Goal: Task Accomplishment & Management: Use online tool/utility

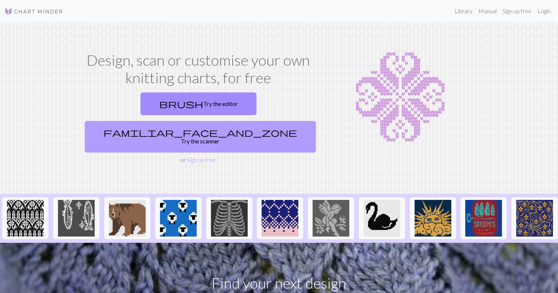
click at [238, 127] on span "familiar_face_and_zone" at bounding box center [201, 132] width 194 height 10
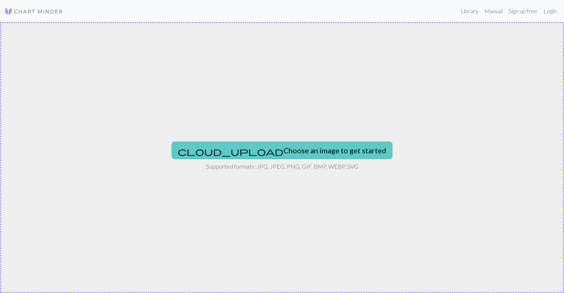
click at [273, 149] on button "cloud_upload Choose an image to get started" at bounding box center [281, 151] width 221 height 18
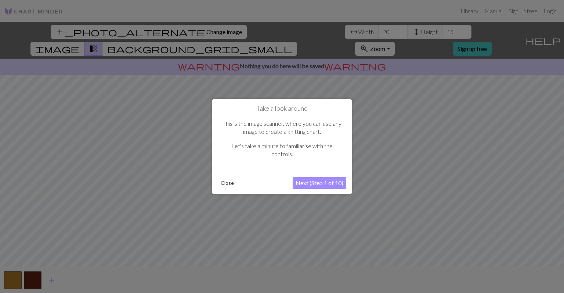
click at [303, 185] on button "Next (Step 1 of 10)" at bounding box center [320, 183] width 54 height 12
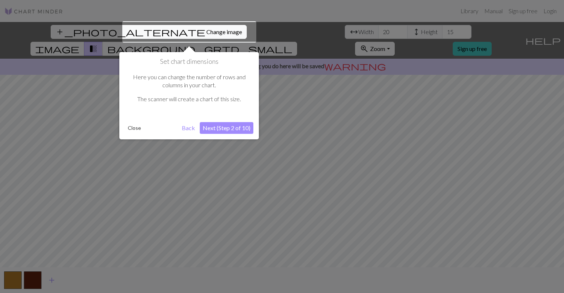
click at [228, 131] on button "Next (Step 2 of 10)" at bounding box center [227, 128] width 54 height 12
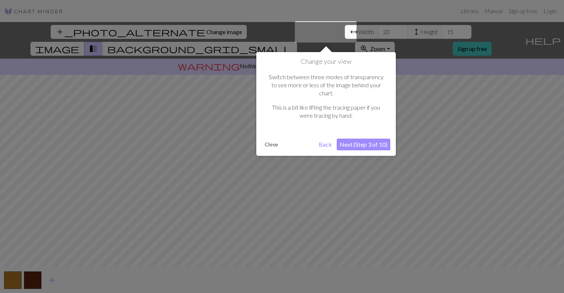
click at [345, 139] on button "Next (Step 3 of 10)" at bounding box center [364, 145] width 54 height 12
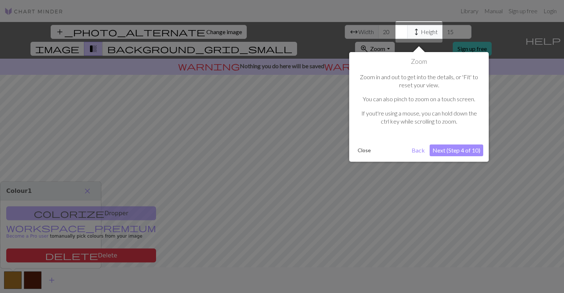
drag, startPoint x: 468, startPoint y: 156, endPoint x: 462, endPoint y: 156, distance: 5.6
click at [467, 156] on div "Zoom Zoom in and out to get into the details, or 'Fit' to reset your view. You …" at bounding box center [419, 107] width 140 height 110
click at [461, 155] on button "Next (Step 4 of 10)" at bounding box center [457, 151] width 54 height 12
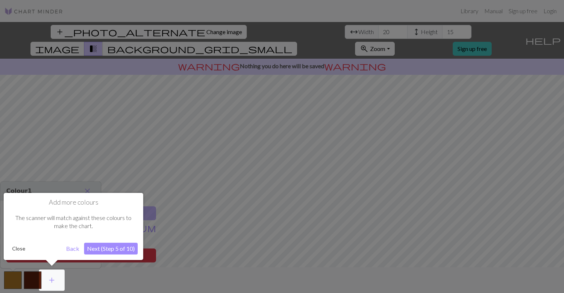
click at [76, 247] on button "Back" at bounding box center [72, 249] width 19 height 12
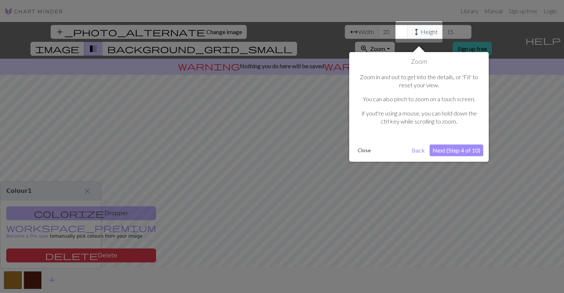
click at [439, 154] on button "Next (Step 4 of 10)" at bounding box center [457, 151] width 54 height 12
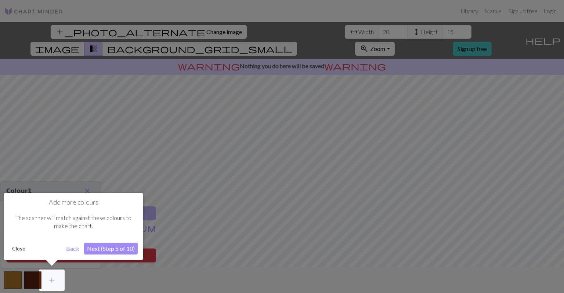
click at [122, 251] on button "Next (Step 5 of 10)" at bounding box center [111, 249] width 54 height 12
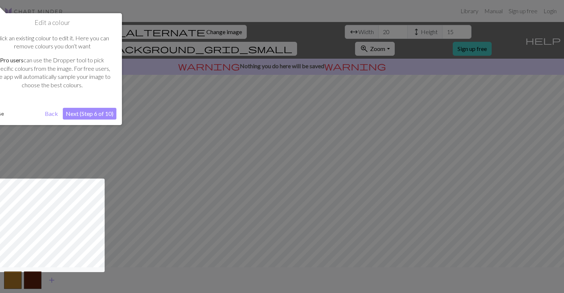
click at [93, 117] on button "Next (Step 6 of 10)" at bounding box center [90, 114] width 54 height 12
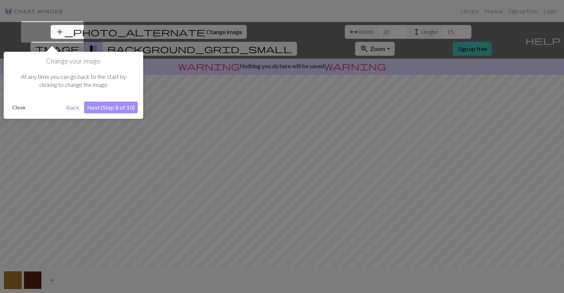
click at [11, 104] on button "Close" at bounding box center [18, 107] width 19 height 11
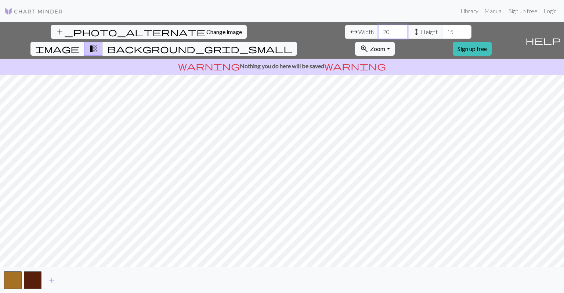
click at [378, 38] on input "20" at bounding box center [392, 32] width 29 height 14
drag, startPoint x: 164, startPoint y: 36, endPoint x: 195, endPoint y: 37, distance: 30.9
click at [345, 37] on div "arrow_range Width 20 height Height 15" at bounding box center [408, 32] width 127 height 14
click at [378, 29] on input "20" at bounding box center [392, 32] width 29 height 14
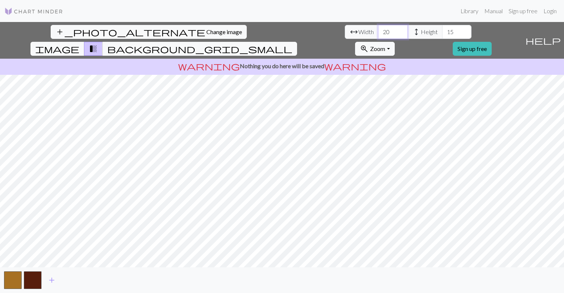
click at [378, 29] on input "20" at bounding box center [392, 32] width 29 height 14
type input "50"
click at [378, 35] on input "50" at bounding box center [392, 32] width 29 height 14
click at [442, 29] on input "16" at bounding box center [456, 32] width 29 height 14
click at [442, 29] on input "17" at bounding box center [456, 32] width 29 height 14
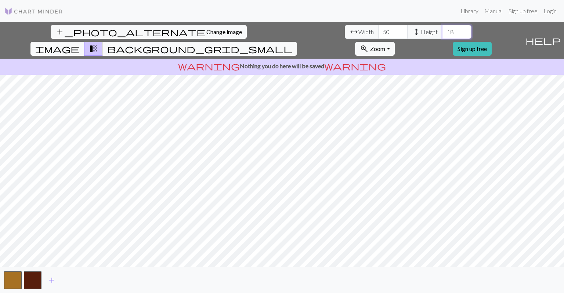
click at [442, 29] on input "18" at bounding box center [456, 32] width 29 height 14
click at [442, 29] on input "19" at bounding box center [456, 32] width 29 height 14
click at [442, 29] on input "20" at bounding box center [456, 32] width 29 height 14
click at [442, 31] on input "21" at bounding box center [456, 32] width 29 height 14
click at [442, 31] on input "22" at bounding box center [456, 32] width 29 height 14
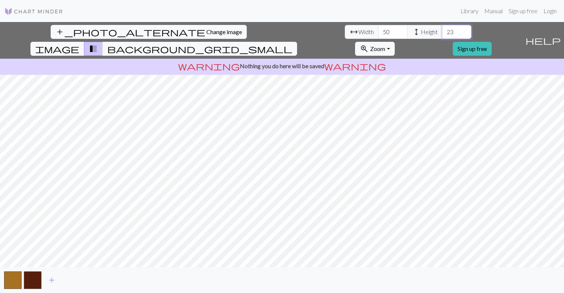
click at [442, 31] on input "23" at bounding box center [456, 32] width 29 height 14
click at [442, 31] on input "24" at bounding box center [456, 32] width 29 height 14
click at [245, 41] on div "add_photo_alternate Change image arrow_range Width 50 height Height 24 image tr…" at bounding box center [261, 40] width 522 height 37
click at [442, 36] on input "24" at bounding box center [456, 32] width 29 height 14
click at [442, 27] on input "24" at bounding box center [456, 32] width 29 height 14
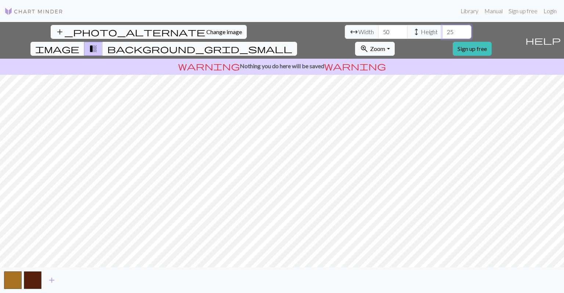
click at [442, 29] on input "25" at bounding box center [456, 32] width 29 height 14
click at [442, 36] on input "25" at bounding box center [456, 32] width 29 height 14
click at [442, 34] on input "24" at bounding box center [456, 32] width 29 height 14
click at [442, 34] on input "23" at bounding box center [456, 32] width 29 height 14
click at [302, 62] on p "warning Nothing you do here will be saved warning" at bounding box center [282, 66] width 558 height 9
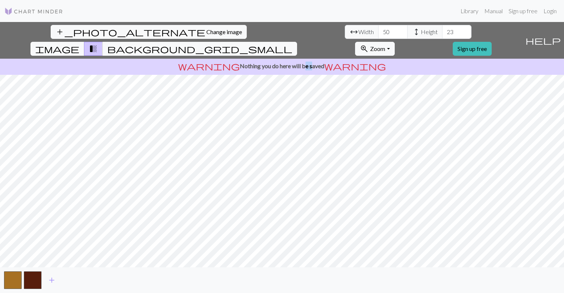
click at [302, 62] on p "warning Nothing you do here will be saved warning" at bounding box center [282, 66] width 558 height 9
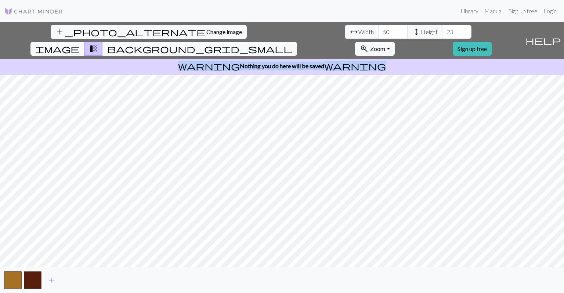
click at [302, 62] on p "warning Nothing you do here will be saved warning" at bounding box center [282, 66] width 558 height 9
click at [331, 61] on span "warning" at bounding box center [355, 66] width 62 height 10
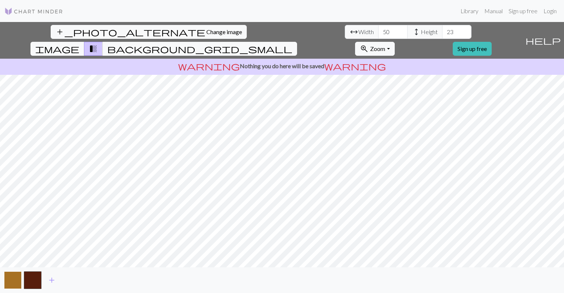
click at [11, 281] on button "button" at bounding box center [13, 281] width 18 height 18
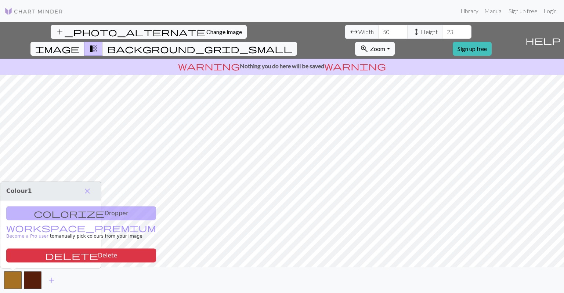
click at [59, 215] on div "colorize Dropper workspace_premium Become a Pro user to manually pick colours f…" at bounding box center [50, 235] width 101 height 68
click at [90, 188] on span "close" at bounding box center [87, 191] width 9 height 10
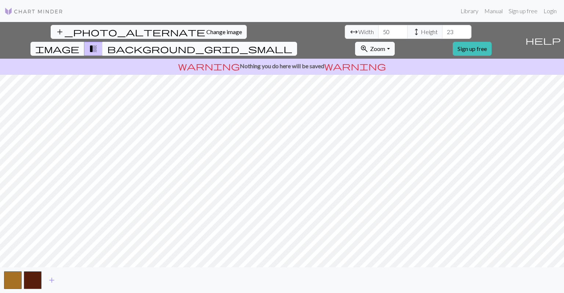
click at [297, 42] on button "background_grid_small" at bounding box center [199, 49] width 195 height 14
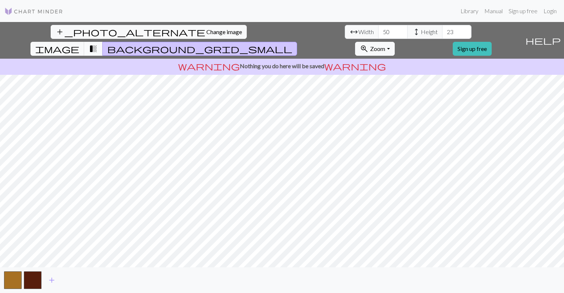
click at [103, 42] on button "transition_fade" at bounding box center [93, 49] width 19 height 14
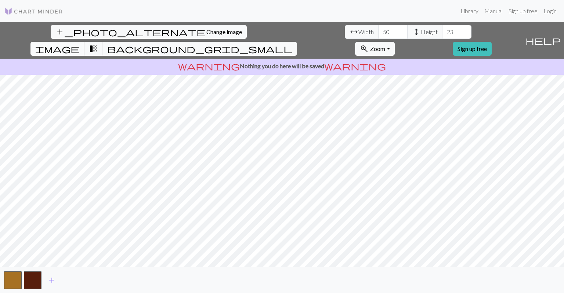
click at [79, 44] on span "image" at bounding box center [57, 49] width 44 height 10
click at [103, 42] on button "transition_fade" at bounding box center [93, 49] width 19 height 14
click at [292, 44] on span "background_grid_small" at bounding box center [199, 49] width 185 height 10
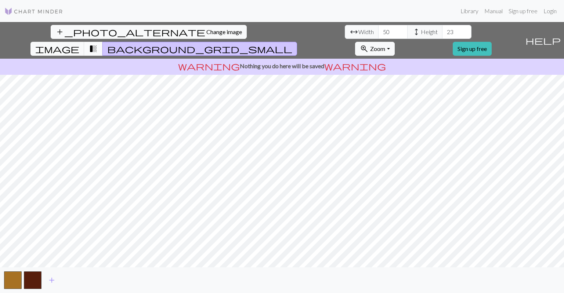
click at [98, 44] on span "transition_fade" at bounding box center [93, 49] width 9 height 10
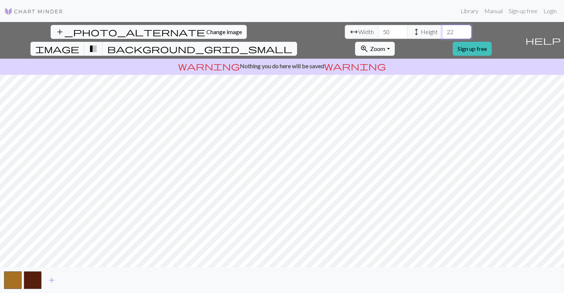
click at [442, 32] on input "22" at bounding box center [456, 32] width 29 height 14
click at [442, 30] on input "23" at bounding box center [456, 32] width 29 height 14
click at [442, 30] on input "24" at bounding box center [456, 32] width 29 height 14
click at [442, 30] on input "25" at bounding box center [456, 32] width 29 height 14
click at [442, 30] on input "26" at bounding box center [456, 32] width 29 height 14
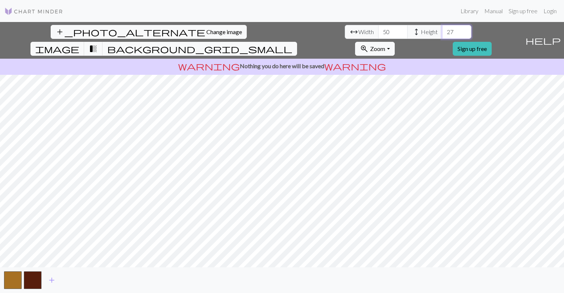
click at [442, 30] on input "27" at bounding box center [456, 32] width 29 height 14
click at [442, 30] on input "28" at bounding box center [456, 32] width 29 height 14
click at [442, 29] on input "29" at bounding box center [456, 32] width 29 height 14
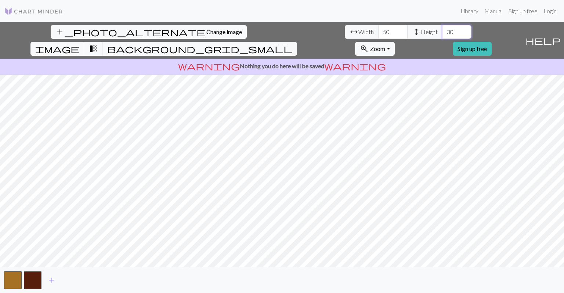
type input "30"
click at [442, 32] on input "30" at bounding box center [456, 32] width 29 height 14
click at [442, 36] on input "30" at bounding box center [456, 32] width 29 height 14
click at [79, 44] on span "image" at bounding box center [57, 49] width 44 height 10
click at [98, 44] on span "transition_fade" at bounding box center [93, 49] width 9 height 10
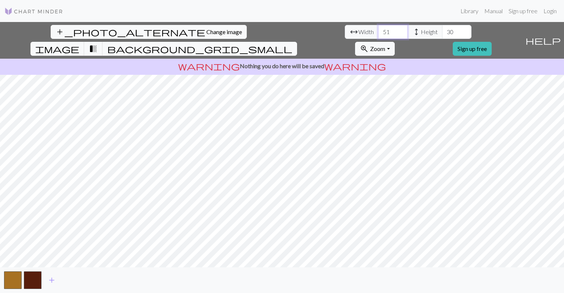
click at [378, 29] on input "51" at bounding box center [392, 32] width 29 height 14
click at [378, 29] on input "52" at bounding box center [392, 32] width 29 height 14
click at [378, 29] on input "53" at bounding box center [392, 32] width 29 height 14
click at [378, 29] on input "56" at bounding box center [392, 32] width 29 height 14
click at [292, 44] on span "background_grid_small" at bounding box center [199, 49] width 185 height 10
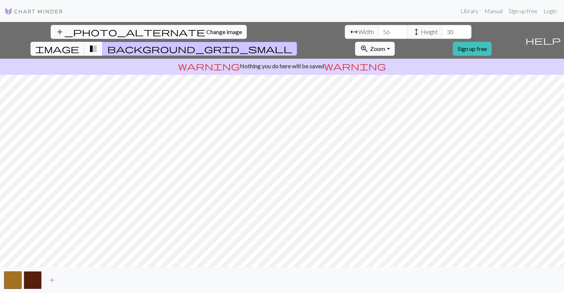
drag, startPoint x: 325, startPoint y: 31, endPoint x: 328, endPoint y: 29, distance: 4.3
click at [98, 44] on span "transition_fade" at bounding box center [93, 49] width 9 height 10
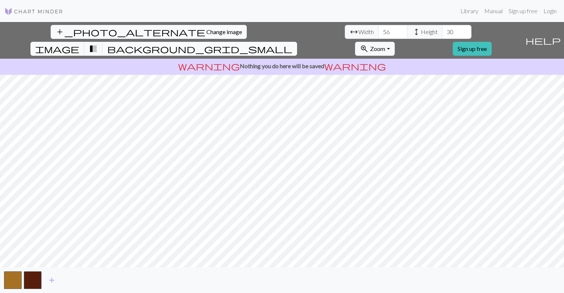
click at [292, 44] on span "background_grid_small" at bounding box center [199, 49] width 185 height 10
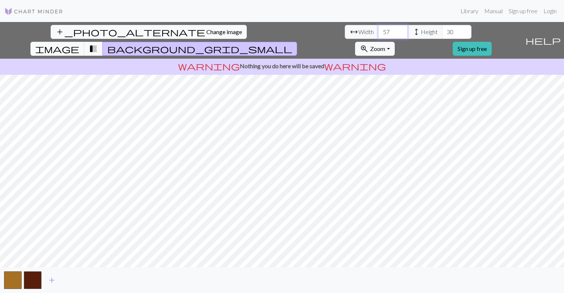
click at [378, 30] on input "57" at bounding box center [392, 32] width 29 height 14
click at [378, 30] on input "58" at bounding box center [392, 32] width 29 height 14
click at [378, 30] on input "59" at bounding box center [392, 32] width 29 height 14
click at [378, 30] on input "60" at bounding box center [392, 32] width 29 height 14
click at [378, 30] on input "61" at bounding box center [392, 32] width 29 height 14
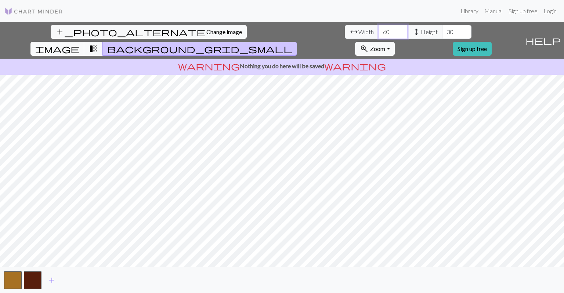
click at [378, 35] on input "60" at bounding box center [392, 32] width 29 height 14
click at [378, 35] on input "59" at bounding box center [392, 32] width 29 height 14
click at [378, 35] on input "58" at bounding box center [392, 32] width 29 height 14
click at [378, 35] on input "57" at bounding box center [392, 32] width 29 height 14
click at [378, 35] on input "56" at bounding box center [392, 32] width 29 height 14
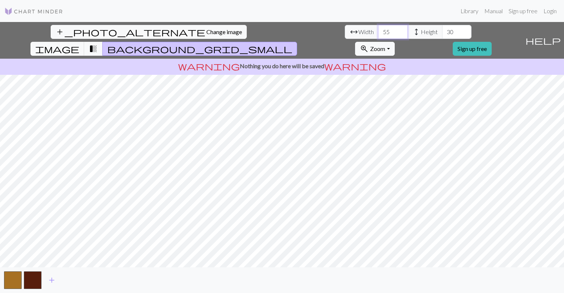
click at [378, 34] on input "55" at bounding box center [392, 32] width 29 height 14
click at [378, 28] on input "56" at bounding box center [392, 32] width 29 height 14
click at [378, 38] on input "56" at bounding box center [392, 32] width 29 height 14
click at [378, 37] on input "56" at bounding box center [392, 32] width 29 height 14
click at [378, 35] on input "55" at bounding box center [392, 32] width 29 height 14
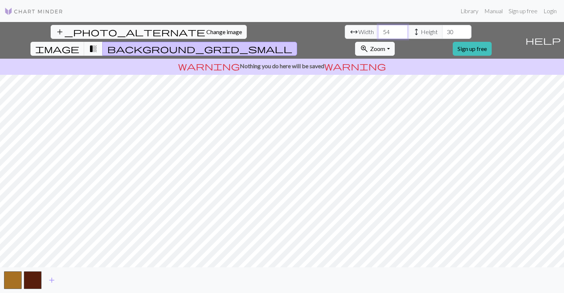
click at [378, 33] on input "54" at bounding box center [392, 32] width 29 height 14
click at [378, 33] on input "53" at bounding box center [392, 32] width 29 height 14
click at [378, 33] on input "52" at bounding box center [392, 32] width 29 height 14
click at [378, 33] on input "51" at bounding box center [392, 32] width 29 height 14
click at [378, 33] on input "50" at bounding box center [392, 32] width 29 height 14
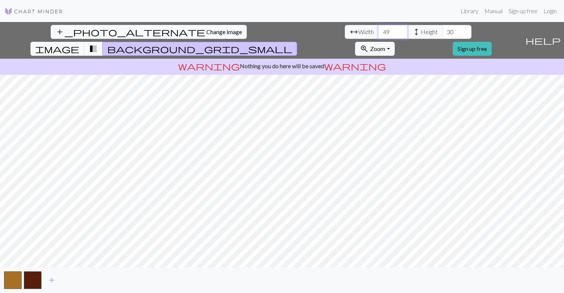
click at [378, 33] on input "49" at bounding box center [392, 32] width 29 height 14
click at [378, 33] on input "48" at bounding box center [392, 32] width 29 height 14
click at [378, 33] on input "47" at bounding box center [392, 32] width 29 height 14
click at [378, 33] on input "46" at bounding box center [392, 32] width 29 height 14
click at [378, 33] on input "45" at bounding box center [392, 32] width 29 height 14
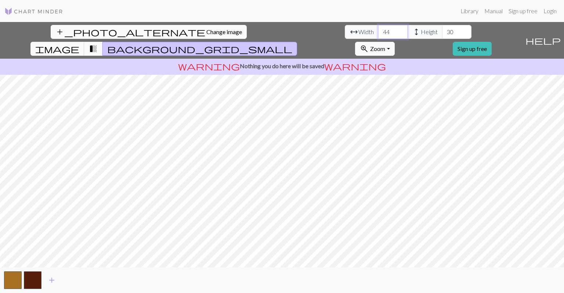
click at [378, 33] on input "44" at bounding box center [392, 32] width 29 height 14
click at [378, 33] on input "43" at bounding box center [392, 32] width 29 height 14
click at [378, 33] on input "42" at bounding box center [392, 32] width 29 height 14
click at [378, 33] on input "41" at bounding box center [392, 32] width 29 height 14
click at [378, 33] on input "40" at bounding box center [392, 32] width 29 height 14
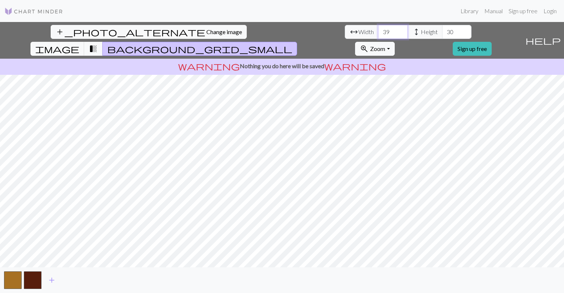
click at [378, 33] on input "39" at bounding box center [392, 32] width 29 height 14
drag, startPoint x: 180, startPoint y: 33, endPoint x: 175, endPoint y: 32, distance: 5.8
click at [378, 33] on input "38" at bounding box center [392, 32] width 29 height 14
drag, startPoint x: 172, startPoint y: 32, endPoint x: 85, endPoint y: 39, distance: 87.3
click at [85, 39] on div "add_photo_alternate Change image arrow_range Width 38 height Height 30 image tr…" at bounding box center [261, 40] width 522 height 37
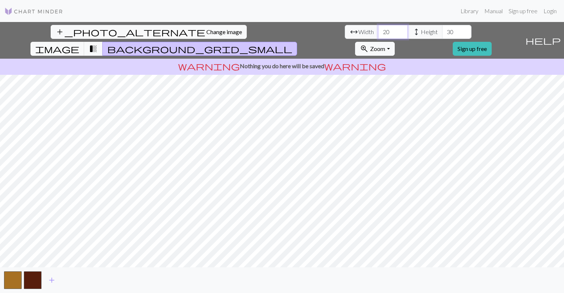
drag, startPoint x: 137, startPoint y: 35, endPoint x: 106, endPoint y: 35, distance: 30.1
click at [109, 35] on div "add_photo_alternate Change image arrow_range Width 20 height Height 30 image tr…" at bounding box center [261, 40] width 522 height 37
type input "6"
click at [378, 30] on input "56" at bounding box center [392, 32] width 29 height 14
drag, startPoint x: 181, startPoint y: 30, endPoint x: 180, endPoint y: 36, distance: 5.9
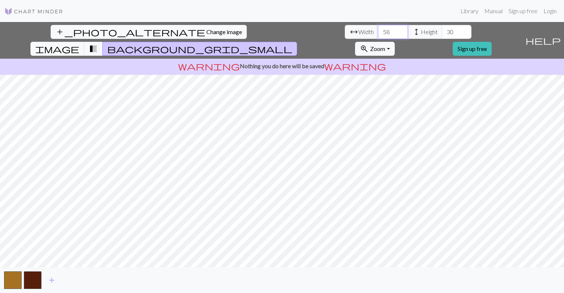
click at [378, 30] on input "58" at bounding box center [392, 32] width 29 height 14
click at [378, 34] on input "57" at bounding box center [392, 32] width 29 height 14
click at [378, 35] on input "57" at bounding box center [392, 32] width 29 height 14
type input "56"
click at [378, 34] on input "56" at bounding box center [392, 32] width 29 height 14
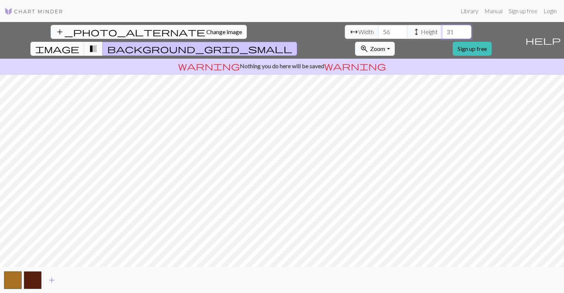
click at [442, 28] on input "31" at bounding box center [456, 32] width 29 height 14
click at [442, 29] on input "32" at bounding box center [456, 32] width 29 height 14
click at [442, 36] on input "32" at bounding box center [456, 32] width 29 height 14
click at [442, 36] on input "31" at bounding box center [456, 32] width 29 height 14
click at [442, 28] on input "32" at bounding box center [456, 32] width 29 height 14
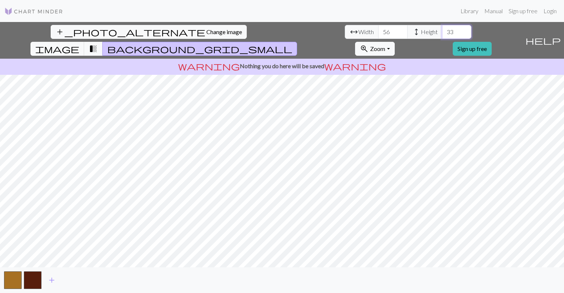
click at [442, 28] on input "33" at bounding box center [456, 32] width 29 height 14
click at [442, 28] on input "34" at bounding box center [456, 32] width 29 height 14
click at [442, 28] on input "35" at bounding box center [456, 32] width 29 height 14
click at [442, 28] on input "36" at bounding box center [456, 32] width 29 height 14
click at [442, 28] on input "37" at bounding box center [456, 32] width 29 height 14
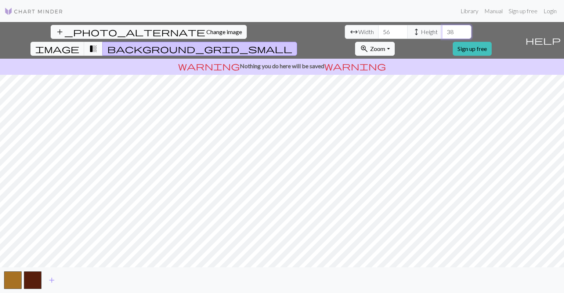
click at [442, 28] on input "38" at bounding box center [456, 32] width 29 height 14
click at [442, 28] on input "39" at bounding box center [456, 32] width 29 height 14
click at [442, 28] on input "40" at bounding box center [456, 32] width 29 height 14
click at [442, 28] on input "41" at bounding box center [456, 32] width 29 height 14
click at [442, 28] on input "42" at bounding box center [456, 32] width 29 height 14
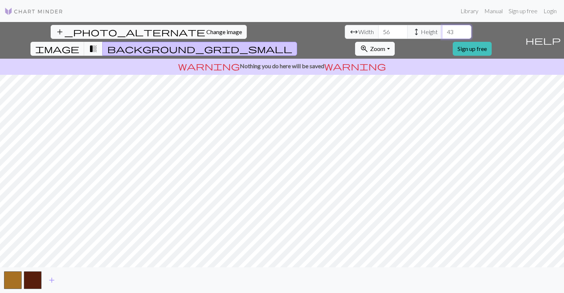
click at [442, 28] on input "43" at bounding box center [456, 32] width 29 height 14
click at [442, 28] on input "44" at bounding box center [456, 32] width 29 height 14
click at [442, 28] on input "45" at bounding box center [456, 32] width 29 height 14
click at [442, 28] on input "49" at bounding box center [456, 32] width 29 height 14
click at [442, 28] on input "50" at bounding box center [456, 32] width 29 height 14
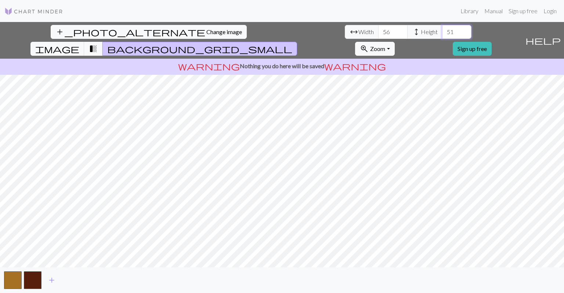
click at [442, 28] on input "51" at bounding box center [456, 32] width 29 height 14
click at [442, 28] on input "52" at bounding box center [456, 32] width 29 height 14
click at [442, 28] on input "53" at bounding box center [456, 32] width 29 height 14
click at [442, 28] on input "54" at bounding box center [456, 32] width 29 height 14
click at [442, 28] on input "55" at bounding box center [456, 32] width 29 height 14
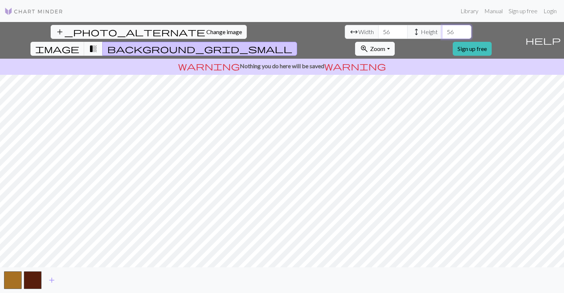
click at [442, 28] on input "56" at bounding box center [456, 32] width 29 height 14
click at [442, 27] on input "96" at bounding box center [456, 32] width 29 height 14
drag, startPoint x: 227, startPoint y: 35, endPoint x: 162, endPoint y: 43, distance: 64.8
click at [345, 38] on div "arrow_range Width 56 height Height 96" at bounding box center [408, 32] width 127 height 14
type input "2"
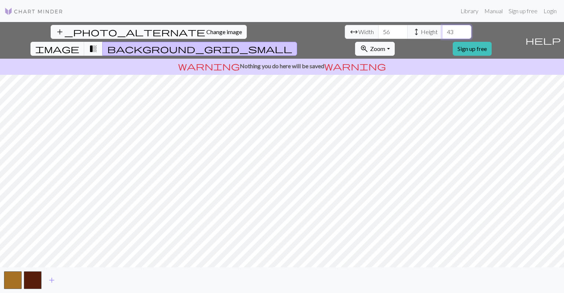
click at [442, 31] on input "43" at bounding box center [456, 32] width 29 height 14
click at [442, 31] on input "44" at bounding box center [456, 32] width 29 height 14
click at [442, 31] on input "45" at bounding box center [456, 32] width 29 height 14
click at [442, 31] on input "46" at bounding box center [456, 32] width 29 height 14
click at [442, 30] on input "47" at bounding box center [456, 32] width 29 height 14
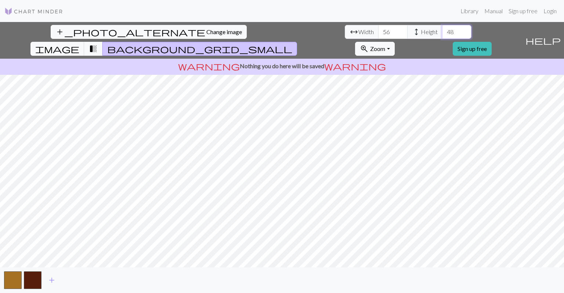
click at [442, 30] on input "48" at bounding box center [456, 32] width 29 height 14
click at [442, 30] on input "49" at bounding box center [456, 32] width 29 height 14
click at [442, 30] on input "50" at bounding box center [456, 32] width 29 height 14
click at [442, 30] on input "51" at bounding box center [456, 32] width 29 height 14
click at [442, 30] on input "52" at bounding box center [456, 32] width 29 height 14
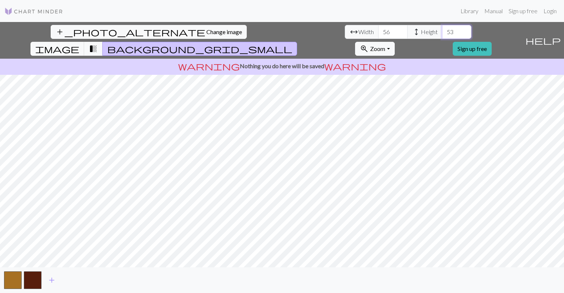
click at [442, 29] on input "53" at bounding box center [456, 32] width 29 height 14
click at [442, 29] on input "54" at bounding box center [456, 32] width 29 height 14
click at [442, 29] on input "55" at bounding box center [456, 32] width 29 height 14
click at [442, 29] on input "56" at bounding box center [456, 32] width 29 height 14
click at [442, 29] on input "57" at bounding box center [456, 32] width 29 height 14
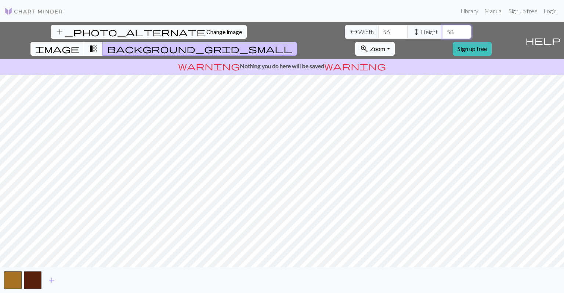
click at [442, 29] on input "58" at bounding box center [456, 32] width 29 height 14
click at [442, 29] on input "59" at bounding box center [456, 32] width 29 height 14
click at [442, 29] on input "60" at bounding box center [456, 32] width 29 height 14
drag, startPoint x: 244, startPoint y: 29, endPoint x: 342, endPoint y: 23, distance: 97.8
type input "61"
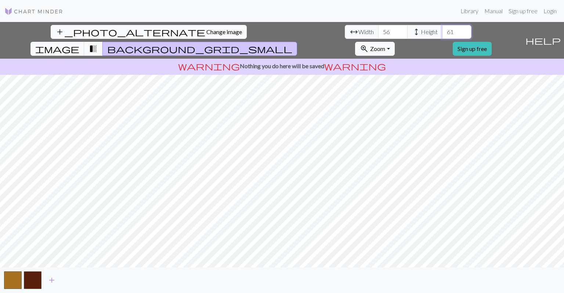
click at [442, 28] on input "61" at bounding box center [456, 32] width 29 height 14
click at [34, 14] on img at bounding box center [33, 11] width 59 height 9
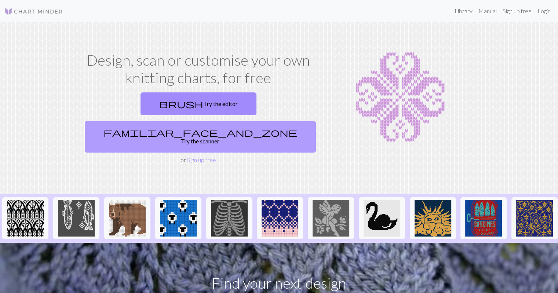
click at [265, 121] on link "familiar_face_and_zone Try the scanner" at bounding box center [200, 137] width 231 height 32
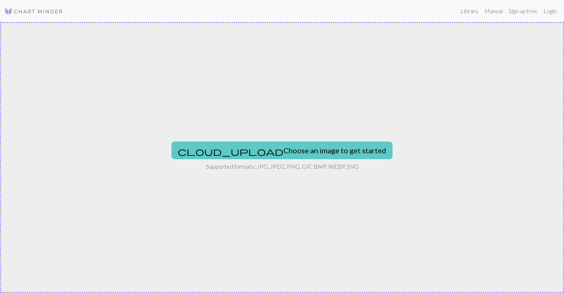
click at [244, 145] on button "cloud_upload Choose an image to get started" at bounding box center [281, 151] width 221 height 18
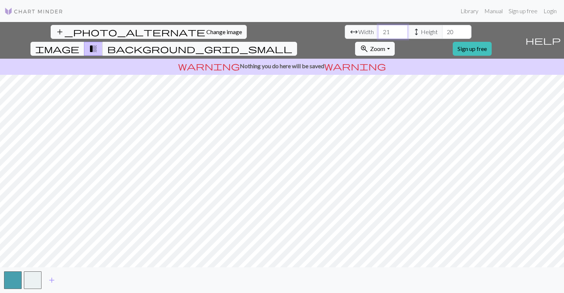
click at [378, 30] on input "21" at bounding box center [392, 32] width 29 height 14
click at [378, 30] on input "22" at bounding box center [392, 32] width 29 height 14
click at [378, 30] on input "23" at bounding box center [392, 32] width 29 height 14
click at [378, 30] on input "24" at bounding box center [392, 32] width 29 height 14
click at [378, 30] on input "25" at bounding box center [392, 32] width 29 height 14
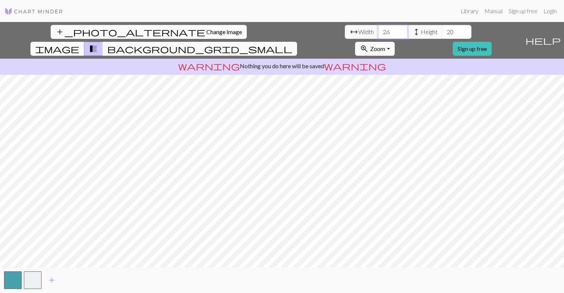
click at [378, 30] on input "26" at bounding box center [392, 32] width 29 height 14
click at [378, 30] on input "27" at bounding box center [392, 32] width 29 height 14
click at [378, 30] on input "28" at bounding box center [392, 32] width 29 height 14
click at [378, 30] on input "29" at bounding box center [392, 32] width 29 height 14
click at [378, 30] on input "30" at bounding box center [392, 32] width 29 height 14
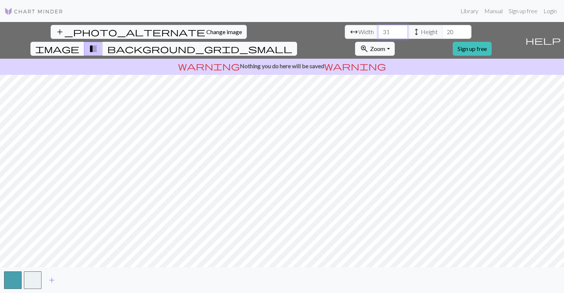
click at [378, 30] on input "31" at bounding box center [392, 32] width 29 height 14
click at [378, 30] on input "32" at bounding box center [392, 32] width 29 height 14
click at [378, 30] on input "33" at bounding box center [392, 32] width 29 height 14
type input "34"
click at [378, 30] on input "34" at bounding box center [392, 32] width 29 height 14
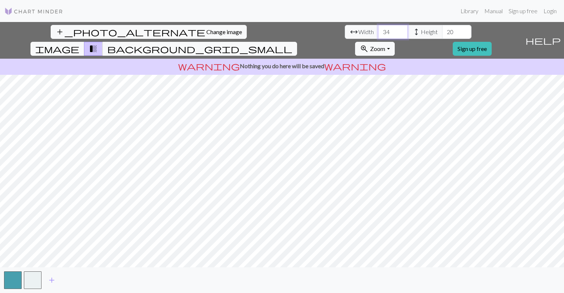
click at [378, 30] on input "34" at bounding box center [392, 32] width 29 height 14
click at [442, 30] on input "21" at bounding box center [456, 32] width 29 height 14
click at [442, 30] on input "22" at bounding box center [456, 32] width 29 height 14
click at [442, 30] on input "23" at bounding box center [456, 32] width 29 height 14
click at [442, 30] on input "24" at bounding box center [456, 32] width 29 height 14
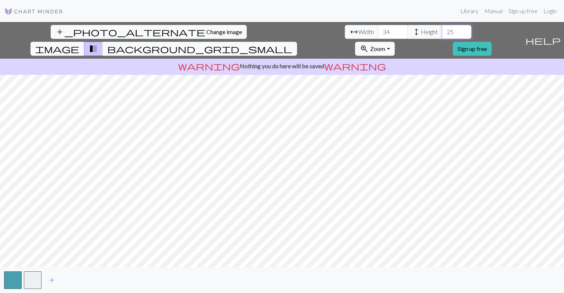
click at [442, 30] on input "25" at bounding box center [456, 32] width 29 height 14
click at [442, 30] on input "26" at bounding box center [456, 32] width 29 height 14
click at [442, 30] on input "27" at bounding box center [456, 32] width 29 height 14
click at [442, 30] on input "28" at bounding box center [456, 32] width 29 height 14
click at [442, 30] on input "29" at bounding box center [456, 32] width 29 height 14
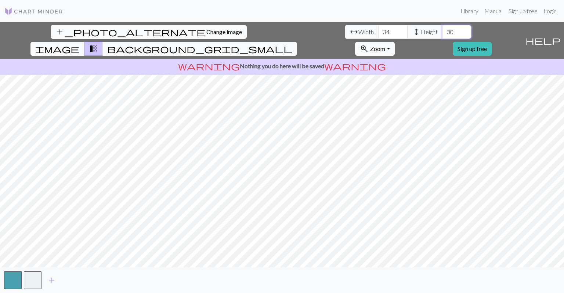
type input "30"
click at [442, 30] on input "30" at bounding box center [456, 32] width 29 height 14
click at [378, 31] on input "35" at bounding box center [392, 32] width 29 height 14
click at [378, 31] on input "36" at bounding box center [392, 32] width 29 height 14
click at [378, 31] on input "37" at bounding box center [392, 32] width 29 height 14
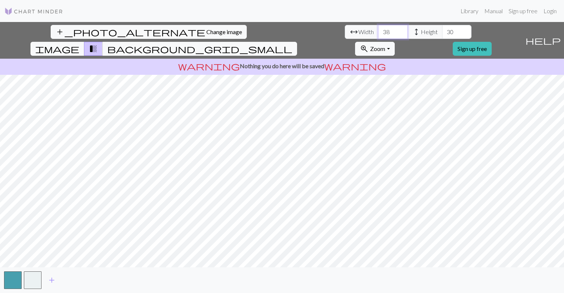
click at [378, 31] on input "38" at bounding box center [392, 32] width 29 height 14
click at [378, 31] on input "39" at bounding box center [392, 32] width 29 height 14
click at [378, 31] on input "40" at bounding box center [392, 32] width 29 height 14
click at [378, 31] on input "41" at bounding box center [392, 32] width 29 height 14
click at [378, 31] on input "42" at bounding box center [392, 32] width 29 height 14
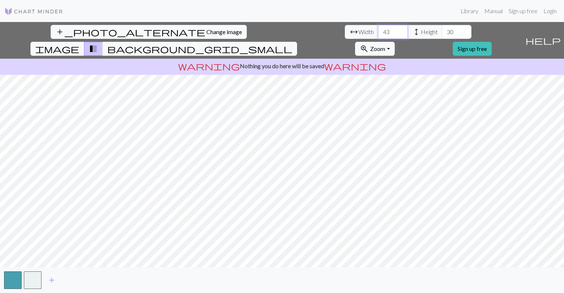
click at [378, 31] on input "43" at bounding box center [392, 32] width 29 height 14
click at [378, 31] on input "44" at bounding box center [392, 32] width 29 height 14
click at [378, 31] on input "45" at bounding box center [392, 32] width 29 height 14
click at [378, 31] on input "46" at bounding box center [392, 32] width 29 height 14
click at [378, 31] on input "47" at bounding box center [392, 32] width 29 height 14
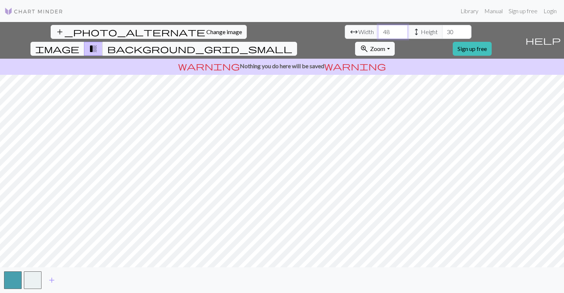
click at [378, 31] on input "48" at bounding box center [392, 32] width 29 height 14
click at [378, 31] on input "49" at bounding box center [392, 32] width 29 height 14
click at [378, 31] on input "50" at bounding box center [392, 32] width 29 height 14
click at [378, 32] on input "49" at bounding box center [392, 32] width 29 height 14
click at [378, 32] on input "48" at bounding box center [392, 32] width 29 height 14
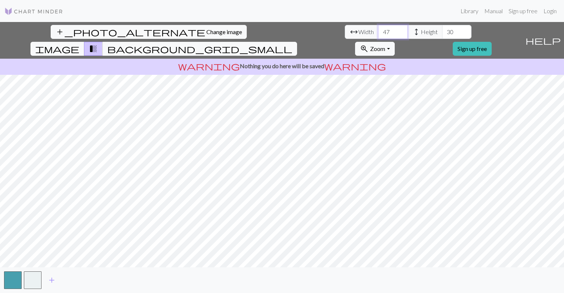
click at [378, 32] on input "47" at bounding box center [392, 32] width 29 height 14
click at [378, 34] on input "47" at bounding box center [392, 32] width 29 height 14
click at [378, 34] on input "46" at bounding box center [392, 32] width 29 height 14
click at [378, 34] on input "45" at bounding box center [392, 32] width 29 height 14
click at [378, 34] on input "44" at bounding box center [392, 32] width 29 height 14
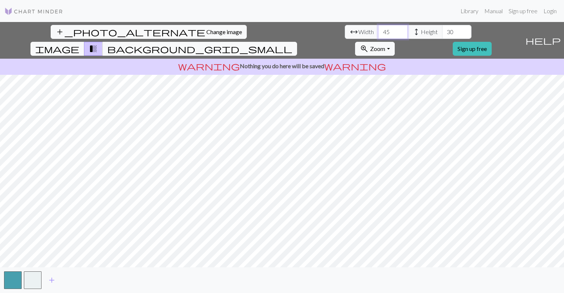
click at [378, 28] on input "45" at bounding box center [392, 32] width 29 height 14
click at [378, 28] on input "46" at bounding box center [392, 32] width 29 height 14
click at [378, 28] on input "47" at bounding box center [392, 32] width 29 height 14
click at [378, 28] on input "48" at bounding box center [392, 32] width 29 height 14
click at [378, 28] on input "49" at bounding box center [392, 32] width 29 height 14
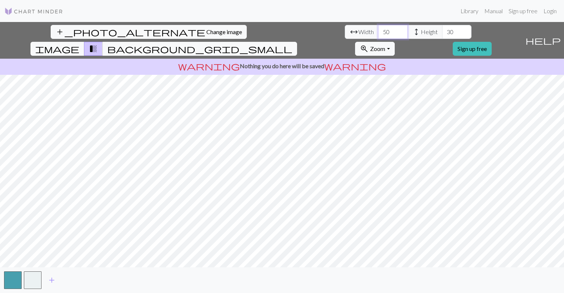
click at [378, 28] on input "50" at bounding box center [392, 32] width 29 height 14
click at [378, 28] on input "51" at bounding box center [392, 32] width 29 height 14
click at [378, 29] on input "52" at bounding box center [392, 32] width 29 height 14
click at [378, 29] on input "53" at bounding box center [392, 32] width 29 height 14
click at [378, 29] on input "54" at bounding box center [392, 32] width 29 height 14
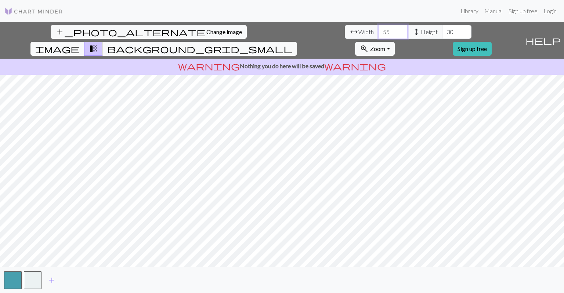
click at [378, 29] on input "55" at bounding box center [392, 32] width 29 height 14
click at [378, 29] on input "56" at bounding box center [392, 32] width 29 height 14
click at [378, 29] on input "57" at bounding box center [392, 32] width 29 height 14
click at [378, 29] on input "58" at bounding box center [392, 32] width 29 height 14
click at [378, 30] on input "59" at bounding box center [392, 32] width 29 height 14
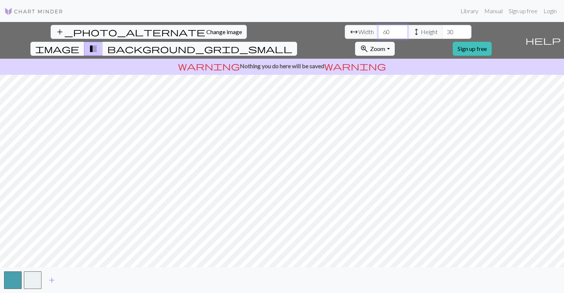
click at [378, 30] on input "60" at bounding box center [392, 32] width 29 height 14
click at [378, 36] on input "60" at bounding box center [392, 32] width 29 height 14
drag, startPoint x: 180, startPoint y: 36, endPoint x: 182, endPoint y: 33, distance: 4.0
click at [378, 36] on input "60" at bounding box center [392, 32] width 29 height 14
click at [378, 33] on input "59" at bounding box center [392, 32] width 29 height 14
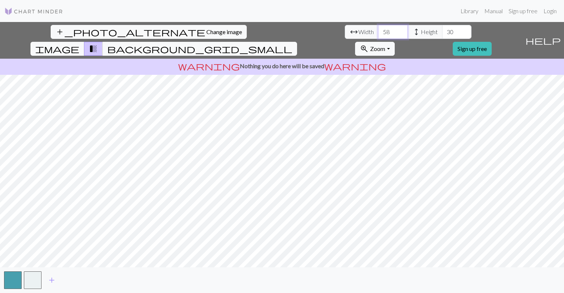
click at [378, 33] on input "58" at bounding box center [392, 32] width 29 height 14
click at [378, 33] on input "57" at bounding box center [392, 32] width 29 height 14
click at [378, 33] on input "56" at bounding box center [392, 32] width 29 height 14
type input "55"
click at [378, 33] on input "55" at bounding box center [392, 32] width 29 height 14
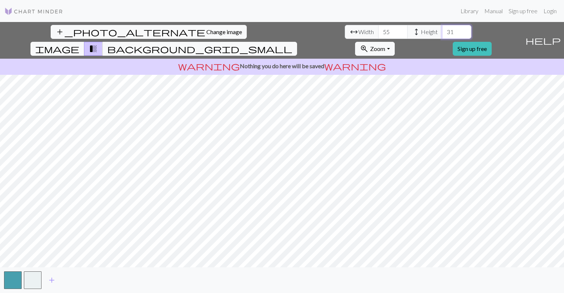
click at [442, 29] on input "31" at bounding box center [456, 32] width 29 height 14
click at [442, 29] on input "32" at bounding box center [456, 32] width 29 height 14
click at [442, 29] on input "33" at bounding box center [456, 32] width 29 height 14
click at [442, 30] on input "34" at bounding box center [456, 32] width 29 height 14
click at [442, 32] on input "34" at bounding box center [456, 32] width 29 height 14
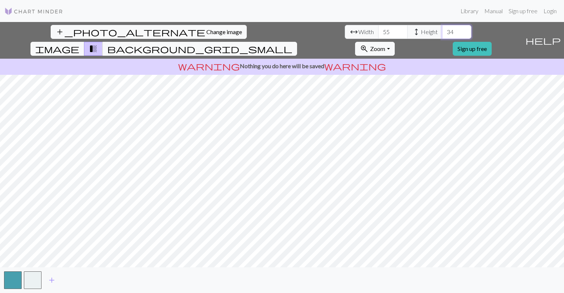
click at [442, 35] on input "34" at bounding box center [456, 32] width 29 height 14
click at [442, 30] on input "34" at bounding box center [456, 32] width 29 height 14
click at [442, 30] on input "35" at bounding box center [456, 32] width 29 height 14
click at [442, 30] on input "36" at bounding box center [456, 32] width 29 height 14
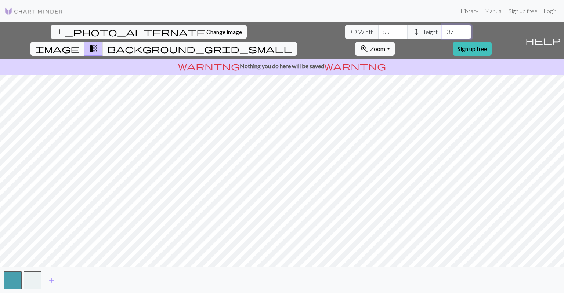
click at [442, 30] on input "37" at bounding box center [456, 32] width 29 height 14
click at [442, 30] on input "38" at bounding box center [456, 32] width 29 height 14
click at [442, 30] on input "39" at bounding box center [456, 32] width 29 height 14
click at [442, 30] on input "40" at bounding box center [456, 32] width 29 height 14
click at [442, 30] on input "41" at bounding box center [456, 32] width 29 height 14
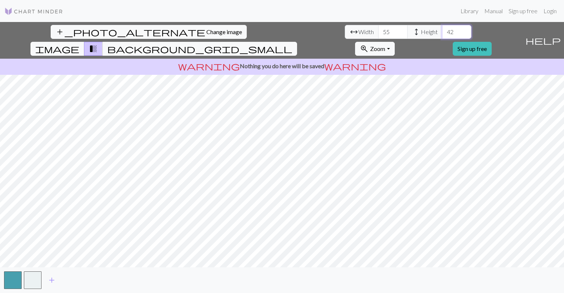
click at [442, 30] on input "42" at bounding box center [456, 32] width 29 height 14
drag, startPoint x: 228, startPoint y: 33, endPoint x: 264, endPoint y: 35, distance: 36.7
click at [264, 35] on div "add_photo_alternate Change image arrow_range Width 55 height Height 42 image tr…" at bounding box center [261, 40] width 522 height 37
type input "5"
type input "6"
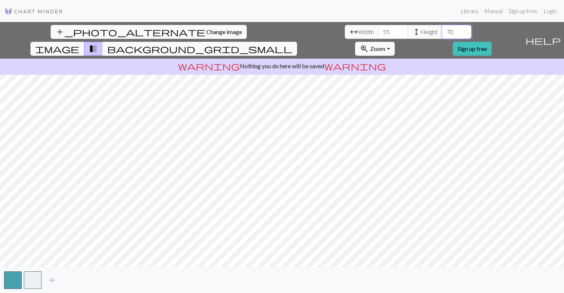
type input "7"
type input "55"
click at [378, 36] on input "54" at bounding box center [392, 32] width 29 height 14
click at [378, 36] on input "53" at bounding box center [392, 32] width 29 height 14
click at [378, 36] on input "52" at bounding box center [392, 32] width 29 height 14
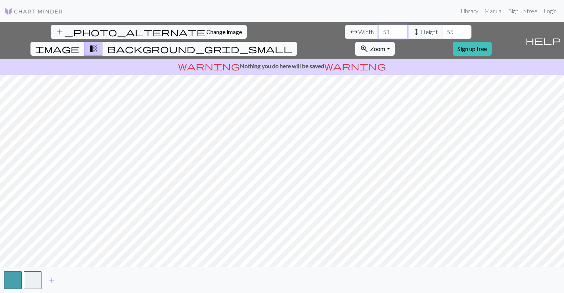
click at [378, 35] on input "51" at bounding box center [392, 32] width 29 height 14
type input "50"
click at [378, 35] on input "50" at bounding box center [392, 32] width 29 height 14
drag, startPoint x: 425, startPoint y: 32, endPoint x: 421, endPoint y: 32, distance: 4.1
click at [385, 45] on span "Zoom" at bounding box center [377, 48] width 15 height 7
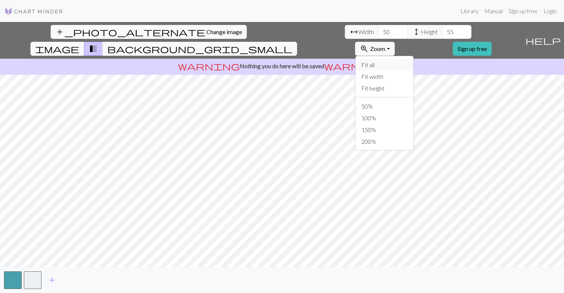
click at [413, 59] on button "Fit all" at bounding box center [384, 65] width 58 height 12
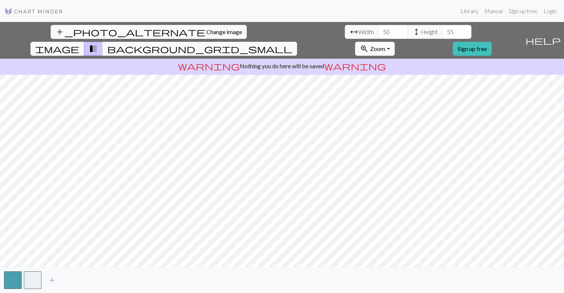
click at [385, 45] on span "Zoom" at bounding box center [377, 48] width 15 height 7
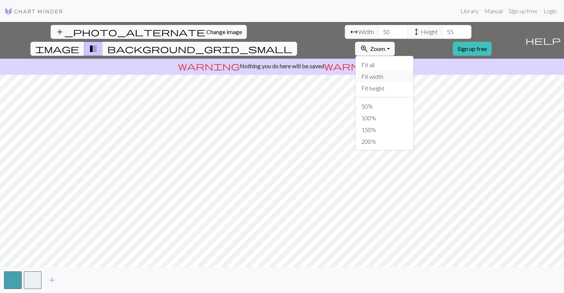
click at [413, 71] on button "Fit width" at bounding box center [384, 77] width 58 height 12
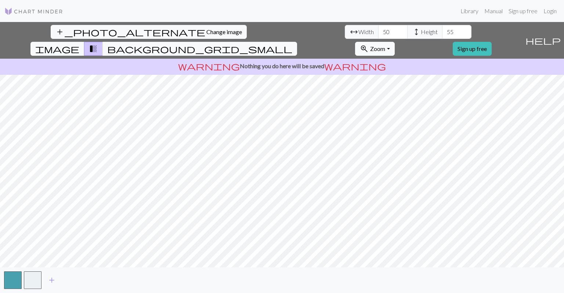
click at [385, 45] on span "Zoom" at bounding box center [377, 48] width 15 height 7
click at [413, 112] on button "100%" at bounding box center [384, 118] width 58 height 12
click at [385, 45] on span "Zoom" at bounding box center [377, 48] width 15 height 7
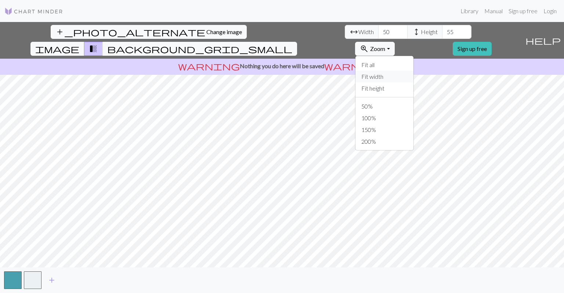
click at [413, 71] on button "Fit width" at bounding box center [384, 77] width 58 height 12
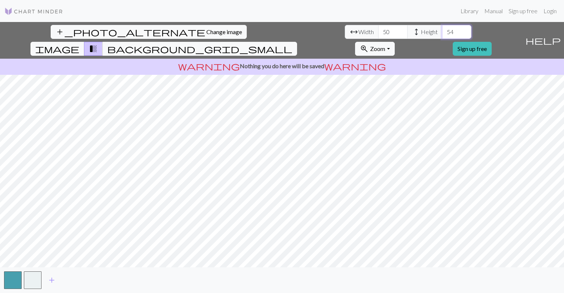
click at [442, 36] on input "54" at bounding box center [456, 32] width 29 height 14
click at [442, 36] on input "53" at bounding box center [456, 32] width 29 height 14
click at [442, 36] on input "52" at bounding box center [456, 32] width 29 height 14
click at [442, 36] on input "51" at bounding box center [456, 32] width 29 height 14
click at [442, 36] on input "50" at bounding box center [456, 32] width 29 height 14
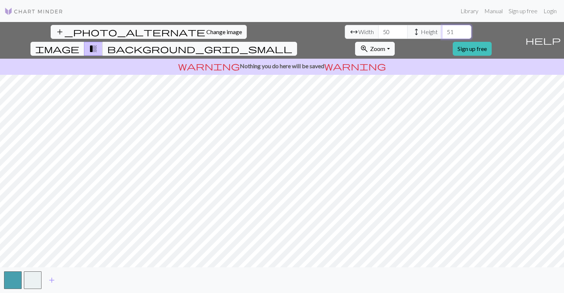
click at [442, 29] on input "51" at bounding box center [456, 32] width 29 height 14
click at [442, 29] on input "52" at bounding box center [456, 32] width 29 height 14
click at [442, 29] on input "53" at bounding box center [456, 32] width 29 height 14
click at [442, 29] on input "54" at bounding box center [456, 32] width 29 height 14
click at [442, 29] on input "55" at bounding box center [456, 32] width 29 height 14
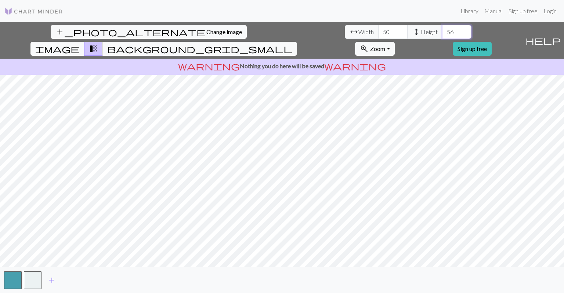
click at [442, 29] on input "56" at bounding box center [456, 32] width 29 height 14
click at [442, 29] on input "57" at bounding box center [456, 32] width 29 height 14
click at [442, 29] on input "58" at bounding box center [456, 32] width 29 height 14
click at [442, 29] on input "59" at bounding box center [456, 32] width 29 height 14
click at [442, 29] on input "60" at bounding box center [456, 32] width 29 height 14
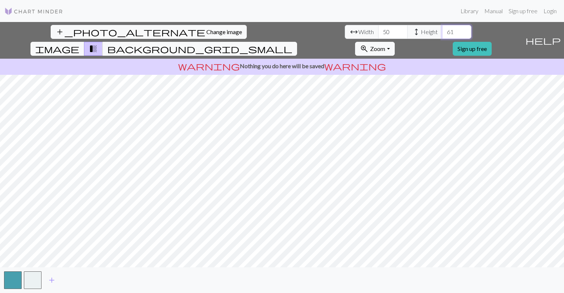
click at [442, 29] on input "61" at bounding box center [456, 32] width 29 height 14
click at [442, 29] on input "62" at bounding box center [456, 32] width 29 height 14
click at [442, 29] on input "63" at bounding box center [456, 32] width 29 height 14
click at [442, 29] on input "64" at bounding box center [456, 32] width 29 height 14
drag, startPoint x: 233, startPoint y: 32, endPoint x: 204, endPoint y: 37, distance: 29.2
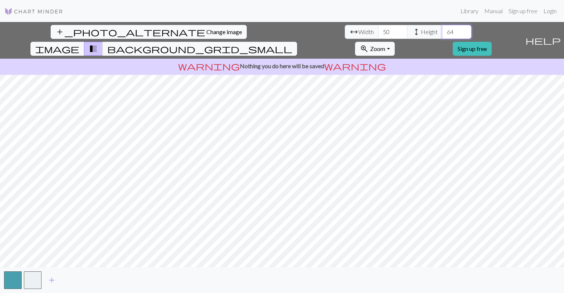
click at [345, 37] on div "arrow_range Width 50 height Height 64" at bounding box center [408, 32] width 127 height 14
click at [442, 28] on input "254" at bounding box center [456, 32] width 29 height 14
click at [442, 30] on input "30" at bounding box center [456, 32] width 29 height 14
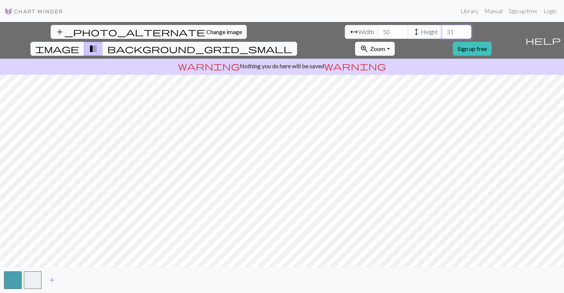
click at [442, 30] on input "31" at bounding box center [456, 32] width 29 height 14
click at [442, 30] on input "32" at bounding box center [456, 32] width 29 height 14
type input "33"
click at [442, 30] on input "33" at bounding box center [456, 32] width 29 height 14
click at [385, 45] on span "Zoom" at bounding box center [377, 48] width 15 height 7
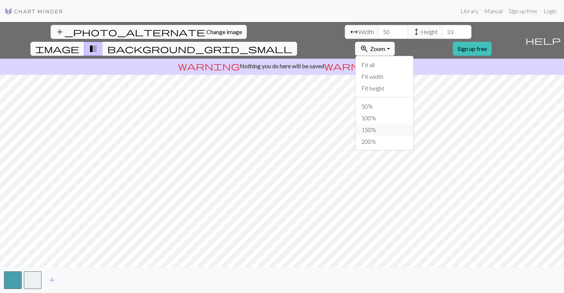
click at [413, 124] on button "150%" at bounding box center [384, 130] width 58 height 12
click at [29, 17] on link at bounding box center [33, 10] width 59 height 13
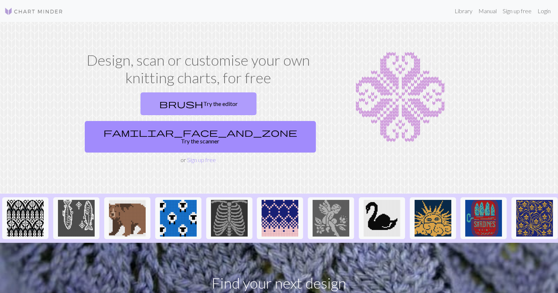
click at [169, 107] on link "brush Try the editor" at bounding box center [199, 104] width 116 height 23
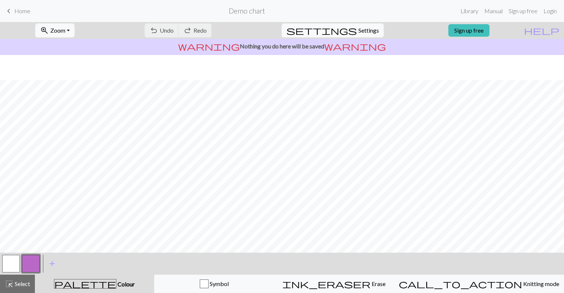
scroll to position [75, 0]
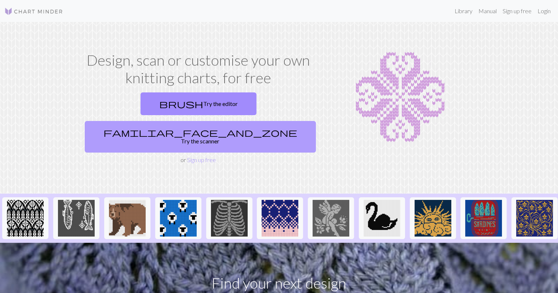
click at [249, 121] on link "familiar_face_and_zone Try the scanner" at bounding box center [200, 137] width 231 height 32
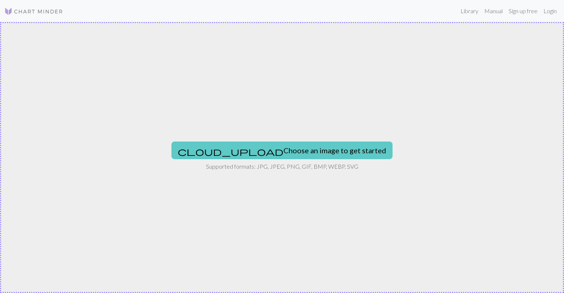
click at [253, 154] on button "cloud_upload Choose an image to get started" at bounding box center [281, 151] width 221 height 18
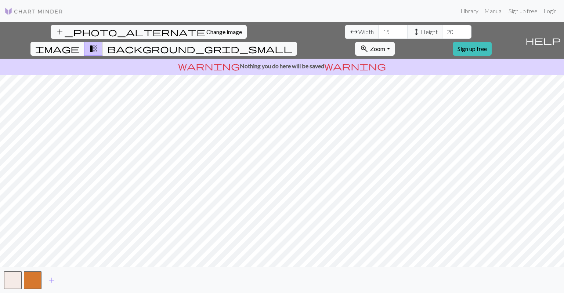
click at [282, 54] on div "add_photo_alternate Change image arrow_range Width 15 height Height 20 image tr…" at bounding box center [282, 157] width 564 height 271
click at [283, 271] on div "add_photo_alternate Change image arrow_range Width 15 height Height 20 image tr…" at bounding box center [282, 157] width 564 height 271
click at [385, 45] on span "Zoom" at bounding box center [377, 48] width 15 height 7
click at [413, 112] on button "100%" at bounding box center [384, 118] width 58 height 12
click at [385, 45] on span "Zoom" at bounding box center [377, 48] width 15 height 7
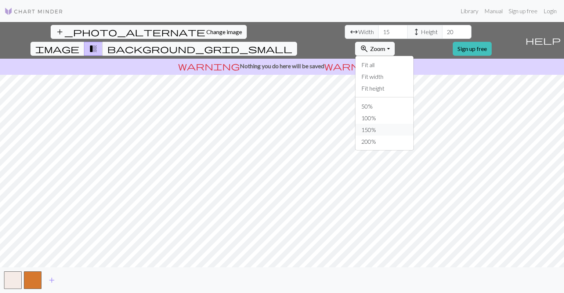
click at [413, 124] on button "150%" at bounding box center [384, 130] width 58 height 12
click at [385, 45] on span "Zoom" at bounding box center [377, 48] width 15 height 7
click at [413, 101] on button "50%" at bounding box center [384, 107] width 58 height 12
click at [378, 30] on input "16" at bounding box center [392, 32] width 29 height 14
click at [378, 30] on input "17" at bounding box center [392, 32] width 29 height 14
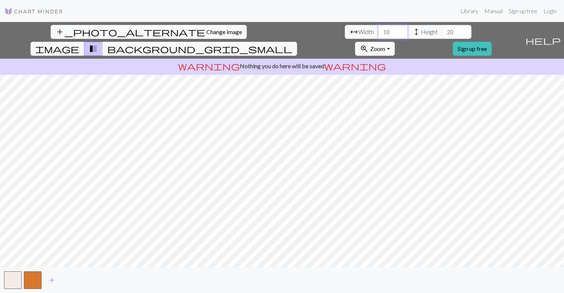
click at [378, 30] on input "18" at bounding box center [392, 32] width 29 height 14
click at [378, 30] on input "19" at bounding box center [392, 32] width 29 height 14
click at [378, 30] on input "20" at bounding box center [392, 32] width 29 height 14
click at [378, 30] on input "21" at bounding box center [392, 32] width 29 height 14
click at [378, 30] on input "22" at bounding box center [392, 32] width 29 height 14
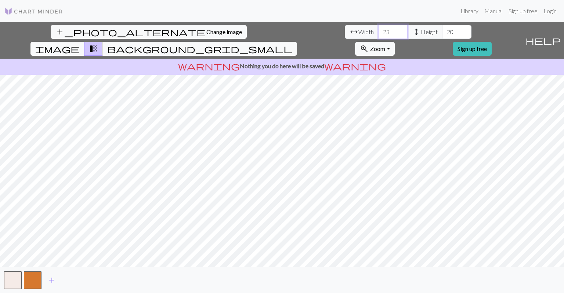
click at [378, 30] on input "23" at bounding box center [392, 32] width 29 height 14
click at [378, 30] on input "24" at bounding box center [392, 32] width 29 height 14
click at [378, 30] on input "25" at bounding box center [392, 32] width 29 height 14
click at [378, 30] on input "26" at bounding box center [392, 32] width 29 height 14
click at [378, 30] on input "27" at bounding box center [392, 32] width 29 height 14
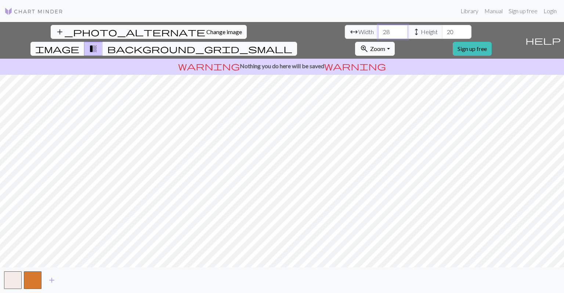
click at [378, 30] on input "28" at bounding box center [392, 32] width 29 height 14
type input "29"
click at [378, 30] on input "29" at bounding box center [392, 32] width 29 height 14
click at [442, 30] on input "20" at bounding box center [456, 32] width 29 height 14
click at [442, 30] on input "21" at bounding box center [456, 32] width 29 height 14
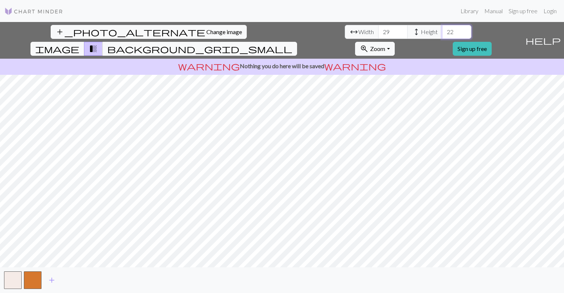
click at [442, 29] on input "22" at bounding box center [456, 32] width 29 height 14
click at [442, 29] on input "23" at bounding box center [456, 32] width 29 height 14
click at [442, 29] on input "24" at bounding box center [456, 32] width 29 height 14
click at [442, 29] on input "25" at bounding box center [456, 32] width 29 height 14
click at [442, 29] on input "26" at bounding box center [456, 32] width 29 height 14
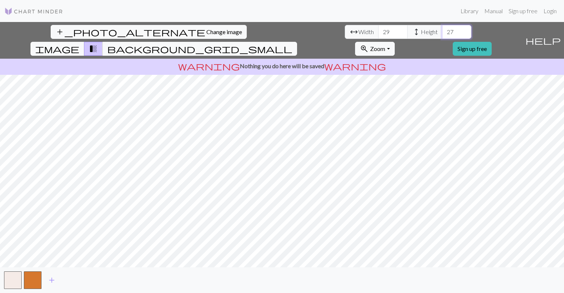
click at [442, 29] on input "27" at bounding box center [456, 32] width 29 height 14
click at [442, 29] on input "28" at bounding box center [456, 32] width 29 height 14
click at [442, 29] on input "29" at bounding box center [456, 32] width 29 height 14
click at [442, 29] on input "30" at bounding box center [456, 32] width 29 height 14
click at [442, 29] on input "31" at bounding box center [456, 32] width 29 height 14
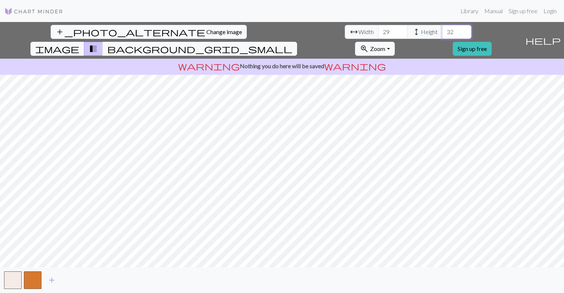
click at [442, 29] on input "32" at bounding box center [456, 32] width 29 height 14
click at [442, 29] on input "33" at bounding box center [456, 32] width 29 height 14
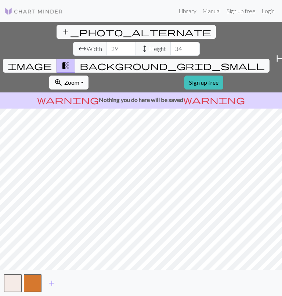
drag, startPoint x: 236, startPoint y: 31, endPoint x: 241, endPoint y: 35, distance: 5.8
click at [88, 76] on button "zoom_in Zoom Zoom" at bounding box center [68, 83] width 39 height 14
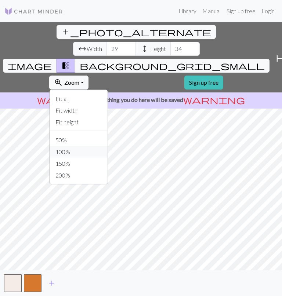
click at [108, 146] on button "100%" at bounding box center [79, 152] width 58 height 12
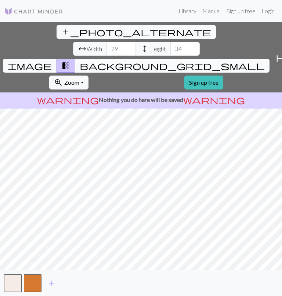
click at [206, 61] on span "background_grid_small" at bounding box center [172, 66] width 185 height 10
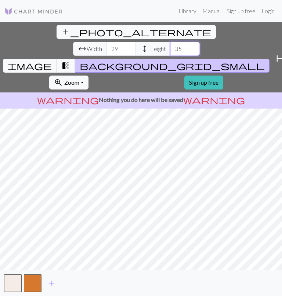
click at [170, 42] on input "35" at bounding box center [184, 49] width 29 height 14
click at [170, 42] on input "36" at bounding box center [184, 49] width 29 height 14
click at [170, 42] on input "37" at bounding box center [184, 49] width 29 height 14
click at [170, 42] on input "38" at bounding box center [184, 49] width 29 height 14
click at [170, 42] on input "39" at bounding box center [184, 49] width 29 height 14
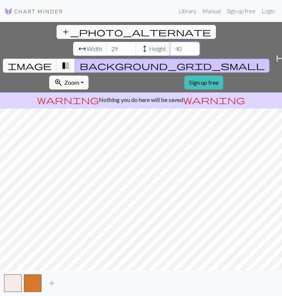
click at [170, 42] on input "40" at bounding box center [184, 49] width 29 height 14
click at [170, 42] on input "41" at bounding box center [184, 49] width 29 height 14
click at [170, 42] on input "42" at bounding box center [184, 49] width 29 height 14
click at [170, 42] on input "41" at bounding box center [184, 49] width 29 height 14
click at [170, 42] on input "40" at bounding box center [184, 49] width 29 height 14
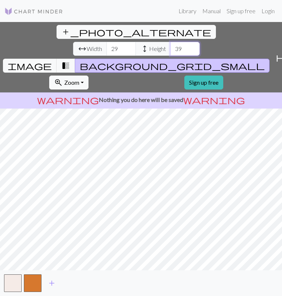
click at [170, 42] on input "39" at bounding box center [184, 49] width 29 height 14
click at [170, 42] on input "38" at bounding box center [184, 49] width 29 height 14
click at [170, 42] on input "37" at bounding box center [184, 49] width 29 height 14
click at [170, 42] on input "36" at bounding box center [184, 49] width 29 height 14
click at [170, 42] on input "35" at bounding box center [184, 49] width 29 height 14
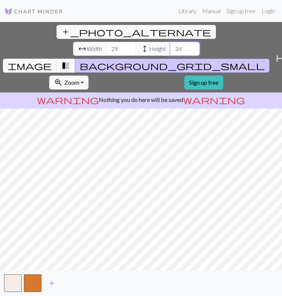
click at [170, 42] on input "34" at bounding box center [184, 49] width 29 height 14
click at [170, 42] on input "33" at bounding box center [184, 49] width 29 height 14
click at [170, 42] on input "31" at bounding box center [184, 49] width 29 height 14
click at [170, 42] on input "30" at bounding box center [184, 49] width 29 height 14
click at [170, 42] on input "29" at bounding box center [184, 49] width 29 height 14
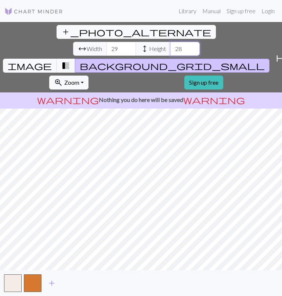
click at [170, 42] on input "28" at bounding box center [184, 49] width 29 height 14
click at [170, 42] on input "27" at bounding box center [184, 49] width 29 height 14
click at [170, 42] on input "26" at bounding box center [184, 49] width 29 height 14
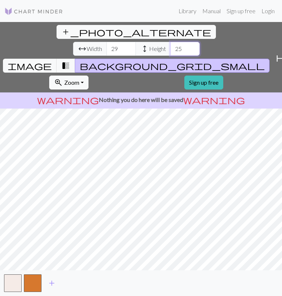
click at [170, 42] on input "25" at bounding box center [184, 49] width 29 height 14
click at [170, 42] on input "24" at bounding box center [184, 49] width 29 height 14
click at [170, 42] on input "23" at bounding box center [184, 49] width 29 height 14
click at [170, 42] on input "22" at bounding box center [184, 49] width 29 height 14
click at [170, 42] on input "21" at bounding box center [184, 49] width 29 height 14
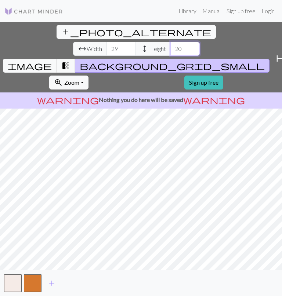
click at [170, 42] on input "20" at bounding box center [184, 49] width 29 height 14
click at [170, 42] on input "21" at bounding box center [184, 49] width 29 height 14
click at [170, 42] on input "22" at bounding box center [184, 49] width 29 height 14
click at [170, 42] on input "23" at bounding box center [184, 49] width 29 height 14
drag, startPoint x: 140, startPoint y: 29, endPoint x: 20, endPoint y: 21, distance: 119.6
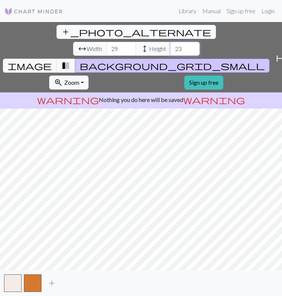
click at [97, 42] on div "arrow_range Width 29 height Height 23" at bounding box center [136, 49] width 127 height 14
type input "50"
click at [106, 42] on input "30" at bounding box center [120, 49] width 29 height 14
click at [106, 42] on input "32" at bounding box center [120, 49] width 29 height 14
click at [106, 42] on input "33" at bounding box center [120, 49] width 29 height 14
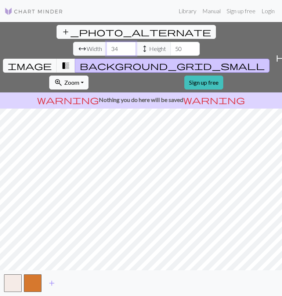
click at [106, 42] on input "34" at bounding box center [120, 49] width 29 height 14
click at [106, 42] on input "35" at bounding box center [120, 49] width 29 height 14
click at [106, 42] on input "36" at bounding box center [120, 49] width 29 height 14
click at [106, 42] on input "37" at bounding box center [120, 49] width 29 height 14
click at [106, 42] on input "38" at bounding box center [120, 49] width 29 height 14
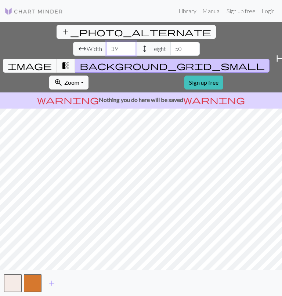
click at [106, 42] on input "39" at bounding box center [120, 49] width 29 height 14
click at [106, 42] on input "40" at bounding box center [120, 49] width 29 height 14
click at [106, 42] on input "42" at bounding box center [120, 49] width 29 height 14
click at [106, 42] on input "41" at bounding box center [120, 49] width 29 height 14
click at [106, 42] on input "40" at bounding box center [120, 49] width 29 height 14
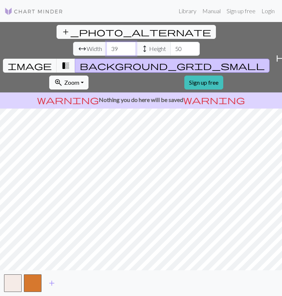
click at [106, 42] on input "39" at bounding box center [120, 49] width 29 height 14
click at [106, 42] on input "38" at bounding box center [120, 49] width 29 height 14
click at [106, 42] on input "37" at bounding box center [120, 49] width 29 height 14
click at [106, 42] on input "36" at bounding box center [120, 49] width 29 height 14
click at [106, 42] on input "37" at bounding box center [120, 49] width 29 height 14
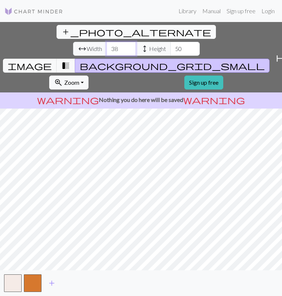
click at [106, 42] on input "38" at bounding box center [120, 49] width 29 height 14
click at [106, 42] on input "39" at bounding box center [120, 49] width 29 height 14
click at [106, 42] on input "40" at bounding box center [120, 49] width 29 height 14
click at [106, 42] on input "41" at bounding box center [120, 49] width 29 height 14
click at [106, 42] on input "42" at bounding box center [120, 49] width 29 height 14
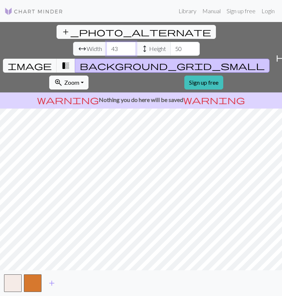
click at [106, 42] on input "43" at bounding box center [120, 49] width 29 height 14
click at [106, 42] on input "44" at bounding box center [120, 49] width 29 height 14
click at [106, 42] on input "45" at bounding box center [120, 49] width 29 height 14
click at [106, 42] on input "46" at bounding box center [120, 49] width 29 height 14
click at [106, 42] on input "47" at bounding box center [120, 49] width 29 height 14
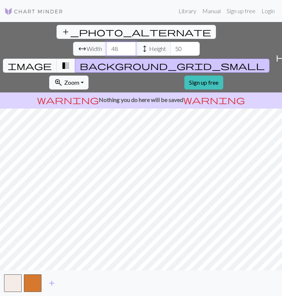
click at [106, 42] on input "48" at bounding box center [120, 49] width 29 height 14
click at [106, 42] on input "47" at bounding box center [120, 49] width 29 height 14
click at [106, 42] on input "46" at bounding box center [120, 49] width 29 height 14
click at [106, 42] on input "47" at bounding box center [120, 49] width 29 height 14
click at [106, 42] on input "48" at bounding box center [120, 49] width 29 height 14
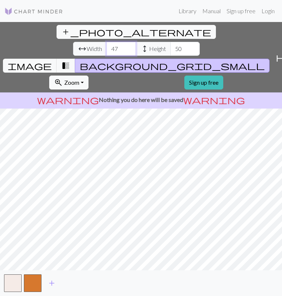
click at [106, 42] on input "47" at bounding box center [120, 49] width 29 height 14
click at [106, 42] on input "46" at bounding box center [120, 49] width 29 height 14
click at [106, 42] on input "47" at bounding box center [120, 49] width 29 height 14
click at [106, 42] on input "48" at bounding box center [120, 49] width 29 height 14
click at [106, 42] on input "49" at bounding box center [120, 49] width 29 height 14
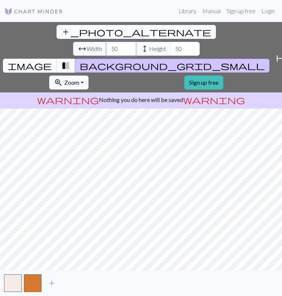
type input "50"
click at [106, 42] on input "50" at bounding box center [120, 49] width 29 height 14
click at [25, 286] on button "button" at bounding box center [33, 284] width 18 height 18
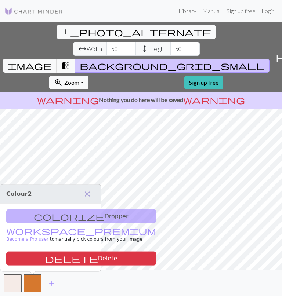
click at [86, 195] on span "close" at bounding box center [87, 194] width 9 height 10
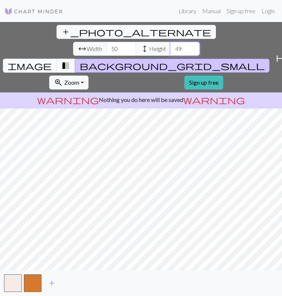
click at [170, 42] on input "49" at bounding box center [184, 49] width 29 height 14
click at [170, 42] on input "48" at bounding box center [184, 49] width 29 height 14
click at [170, 42] on input "47" at bounding box center [184, 49] width 29 height 14
click at [170, 42] on input "46" at bounding box center [184, 49] width 29 height 14
click at [170, 42] on input "45" at bounding box center [184, 49] width 29 height 14
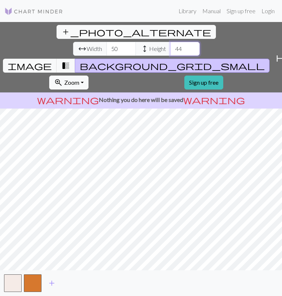
click at [170, 42] on input "44" at bounding box center [184, 49] width 29 height 14
click at [170, 42] on input "43" at bounding box center [184, 49] width 29 height 14
click at [170, 42] on input "42" at bounding box center [184, 49] width 29 height 14
click at [170, 42] on input "41" at bounding box center [184, 49] width 29 height 14
click at [170, 42] on input "40" at bounding box center [184, 49] width 29 height 14
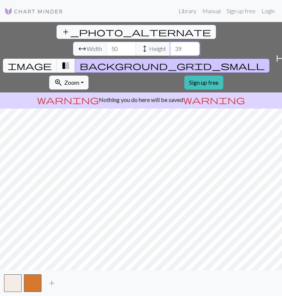
click at [170, 42] on input "39" at bounding box center [184, 49] width 29 height 14
click at [57, 59] on button "image" at bounding box center [30, 66] width 54 height 14
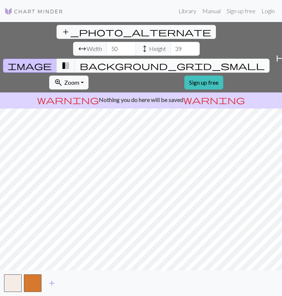
click at [205, 59] on button "background_grid_small" at bounding box center [172, 66] width 195 height 14
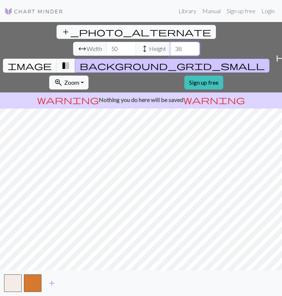
click at [170, 42] on input "38" at bounding box center [184, 49] width 29 height 14
click at [170, 42] on input "37" at bounding box center [184, 49] width 29 height 14
click at [170, 42] on input "36" at bounding box center [184, 49] width 29 height 14
click at [170, 42] on input "35" at bounding box center [184, 49] width 29 height 14
click at [170, 42] on input "34" at bounding box center [184, 49] width 29 height 14
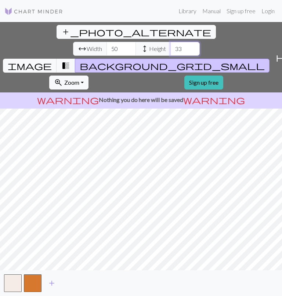
click at [170, 42] on input "33" at bounding box center [184, 49] width 29 height 14
click at [170, 42] on input "32" at bounding box center [184, 49] width 29 height 14
click at [170, 42] on input "31" at bounding box center [184, 49] width 29 height 14
type input "30"
click at [170, 42] on input "30" at bounding box center [184, 49] width 29 height 14
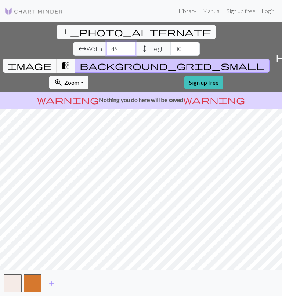
click at [106, 42] on input "49" at bounding box center [120, 49] width 29 height 14
click at [106, 42] on input "48" at bounding box center [120, 49] width 29 height 14
click at [106, 42] on input "47" at bounding box center [120, 49] width 29 height 14
click at [106, 42] on input "46" at bounding box center [120, 49] width 29 height 14
click at [106, 42] on input "45" at bounding box center [120, 49] width 29 height 14
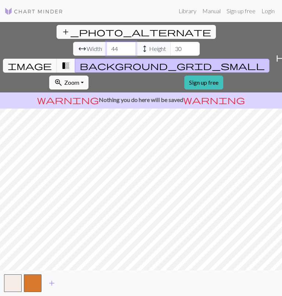
click at [106, 42] on input "44" at bounding box center [120, 49] width 29 height 14
click at [106, 42] on input "43" at bounding box center [120, 49] width 29 height 14
click at [106, 42] on input "42" at bounding box center [120, 49] width 29 height 14
click at [106, 42] on input "41" at bounding box center [120, 49] width 29 height 14
click at [106, 42] on input "40" at bounding box center [120, 49] width 29 height 14
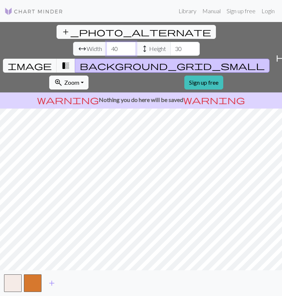
drag, startPoint x: 69, startPoint y: 32, endPoint x: 54, endPoint y: 32, distance: 15.8
click at [73, 42] on div "arrow_range Width 40 height Height 30" at bounding box center [136, 49] width 127 height 14
click at [88, 76] on button "zoom_in Zoom Zoom" at bounding box center [68, 83] width 39 height 14
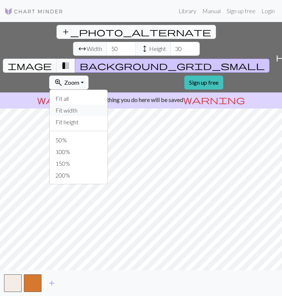
click at [108, 105] on button "Fit width" at bounding box center [79, 111] width 58 height 12
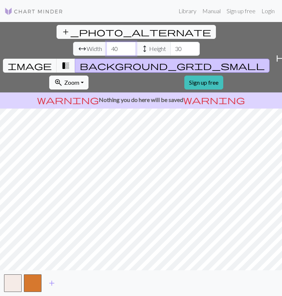
type input "40"
drag, startPoint x: 247, startPoint y: 41, endPoint x: 244, endPoint y: 35, distance: 7.4
click at [247, 41] on div "add_photo_alternate Change image arrow_range Width 40 height Height 30 image tr…" at bounding box center [136, 57] width 272 height 70
click at [79, 79] on span "Zoom" at bounding box center [71, 82] width 15 height 7
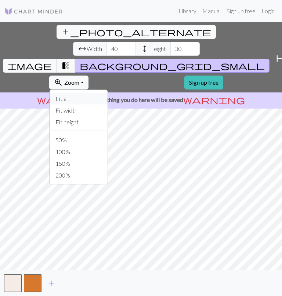
click at [108, 93] on button "Fit all" at bounding box center [79, 99] width 58 height 12
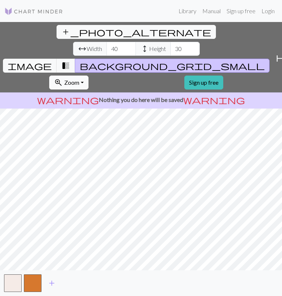
click at [79, 79] on span "Zoom" at bounding box center [71, 82] width 15 height 7
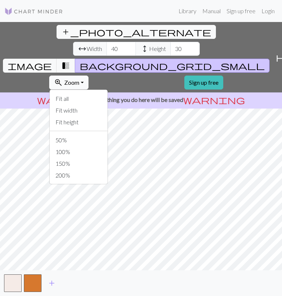
click at [79, 79] on span "Zoom" at bounding box center [71, 82] width 15 height 7
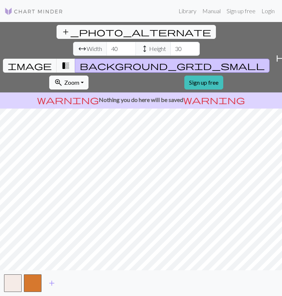
click at [140, 274] on div "add_photo_alternate Change image arrow_range Width 40 height Height 30 image tr…" at bounding box center [141, 159] width 282 height 274
click at [79, 79] on span "Zoom" at bounding box center [71, 82] width 15 height 7
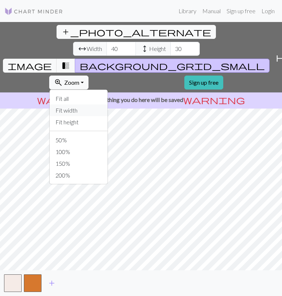
click at [108, 105] on button "Fit width" at bounding box center [79, 111] width 58 height 12
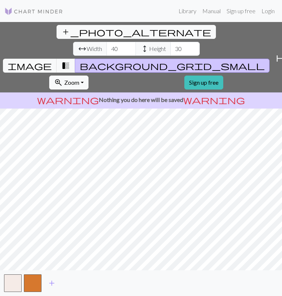
click at [247, 41] on div "add_photo_alternate Change image arrow_range Width 40 height Height 30 image tr…" at bounding box center [136, 57] width 272 height 70
click at [79, 79] on span "Zoom" at bounding box center [71, 82] width 15 height 7
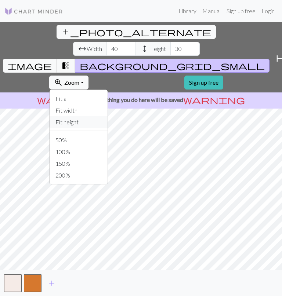
drag, startPoint x: 253, startPoint y: 71, endPoint x: 249, endPoint y: 51, distance: 20.6
click at [108, 116] on button "Fit height" at bounding box center [79, 122] width 58 height 12
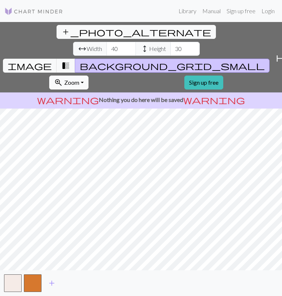
click at [79, 79] on span "Zoom" at bounding box center [71, 82] width 15 height 7
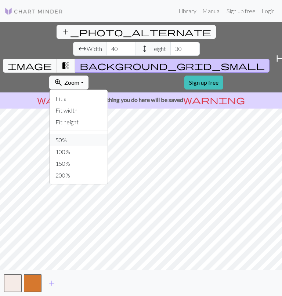
click at [108, 134] on button "50%" at bounding box center [79, 140] width 58 height 12
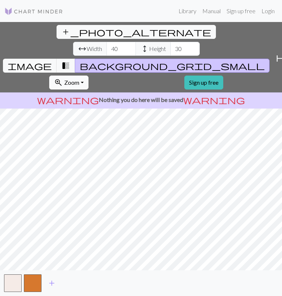
click at [88, 76] on button "zoom_in Zoom Zoom" at bounding box center [68, 83] width 39 height 14
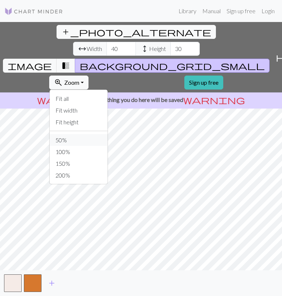
click at [108, 134] on button "50%" at bounding box center [79, 140] width 58 height 12
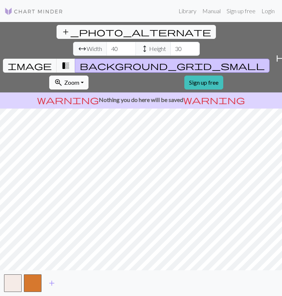
click at [88, 76] on button "zoom_in Zoom Zoom" at bounding box center [68, 83] width 39 height 14
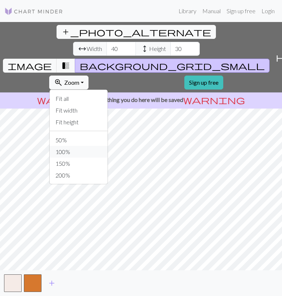
click at [108, 146] on button "100%" at bounding box center [79, 152] width 58 height 12
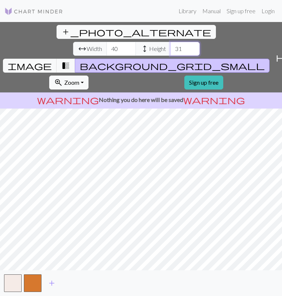
click at [170, 42] on input "31" at bounding box center [184, 49] width 29 height 14
click at [170, 42] on input "32" at bounding box center [184, 49] width 29 height 14
click at [170, 42] on input "33" at bounding box center [184, 49] width 29 height 14
click at [170, 42] on input "34" at bounding box center [184, 49] width 29 height 14
click at [170, 42] on input "35" at bounding box center [184, 49] width 29 height 14
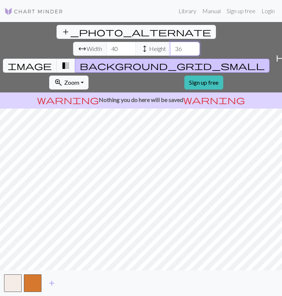
click at [170, 42] on input "36" at bounding box center [184, 49] width 29 height 14
click at [170, 42] on input "37" at bounding box center [184, 49] width 29 height 14
type input "38"
click at [170, 42] on input "38" at bounding box center [184, 49] width 29 height 14
click at [106, 42] on input "41" at bounding box center [120, 49] width 29 height 14
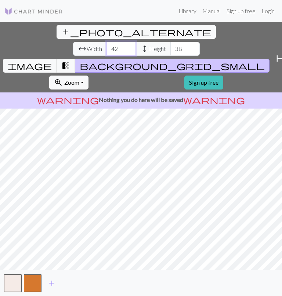
click at [106, 42] on input "42" at bounding box center [120, 49] width 29 height 14
click at [106, 42] on input "43" at bounding box center [120, 49] width 29 height 14
click at [106, 42] on input "44" at bounding box center [120, 49] width 29 height 14
click at [106, 42] on input "45" at bounding box center [120, 49] width 29 height 14
click at [106, 42] on input "46" at bounding box center [120, 49] width 29 height 14
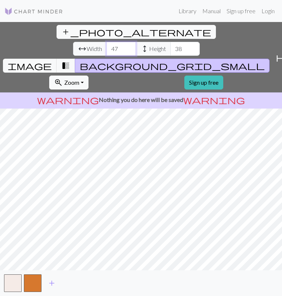
click at [106, 42] on input "47" at bounding box center [120, 49] width 29 height 14
click at [106, 42] on input "48" at bounding box center [120, 49] width 29 height 14
click at [106, 42] on input "49" at bounding box center [120, 49] width 29 height 14
click at [106, 42] on input "50" at bounding box center [120, 49] width 29 height 14
click at [106, 42] on input "51" at bounding box center [120, 49] width 29 height 14
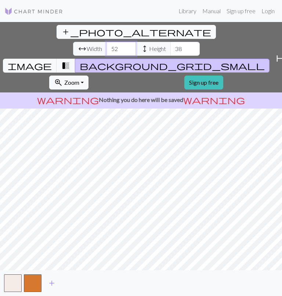
click at [106, 42] on input "52" at bounding box center [120, 49] width 29 height 14
click at [106, 42] on input "53" at bounding box center [120, 49] width 29 height 14
drag, startPoint x: 72, startPoint y: 35, endPoint x: 51, endPoint y: 39, distance: 21.7
click at [73, 42] on div "arrow_range Width 53 height Height 38" at bounding box center [136, 49] width 127 height 14
type input "40"
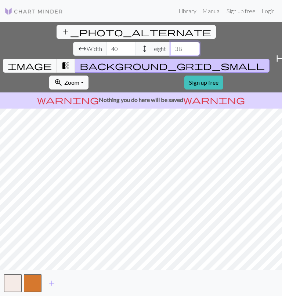
click at [170, 42] on input "38" at bounding box center [184, 49] width 29 height 14
click at [170, 42] on input "37" at bounding box center [184, 49] width 29 height 14
click at [170, 42] on input "36" at bounding box center [184, 49] width 29 height 14
click at [170, 42] on input "35" at bounding box center [184, 49] width 29 height 14
click at [170, 42] on input "34" at bounding box center [184, 49] width 29 height 14
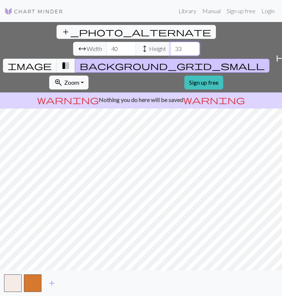
click at [170, 42] on input "33" at bounding box center [184, 49] width 29 height 14
click at [170, 42] on input "32" at bounding box center [184, 49] width 29 height 14
click at [170, 42] on input "31" at bounding box center [184, 49] width 29 height 14
drag, startPoint x: 140, startPoint y: 33, endPoint x: 4, endPoint y: 24, distance: 136.5
click at [23, 26] on div "add_photo_alternate Change image arrow_range Width 40 height Height 31 image tr…" at bounding box center [136, 57] width 272 height 70
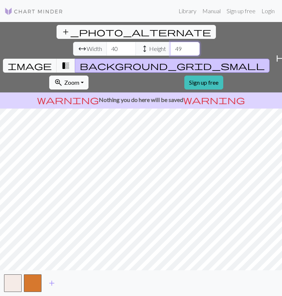
click at [170, 42] on input "49" at bounding box center [184, 49] width 29 height 14
click at [170, 42] on input "48" at bounding box center [184, 49] width 29 height 14
click at [170, 42] on input "47" at bounding box center [184, 49] width 29 height 14
click at [170, 42] on input "46" at bounding box center [184, 49] width 29 height 14
click at [170, 42] on input "45" at bounding box center [184, 49] width 29 height 14
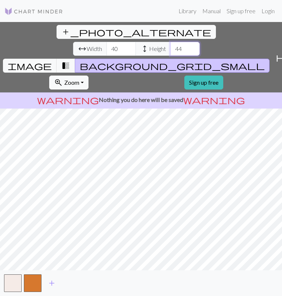
click at [170, 42] on input "44" at bounding box center [184, 49] width 29 height 14
click at [170, 42] on input "43" at bounding box center [184, 49] width 29 height 14
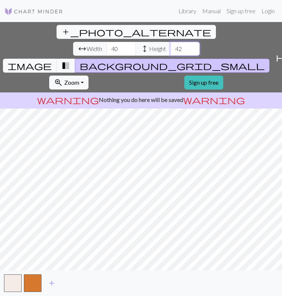
click at [170, 42] on input "42" at bounding box center [184, 49] width 29 height 14
click at [170, 42] on input "41" at bounding box center [184, 49] width 29 height 14
click at [170, 42] on input "40" at bounding box center [184, 49] width 29 height 14
click at [170, 42] on input "39" at bounding box center [184, 49] width 29 height 14
click at [170, 42] on input "38" at bounding box center [184, 49] width 29 height 14
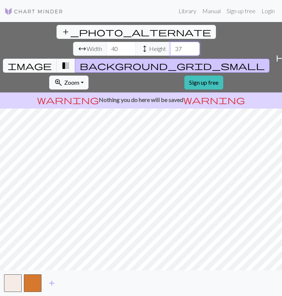
click at [170, 42] on input "37" at bounding box center [184, 49] width 29 height 14
click at [170, 42] on input "36" at bounding box center [184, 49] width 29 height 14
click at [170, 42] on input "35" at bounding box center [184, 49] width 29 height 14
click at [170, 42] on input "34" at bounding box center [184, 49] width 29 height 14
click at [170, 42] on input "33" at bounding box center [184, 49] width 29 height 14
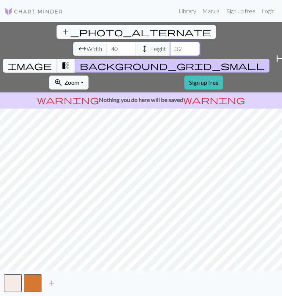
click at [170, 42] on input "32" at bounding box center [184, 49] width 29 height 14
click at [170, 42] on input "31" at bounding box center [184, 49] width 29 height 14
drag, startPoint x: 148, startPoint y: 34, endPoint x: 109, endPoint y: 33, distance: 39.3
type input "30"
click at [170, 42] on input "30" at bounding box center [184, 49] width 29 height 14
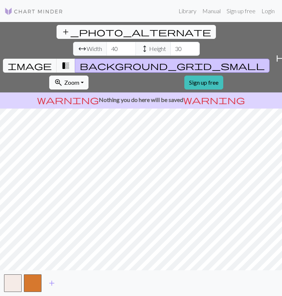
click at [61, 33] on span "add_photo_alternate" at bounding box center [136, 32] width 150 height 10
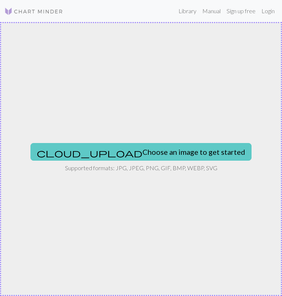
click at [133, 146] on button "cloud_upload Choose an image to get started" at bounding box center [140, 152] width 221 height 18
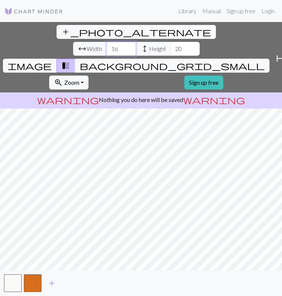
click at [106, 42] on input "16" at bounding box center [120, 49] width 29 height 14
click at [106, 42] on input "17" at bounding box center [120, 49] width 29 height 14
click at [106, 42] on input "18" at bounding box center [120, 49] width 29 height 14
click at [106, 42] on input "19" at bounding box center [120, 49] width 29 height 14
click at [106, 42] on input "20" at bounding box center [120, 49] width 29 height 14
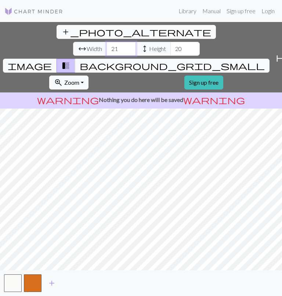
click at [106, 42] on input "21" at bounding box center [120, 49] width 29 height 14
click at [106, 42] on input "22" at bounding box center [120, 49] width 29 height 14
click at [106, 42] on input "23" at bounding box center [120, 49] width 29 height 14
click at [106, 42] on input "24" at bounding box center [120, 49] width 29 height 14
type input "25"
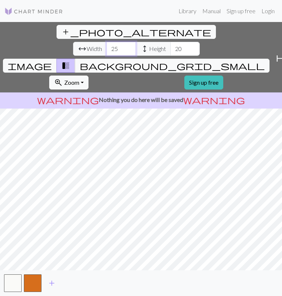
click at [106, 42] on input "25" at bounding box center [120, 49] width 29 height 14
click at [206, 61] on span "background_grid_small" at bounding box center [172, 66] width 185 height 10
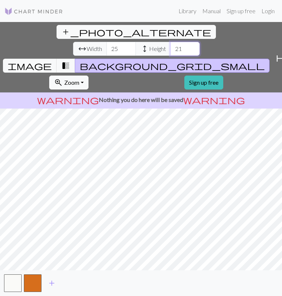
click at [170, 42] on input "21" at bounding box center [184, 49] width 29 height 14
click at [170, 42] on input "22" at bounding box center [184, 49] width 29 height 14
click at [170, 42] on input "23" at bounding box center [184, 49] width 29 height 14
click at [170, 42] on input "24" at bounding box center [184, 49] width 29 height 14
click at [170, 42] on input "25" at bounding box center [184, 49] width 29 height 14
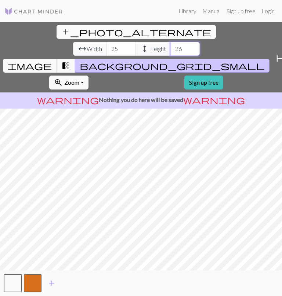
click at [170, 42] on input "26" at bounding box center [184, 49] width 29 height 14
click at [170, 42] on input "27" at bounding box center [184, 49] width 29 height 14
click at [170, 42] on input "28" at bounding box center [184, 49] width 29 height 14
click at [170, 42] on input "29" at bounding box center [184, 49] width 29 height 14
click at [170, 42] on input "30" at bounding box center [184, 49] width 29 height 14
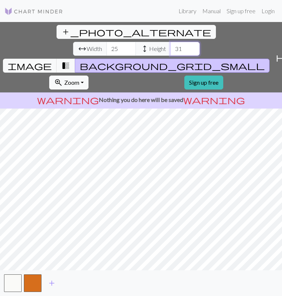
click at [170, 42] on input "31" at bounding box center [184, 49] width 29 height 14
click at [170, 42] on input "32" at bounding box center [184, 49] width 29 height 14
click at [170, 42] on input "33" at bounding box center [184, 49] width 29 height 14
click at [170, 42] on input "34" at bounding box center [184, 49] width 29 height 14
click at [170, 42] on input "35" at bounding box center [184, 49] width 29 height 14
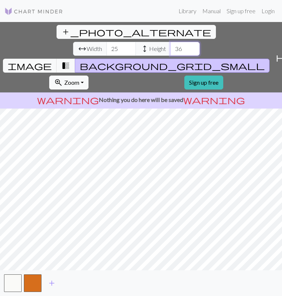
click at [170, 42] on input "36" at bounding box center [184, 49] width 29 height 14
click at [170, 42] on input "37" at bounding box center [184, 49] width 29 height 14
click at [170, 42] on input "38" at bounding box center [184, 49] width 29 height 14
click at [170, 42] on input "39" at bounding box center [184, 49] width 29 height 14
type input "40"
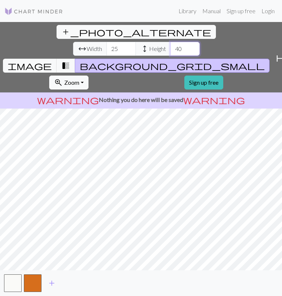
click at [170, 42] on input "40" at bounding box center [184, 49] width 29 height 14
click at [106, 42] on input "25" at bounding box center [120, 49] width 29 height 14
click at [106, 42] on input "24" at bounding box center [120, 49] width 29 height 14
click at [106, 42] on input "23" at bounding box center [120, 49] width 29 height 14
click at [106, 42] on input "22" at bounding box center [120, 49] width 29 height 14
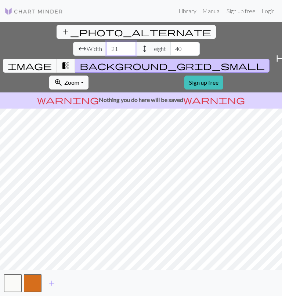
click at [106, 42] on input "21" at bounding box center [120, 49] width 29 height 14
click at [106, 42] on input "20" at bounding box center [120, 49] width 29 height 14
click at [106, 42] on input "19" at bounding box center [120, 49] width 29 height 14
click at [106, 42] on input "18" at bounding box center [120, 49] width 29 height 14
click at [106, 42] on input "17" at bounding box center [120, 49] width 29 height 14
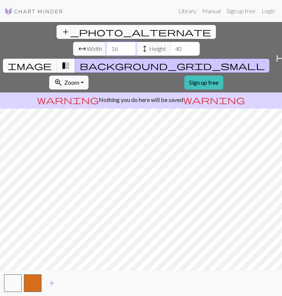
click at [106, 42] on input "16" at bounding box center [120, 49] width 29 height 14
click at [106, 42] on input "15" at bounding box center [120, 49] width 29 height 14
click at [106, 42] on input "14" at bounding box center [120, 49] width 29 height 14
click at [106, 42] on input "13" at bounding box center [120, 49] width 29 height 14
click at [106, 42] on input "12" at bounding box center [120, 49] width 29 height 14
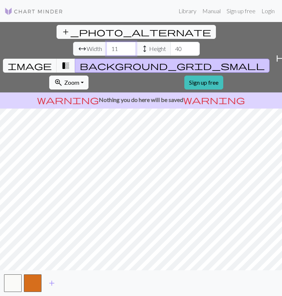
click at [106, 42] on input "11" at bounding box center [120, 49] width 29 height 14
click at [106, 42] on input "10" at bounding box center [120, 49] width 29 height 14
drag, startPoint x: 76, startPoint y: 32, endPoint x: 6, endPoint y: 36, distance: 70.6
click at [73, 42] on div "arrow_range Width 10 height Height 40" at bounding box center [136, 49] width 127 height 14
click at [120, 16] on div "Library Manual Sign up free Login" at bounding box center [173, 11] width 209 height 15
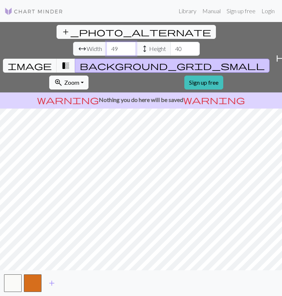
click at [106, 42] on input "49" at bounding box center [120, 49] width 29 height 14
click at [106, 42] on input "50" at bounding box center [120, 49] width 29 height 14
click at [106, 42] on input "51" at bounding box center [120, 49] width 29 height 14
click at [106, 42] on input "52" at bounding box center [120, 49] width 29 height 14
type input "51"
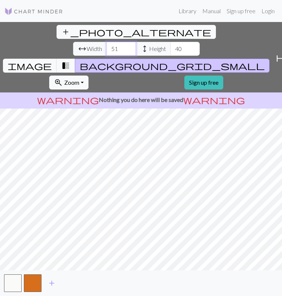
click at [106, 42] on input "51" at bounding box center [120, 49] width 29 height 14
click at [63, 77] on span "zoom_in" at bounding box center [58, 82] width 9 height 10
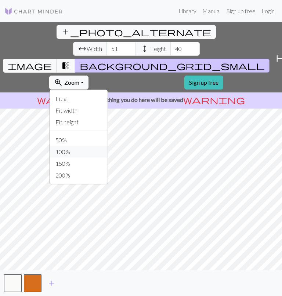
click at [108, 146] on button "100%" at bounding box center [79, 152] width 58 height 12
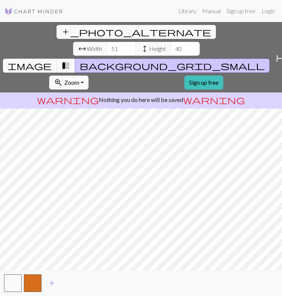
click at [88, 76] on button "zoom_in Zoom Zoom" at bounding box center [68, 83] width 39 height 14
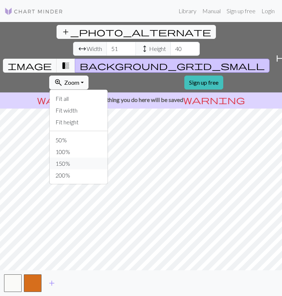
click at [108, 158] on button "150%" at bounding box center [79, 164] width 58 height 12
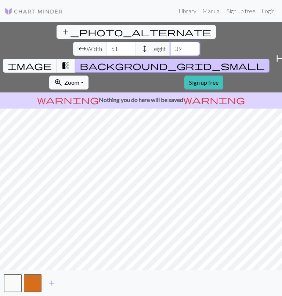
click at [170, 42] on input "39" at bounding box center [184, 49] width 29 height 14
click at [170, 42] on input "38" at bounding box center [184, 49] width 29 height 14
click at [170, 42] on input "37" at bounding box center [184, 49] width 29 height 14
click at [170, 42] on input "36" at bounding box center [184, 49] width 29 height 14
click at [170, 42] on input "35" at bounding box center [184, 49] width 29 height 14
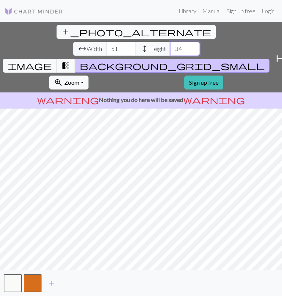
click at [170, 42] on input "34" at bounding box center [184, 49] width 29 height 14
click at [170, 42] on input "33" at bounding box center [184, 49] width 29 height 14
click at [170, 42] on input "32" at bounding box center [184, 49] width 29 height 14
click at [170, 42] on input "31" at bounding box center [184, 49] width 29 height 14
click at [170, 42] on input "30" at bounding box center [184, 49] width 29 height 14
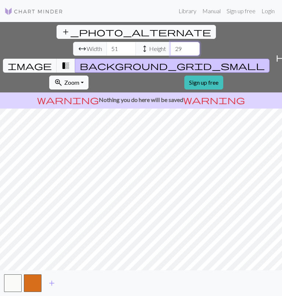
click at [170, 42] on input "29" at bounding box center [184, 49] width 29 height 14
click at [170, 42] on input "28" at bounding box center [184, 49] width 29 height 14
click at [170, 42] on input "27" at bounding box center [184, 49] width 29 height 14
click at [170, 42] on input "26" at bounding box center [184, 49] width 29 height 14
click at [170, 42] on input "25" at bounding box center [184, 49] width 29 height 14
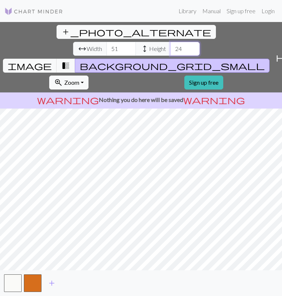
click at [170, 42] on input "24" at bounding box center [184, 49] width 29 height 14
click at [170, 42] on input "23" at bounding box center [184, 49] width 29 height 14
click at [170, 42] on input "22" at bounding box center [184, 49] width 29 height 14
click at [170, 42] on input "21" at bounding box center [184, 49] width 29 height 14
click at [170, 42] on input "20" at bounding box center [184, 49] width 29 height 14
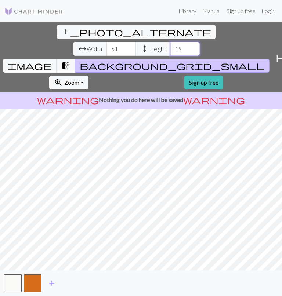
click at [170, 42] on input "19" at bounding box center [184, 49] width 29 height 14
click at [170, 42] on input "18" at bounding box center [184, 49] width 29 height 14
click at [170, 42] on input "17" at bounding box center [184, 49] width 29 height 14
click at [170, 42] on input "16" at bounding box center [184, 49] width 29 height 14
click at [170, 42] on input "15" at bounding box center [184, 49] width 29 height 14
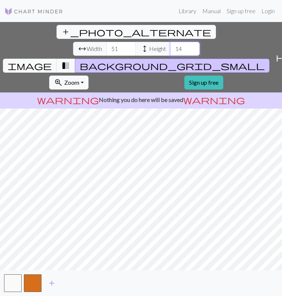
click at [170, 42] on input "14" at bounding box center [184, 49] width 29 height 14
click at [170, 42] on input "13" at bounding box center [184, 49] width 29 height 14
click at [170, 42] on input "12" at bounding box center [184, 49] width 29 height 14
click at [170, 42] on input "11" at bounding box center [184, 49] width 29 height 14
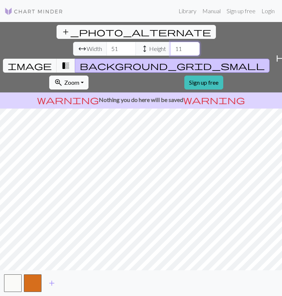
click at [170, 42] on input "11" at bounding box center [184, 49] width 29 height 14
click at [170, 42] on input "10" at bounding box center [184, 49] width 29 height 14
click at [170, 42] on input "9" at bounding box center [184, 49] width 29 height 14
click at [170, 42] on input "8" at bounding box center [184, 49] width 29 height 14
click at [170, 42] on input "7" at bounding box center [184, 49] width 29 height 14
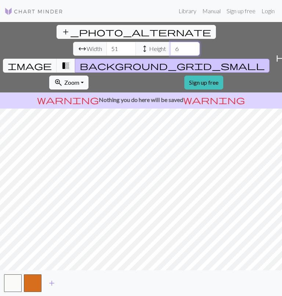
click at [170, 42] on input "6" at bounding box center [184, 49] width 29 height 14
click at [170, 42] on input "5" at bounding box center [184, 49] width 29 height 14
click at [170, 42] on input "4" at bounding box center [184, 49] width 29 height 14
click at [170, 42] on input "3" at bounding box center [184, 49] width 29 height 14
click at [170, 42] on input "4" at bounding box center [184, 49] width 29 height 14
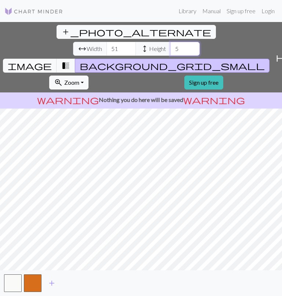
click at [170, 42] on input "5" at bounding box center [184, 49] width 29 height 14
click at [170, 42] on input "6" at bounding box center [184, 49] width 29 height 14
click at [170, 42] on input "7" at bounding box center [184, 49] width 29 height 14
click at [170, 42] on input "8" at bounding box center [184, 49] width 29 height 14
click at [170, 42] on input "9" at bounding box center [184, 49] width 29 height 14
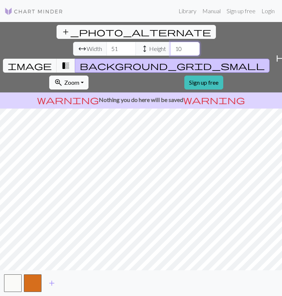
click at [170, 42] on input "10" at bounding box center [184, 49] width 29 height 14
click at [170, 42] on input "9" at bounding box center [184, 49] width 29 height 14
click at [170, 42] on input "10" at bounding box center [184, 49] width 29 height 14
click at [170, 42] on input "11" at bounding box center [184, 49] width 29 height 14
click at [170, 42] on input "12" at bounding box center [184, 49] width 29 height 14
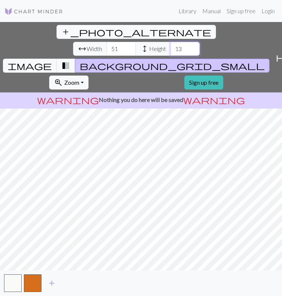
click at [170, 42] on input "13" at bounding box center [184, 49] width 29 height 14
click at [170, 42] on input "14" at bounding box center [184, 49] width 29 height 14
click at [170, 42] on input "15" at bounding box center [184, 49] width 29 height 14
click at [170, 42] on input "16" at bounding box center [184, 49] width 29 height 14
click at [170, 42] on input "17" at bounding box center [184, 49] width 29 height 14
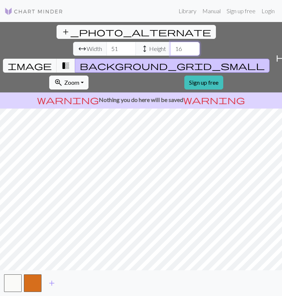
click at [170, 42] on input "16" at bounding box center [184, 49] width 29 height 14
click at [170, 42] on input "17" at bounding box center [184, 49] width 29 height 14
click at [170, 42] on input "18" at bounding box center [184, 49] width 29 height 14
click at [170, 42] on input "19" at bounding box center [184, 49] width 29 height 14
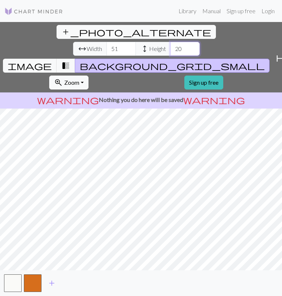
click at [170, 42] on input "20" at bounding box center [184, 49] width 29 height 14
click at [170, 42] on input "21" at bounding box center [184, 49] width 29 height 14
click at [170, 42] on input "22" at bounding box center [184, 49] width 29 height 14
click at [170, 42] on input "23" at bounding box center [184, 49] width 29 height 14
click at [170, 42] on input "24" at bounding box center [184, 49] width 29 height 14
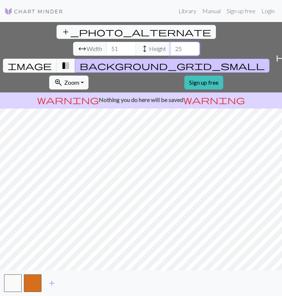
click at [170, 42] on input "25" at bounding box center [184, 49] width 29 height 14
click at [170, 42] on input "26" at bounding box center [184, 49] width 29 height 14
click at [170, 42] on input "27" at bounding box center [184, 49] width 29 height 14
click at [170, 42] on input "28" at bounding box center [184, 49] width 29 height 14
click at [170, 42] on input "29" at bounding box center [184, 49] width 29 height 14
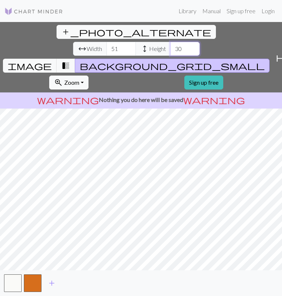
click at [170, 42] on input "30" at bounding box center [184, 49] width 29 height 14
click at [170, 42] on input "31" at bounding box center [184, 49] width 29 height 14
click at [170, 42] on input "32" at bounding box center [184, 49] width 29 height 14
click at [170, 42] on input "33" at bounding box center [184, 49] width 29 height 14
click at [170, 42] on input "34" at bounding box center [184, 49] width 29 height 14
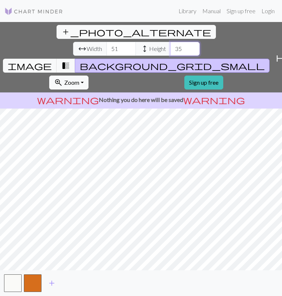
click at [170, 42] on input "35" at bounding box center [184, 49] width 29 height 14
click at [170, 42] on input "36" at bounding box center [184, 49] width 29 height 14
click at [170, 42] on input "35" at bounding box center [184, 49] width 29 height 14
click at [170, 42] on input "34" at bounding box center [184, 49] width 29 height 14
click at [170, 42] on input "33" at bounding box center [184, 49] width 29 height 14
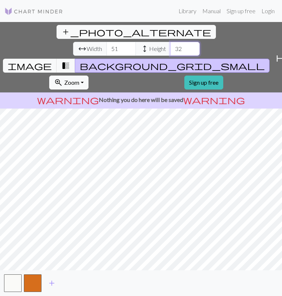
click at [170, 42] on input "32" at bounding box center [184, 49] width 29 height 14
click at [170, 42] on input "31" at bounding box center [184, 49] width 29 height 14
click at [170, 42] on input "30" at bounding box center [184, 49] width 29 height 14
click at [170, 42] on input "29" at bounding box center [184, 49] width 29 height 14
click at [170, 42] on input "28" at bounding box center [184, 49] width 29 height 14
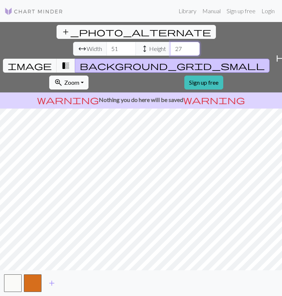
click at [170, 42] on input "27" at bounding box center [184, 49] width 29 height 14
click at [170, 42] on input "26" at bounding box center [184, 49] width 29 height 14
click at [170, 42] on input "25" at bounding box center [184, 49] width 29 height 14
click at [170, 42] on input "24" at bounding box center [184, 49] width 29 height 14
click at [170, 42] on input "23" at bounding box center [184, 49] width 29 height 14
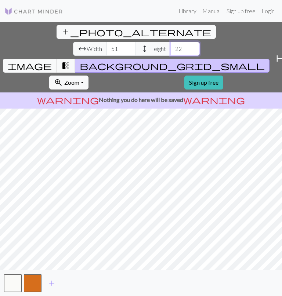
click at [170, 42] on input "22" at bounding box center [184, 49] width 29 height 14
click at [170, 42] on input "21" at bounding box center [184, 49] width 29 height 14
click at [170, 42] on input "20" at bounding box center [184, 49] width 29 height 14
click at [170, 42] on input "21" at bounding box center [184, 49] width 29 height 14
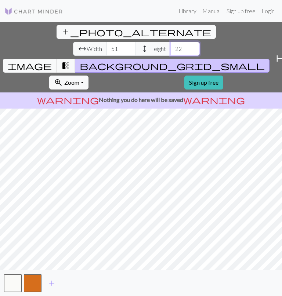
click at [170, 42] on input "22" at bounding box center [184, 49] width 29 height 14
type input "23"
click at [170, 42] on input "23" at bounding box center [184, 49] width 29 height 14
click at [61, 29] on span "add_photo_alternate" at bounding box center [136, 32] width 150 height 10
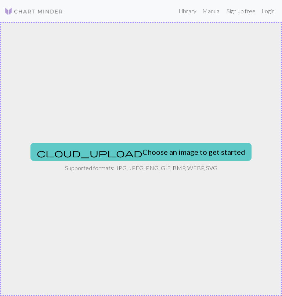
click at [128, 157] on button "cloud_upload Choose an image to get started" at bounding box center [140, 152] width 221 height 18
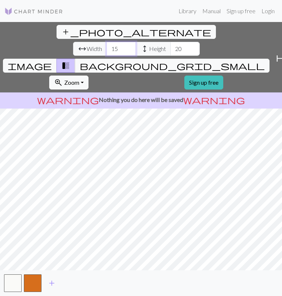
drag, startPoint x: 72, startPoint y: 31, endPoint x: 26, endPoint y: 30, distance: 45.5
click at [73, 42] on div "arrow_range Width 15 height Height 20" at bounding box center [136, 49] width 127 height 14
type input "51"
click at [170, 42] on input "20" at bounding box center [184, 49] width 29 height 14
click at [170, 42] on input "21" at bounding box center [184, 49] width 29 height 14
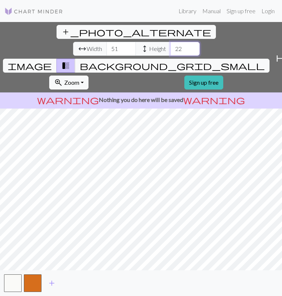
click at [170, 42] on input "22" at bounding box center [184, 49] width 29 height 14
type input "23"
click at [170, 42] on input "23" at bounding box center [184, 49] width 29 height 14
click at [208, 61] on span "background_grid_small" at bounding box center [172, 66] width 185 height 10
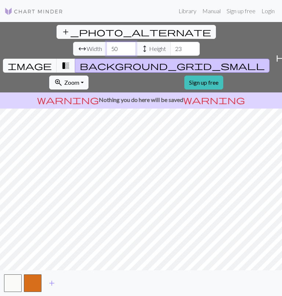
click at [106, 42] on input "50" at bounding box center [120, 49] width 29 height 14
click at [106, 42] on input "51" at bounding box center [120, 49] width 29 height 14
click at [106, 42] on input "52" at bounding box center [120, 49] width 29 height 14
click at [106, 42] on input "53" at bounding box center [120, 49] width 29 height 14
click at [106, 42] on input "54" at bounding box center [120, 49] width 29 height 14
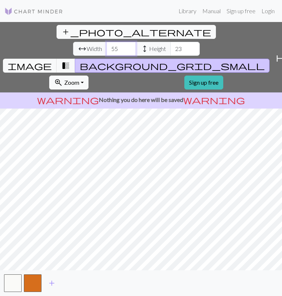
click at [106, 42] on input "55" at bounding box center [120, 49] width 29 height 14
click at [106, 42] on input "54" at bounding box center [120, 49] width 29 height 14
click at [106, 42] on input "53" at bounding box center [120, 49] width 29 height 14
click at [106, 42] on input "52" at bounding box center [120, 49] width 29 height 14
type input "51"
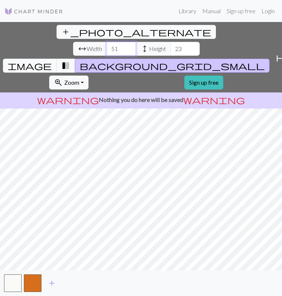
click at [106, 42] on input "51" at bounding box center [120, 49] width 29 height 14
click at [170, 42] on input "22" at bounding box center [184, 49] width 29 height 14
click at [170, 42] on input "21" at bounding box center [184, 49] width 29 height 14
click at [170, 42] on input "20" at bounding box center [184, 49] width 29 height 14
click at [170, 42] on input "19" at bounding box center [184, 49] width 29 height 14
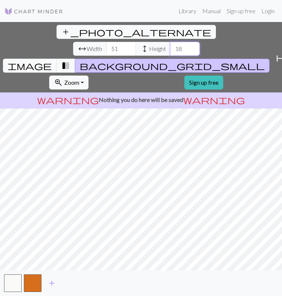
click at [170, 42] on input "18" at bounding box center [184, 49] width 29 height 14
click at [170, 42] on input "17" at bounding box center [184, 49] width 29 height 14
click at [170, 42] on input "16" at bounding box center [184, 49] width 29 height 14
click at [170, 42] on input "15" at bounding box center [184, 49] width 29 height 14
click at [170, 42] on input "14" at bounding box center [184, 49] width 29 height 14
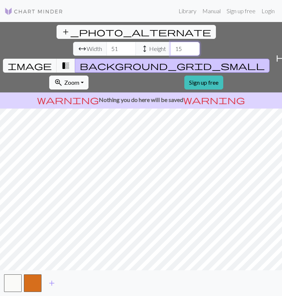
click at [170, 42] on input "15" at bounding box center [184, 49] width 29 height 14
click at [170, 42] on input "16" at bounding box center [184, 49] width 29 height 14
click at [170, 42] on input "17" at bounding box center [184, 49] width 29 height 14
click at [170, 42] on input "18" at bounding box center [184, 49] width 29 height 14
click at [170, 42] on input "19" at bounding box center [184, 49] width 29 height 14
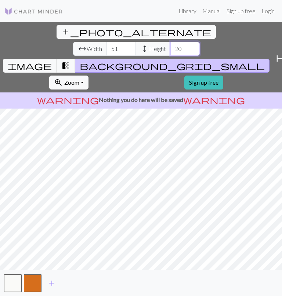
click at [170, 42] on input "20" at bounding box center [184, 49] width 29 height 14
click at [170, 42] on input "21" at bounding box center [184, 49] width 29 height 14
click at [170, 42] on input "22" at bounding box center [184, 49] width 29 height 14
click at [170, 42] on input "23" at bounding box center [184, 49] width 29 height 14
click at [88, 76] on button "zoom_in Zoom Zoom" at bounding box center [68, 83] width 39 height 14
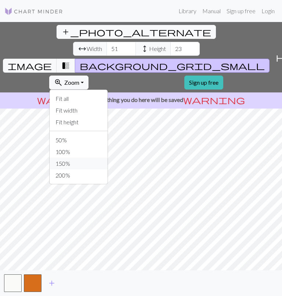
click at [108, 158] on button "150%" at bounding box center [79, 164] width 58 height 12
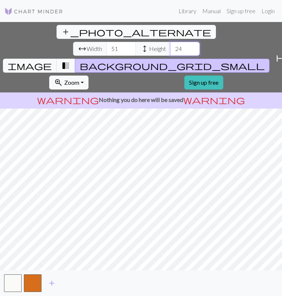
click at [170, 42] on input "24" at bounding box center [184, 49] width 29 height 14
click at [170, 42] on input "23" at bounding box center [184, 49] width 29 height 14
click at [275, 93] on div "warning Nothing you do here will be saved warning" at bounding box center [141, 101] width 282 height 16
click at [170, 42] on input "22" at bounding box center [184, 49] width 29 height 14
click at [170, 42] on input "21" at bounding box center [184, 49] width 29 height 14
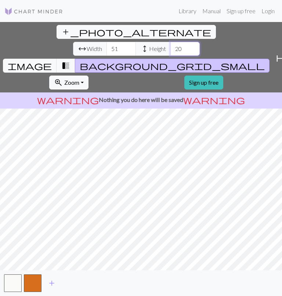
click at [170, 42] on input "20" at bounding box center [184, 49] width 29 height 14
click at [170, 42] on input "19" at bounding box center [184, 49] width 29 height 14
drag, startPoint x: 149, startPoint y: 30, endPoint x: 149, endPoint y: 73, distance: 43.0
click at [170, 42] on input "20" at bounding box center [184, 49] width 29 height 14
click at [170, 42] on input "21" at bounding box center [184, 49] width 29 height 14
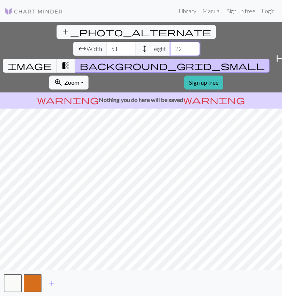
click at [170, 42] on input "22" at bounding box center [184, 49] width 29 height 14
click at [170, 42] on input "23" at bounding box center [184, 49] width 29 height 14
click at [170, 42] on input "24" at bounding box center [184, 49] width 29 height 14
click at [170, 42] on input "25" at bounding box center [184, 49] width 29 height 14
click at [170, 42] on input "26" at bounding box center [184, 49] width 29 height 14
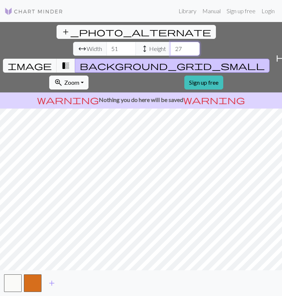
click at [170, 42] on input "27" at bounding box center [184, 49] width 29 height 14
click at [170, 42] on input "28" at bounding box center [184, 49] width 29 height 14
click at [170, 42] on input "29" at bounding box center [184, 49] width 29 height 14
type input "30"
click at [170, 42] on input "30" at bounding box center [184, 49] width 29 height 14
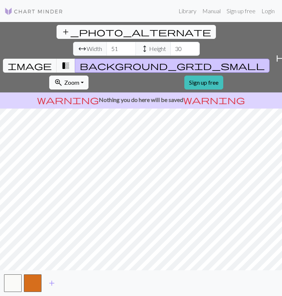
click at [61, 28] on span "add_photo_alternate" at bounding box center [136, 32] width 150 height 10
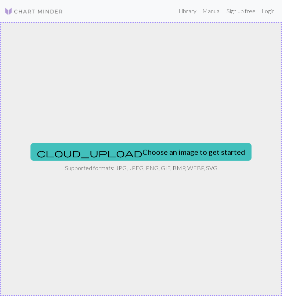
click at [122, 141] on div "cloud_upload Choose an image to get started Supported formats: JPG, JPEG, PNG, …" at bounding box center [141, 159] width 282 height 274
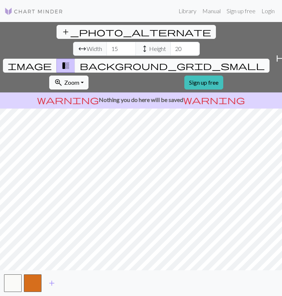
click at [209, 61] on span "background_grid_small" at bounding box center [172, 66] width 185 height 10
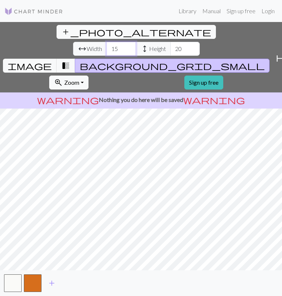
drag, startPoint x: 77, startPoint y: 30, endPoint x: 7, endPoint y: 48, distance: 71.9
click at [73, 42] on div "arrow_range Width 15 height Height 20" at bounding box center [136, 49] width 127 height 14
type input "51"
drag, startPoint x: 140, startPoint y: 36, endPoint x: 145, endPoint y: 33, distance: 6.6
click at [170, 42] on input "20" at bounding box center [184, 49] width 29 height 14
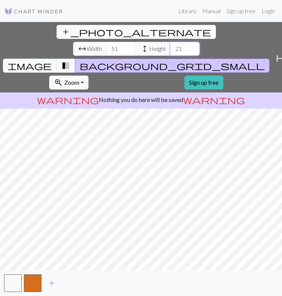
click at [170, 42] on input "21" at bounding box center [184, 49] width 29 height 14
click at [170, 42] on input "22" at bounding box center [184, 49] width 29 height 14
click at [170, 42] on input "23" at bounding box center [184, 49] width 29 height 14
click at [170, 42] on input "22" at bounding box center [184, 49] width 29 height 14
click at [170, 42] on input "21" at bounding box center [184, 49] width 29 height 14
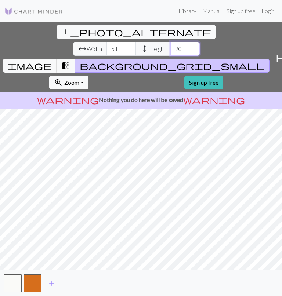
click at [170, 42] on input "20" at bounding box center [184, 49] width 29 height 14
click at [170, 42] on input "21" at bounding box center [184, 49] width 29 height 14
click at [170, 42] on input "22" at bounding box center [184, 49] width 29 height 14
type input "23"
click at [170, 42] on input "23" at bounding box center [184, 49] width 29 height 14
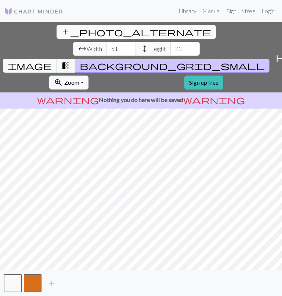
click at [61, 32] on span "add_photo_alternate" at bounding box center [136, 32] width 150 height 10
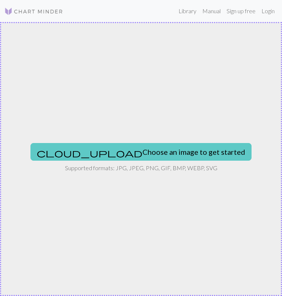
click at [132, 150] on button "cloud_upload Choose an image to get started" at bounding box center [140, 152] width 221 height 18
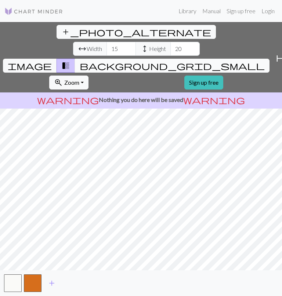
click at [214, 59] on button "background_grid_small" at bounding box center [172, 66] width 195 height 14
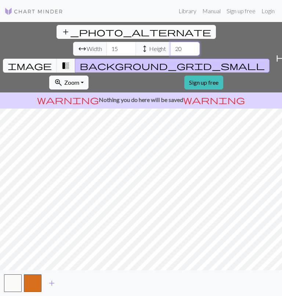
drag, startPoint x: 127, startPoint y: 32, endPoint x: 85, endPoint y: 35, distance: 42.3
click at [86, 42] on div "arrow_range Width 15 height Height 20" at bounding box center [136, 49] width 127 height 14
type input "23"
click at [106, 42] on input "15" at bounding box center [120, 49] width 29 height 14
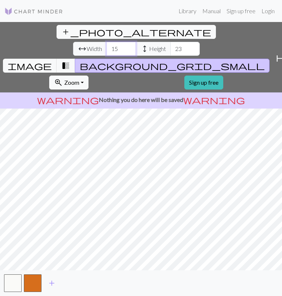
click at [106, 42] on input "15" at bounding box center [120, 49] width 29 height 14
click at [106, 42] on input "51" at bounding box center [120, 49] width 29 height 14
click
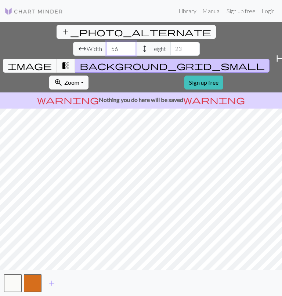
type input "56"
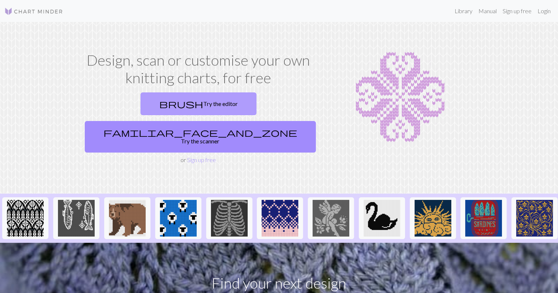
click at [151, 101] on link "brush Try the editor" at bounding box center [199, 104] width 116 height 23
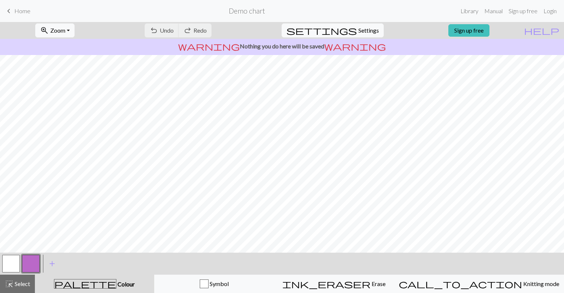
click at [7, 13] on span "keyboard_arrow_left" at bounding box center [8, 11] width 9 height 10
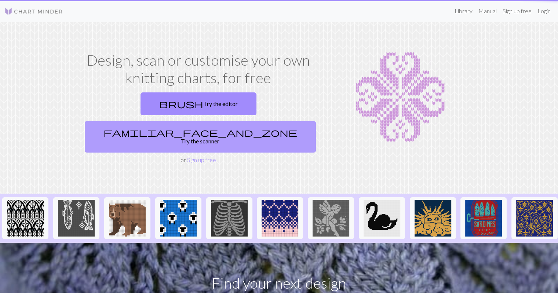
click at [291, 121] on link "familiar_face_and_zone Try the scanner" at bounding box center [200, 137] width 231 height 32
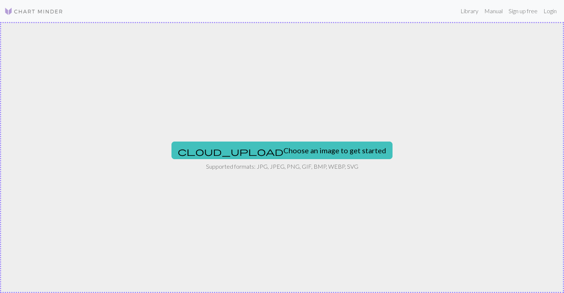
click at [253, 159] on div "cloud_upload Choose an image to get started Supported formats: JPG, JPEG, PNG, …" at bounding box center [282, 157] width 564 height 271
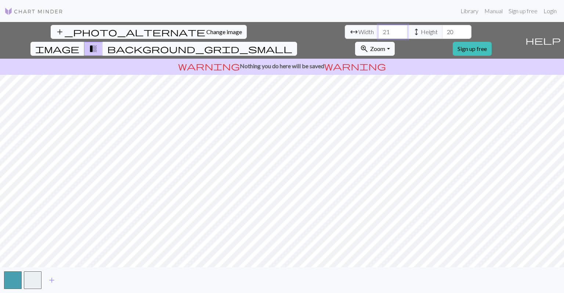
click at [378, 30] on input "21" at bounding box center [392, 32] width 29 height 14
click at [378, 30] on input "22" at bounding box center [392, 32] width 29 height 14
click at [378, 30] on input "23" at bounding box center [392, 32] width 29 height 14
click at [378, 30] on input "24" at bounding box center [392, 32] width 29 height 14
click at [378, 30] on input "25" at bounding box center [392, 32] width 29 height 14
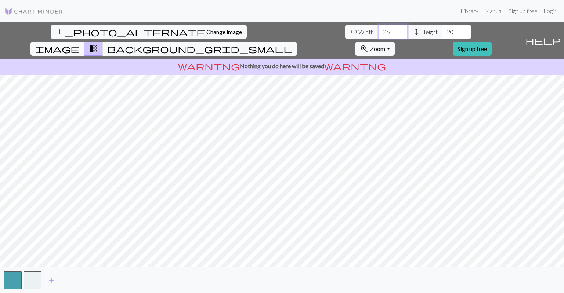
click at [378, 30] on input "26" at bounding box center [392, 32] width 29 height 14
click at [378, 30] on input "27" at bounding box center [392, 32] width 29 height 14
click at [378, 30] on input "28" at bounding box center [392, 32] width 29 height 14
click at [297, 42] on button "background_grid_small" at bounding box center [199, 49] width 195 height 14
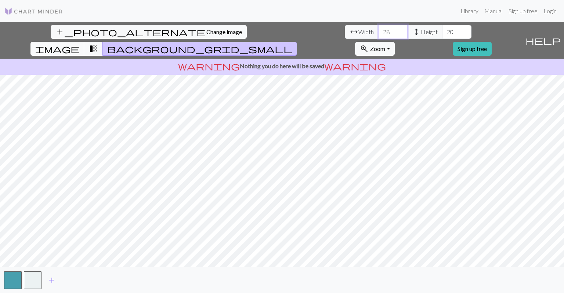
drag, startPoint x: 173, startPoint y: 32, endPoint x: 125, endPoint y: 30, distance: 47.8
click at [125, 30] on div "add_photo_alternate Change image arrow_range Width 28 height Height 20 image tr…" at bounding box center [261, 40] width 522 height 37
type input "51"
click at [442, 29] on input "21" at bounding box center [456, 32] width 29 height 14
click at [442, 29] on input "22" at bounding box center [456, 32] width 29 height 14
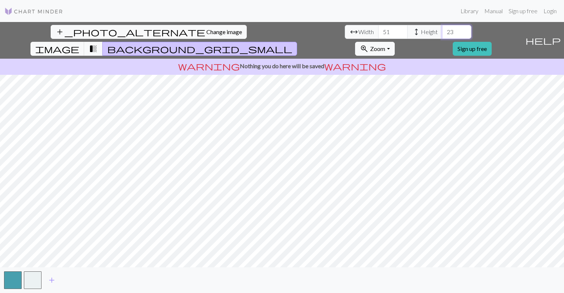
click at [442, 30] on input "23" at bounding box center [456, 32] width 29 height 14
click at [442, 30] on input "24" at bounding box center [456, 32] width 29 height 14
click at [442, 30] on input "25" at bounding box center [456, 32] width 29 height 14
click at [442, 30] on input "26" at bounding box center [456, 32] width 29 height 14
click at [442, 30] on input "27" at bounding box center [456, 32] width 29 height 14
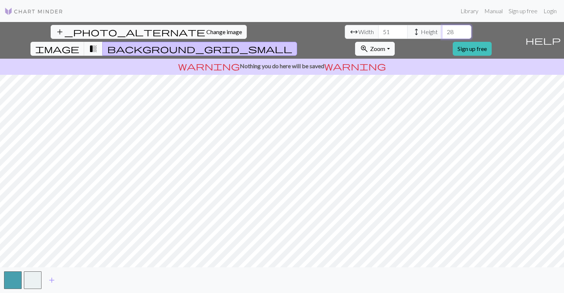
click at [442, 30] on input "28" at bounding box center [456, 32] width 29 height 14
click at [442, 30] on input "29" at bounding box center [456, 32] width 29 height 14
click at [442, 30] on input "30" at bounding box center [456, 32] width 29 height 14
click at [442, 30] on input "31" at bounding box center [456, 32] width 29 height 14
click at [442, 30] on input "32" at bounding box center [456, 32] width 29 height 14
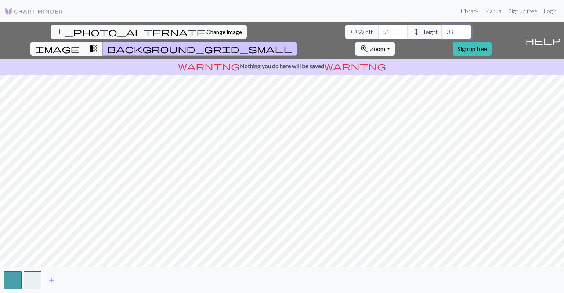
click at [442, 30] on input "33" at bounding box center [456, 32] width 29 height 14
click at [442, 30] on input "34" at bounding box center [456, 32] width 29 height 14
click at [442, 30] on input "35" at bounding box center [456, 32] width 29 height 14
click at [442, 30] on input "36" at bounding box center [456, 32] width 29 height 14
click at [442, 30] on input "37" at bounding box center [456, 32] width 29 height 14
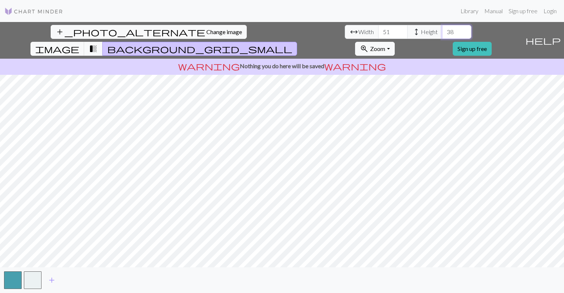
click at [442, 30] on input "38" at bounding box center [456, 32] width 29 height 14
click at [442, 30] on input "39" at bounding box center [456, 32] width 29 height 14
type input "40"
click at [442, 30] on input "40" at bounding box center [456, 32] width 29 height 14
click at [378, 34] on input "50" at bounding box center [392, 32] width 29 height 14
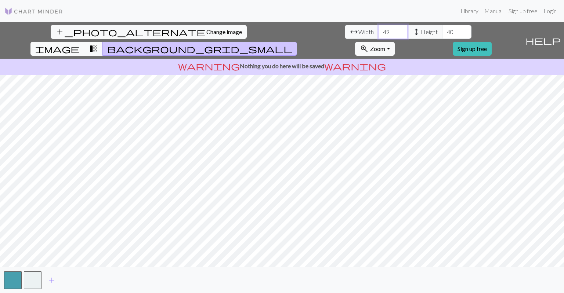
click at [378, 33] on input "49" at bounding box center [392, 32] width 29 height 14
click at [378, 33] on input "48" at bounding box center [392, 32] width 29 height 14
click at [378, 33] on input "47" at bounding box center [392, 32] width 29 height 14
click at [378, 33] on input "46" at bounding box center [392, 32] width 29 height 14
click at [378, 33] on input "45" at bounding box center [392, 32] width 29 height 14
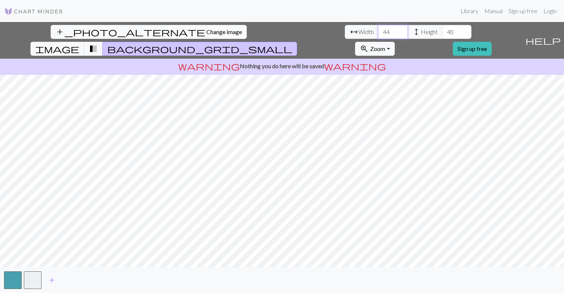
click at [378, 33] on input "44" at bounding box center [392, 32] width 29 height 14
click at [378, 33] on input "43" at bounding box center [392, 32] width 29 height 14
click at [378, 33] on input "42" at bounding box center [392, 32] width 29 height 14
click at [378, 32] on input "41" at bounding box center [392, 32] width 29 height 14
click at [378, 32] on input "39" at bounding box center [392, 32] width 29 height 14
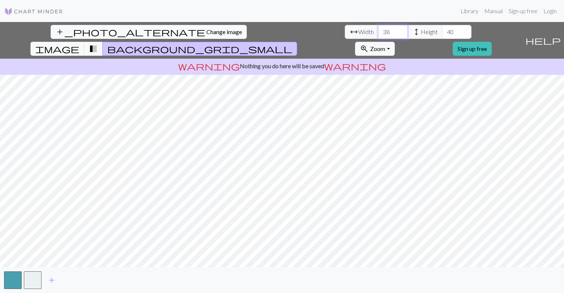
click at [378, 32] on input "38" at bounding box center [392, 32] width 29 height 14
click at [378, 32] on input "37" at bounding box center [392, 32] width 29 height 14
type input "36"
click at [378, 32] on input "36" at bounding box center [392, 32] width 29 height 14
drag, startPoint x: 237, startPoint y: 34, endPoint x: 162, endPoint y: 23, distance: 76.1
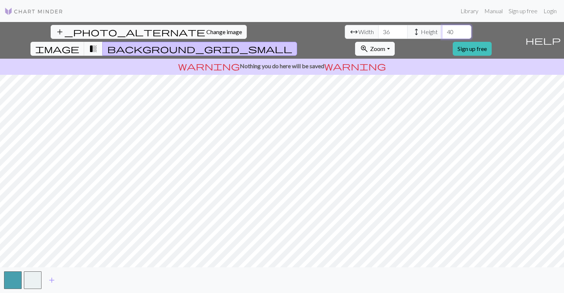
click at [345, 25] on div "arrow_range Width 36 height Height 40" at bounding box center [408, 32] width 127 height 14
type input "20"
drag, startPoint x: 180, startPoint y: 31, endPoint x: 173, endPoint y: 28, distance: 7.6
click at [378, 29] on input "39" at bounding box center [392, 32] width 29 height 14
drag, startPoint x: 176, startPoint y: 28, endPoint x: 132, endPoint y: 22, distance: 44.9
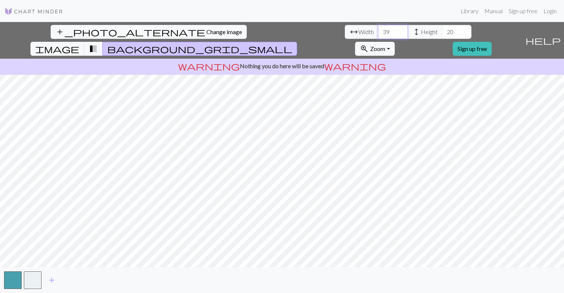
click at [345, 25] on div "arrow_range Width 39 height Height 20" at bounding box center [408, 32] width 127 height 14
type input "45"
click at [442, 29] on input "21" at bounding box center [456, 32] width 29 height 14
click at [442, 29] on input "22" at bounding box center [456, 32] width 29 height 14
click at [442, 29] on input "23" at bounding box center [456, 32] width 29 height 14
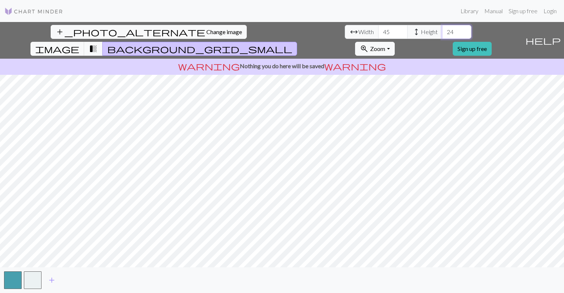
click at [442, 29] on input "24" at bounding box center [456, 32] width 29 height 14
click at [442, 29] on input "25" at bounding box center [456, 32] width 29 height 14
click at [442, 29] on input "26" at bounding box center [456, 32] width 29 height 14
click at [442, 29] on input "27" at bounding box center [456, 32] width 29 height 14
click at [442, 29] on input "28" at bounding box center [456, 32] width 29 height 14
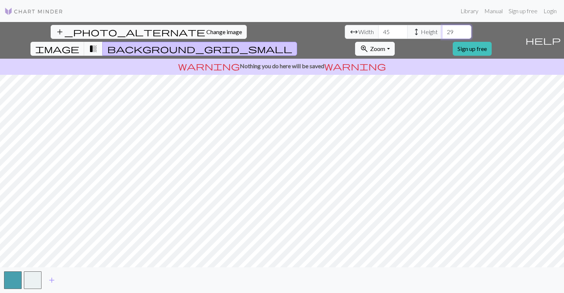
click at [442, 29] on input "29" at bounding box center [456, 32] width 29 height 14
click at [442, 29] on input "30" at bounding box center [456, 32] width 29 height 14
click at [442, 29] on input "31" at bounding box center [456, 32] width 29 height 14
click at [442, 29] on input "32" at bounding box center [456, 32] width 29 height 14
click at [442, 29] on input "33" at bounding box center [456, 32] width 29 height 14
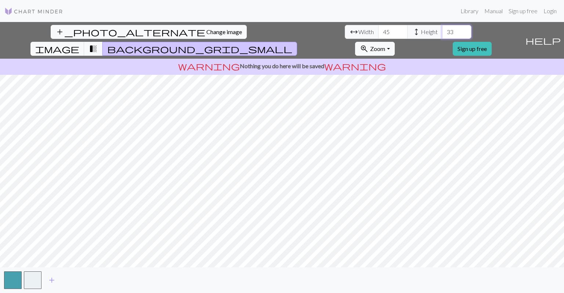
click at [442, 29] on input "33" at bounding box center [456, 32] width 29 height 14
click at [442, 30] on input "34" at bounding box center [456, 32] width 29 height 14
click at [442, 30] on input "35" at bounding box center [456, 32] width 29 height 14
click at [442, 30] on input "36" at bounding box center [456, 32] width 29 height 14
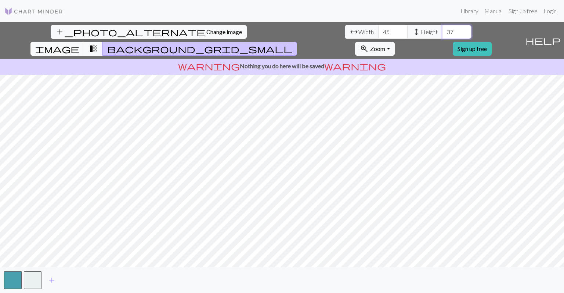
click at [442, 30] on input "37" at bounding box center [456, 32] width 29 height 14
click at [442, 30] on input "38" at bounding box center [456, 32] width 29 height 14
click at [442, 30] on input "39" at bounding box center [456, 32] width 29 height 14
click at [442, 30] on input "40" at bounding box center [456, 32] width 29 height 14
click at [442, 30] on input "41" at bounding box center [456, 32] width 29 height 14
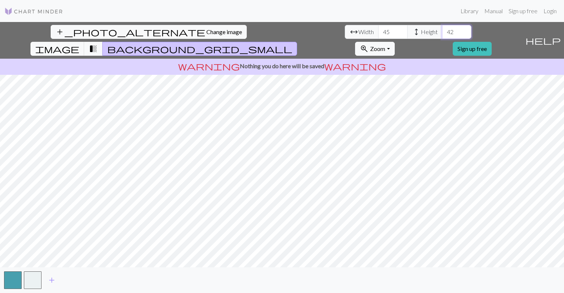
click at [442, 30] on input "42" at bounding box center [456, 32] width 29 height 14
drag, startPoint x: 216, startPoint y: 34, endPoint x: 209, endPoint y: 33, distance: 7.8
click at [345, 35] on div "arrow_range Width 45 height Height 42" at bounding box center [408, 32] width 127 height 14
type input "6"
type input "55"
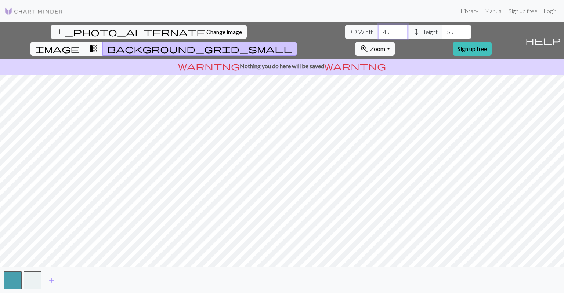
click at [378, 35] on input "45" at bounding box center [392, 32] width 29 height 14
drag, startPoint x: 170, startPoint y: 29, endPoint x: 160, endPoint y: 32, distance: 10.5
click at [378, 30] on input "4556" at bounding box center [392, 32] width 29 height 14
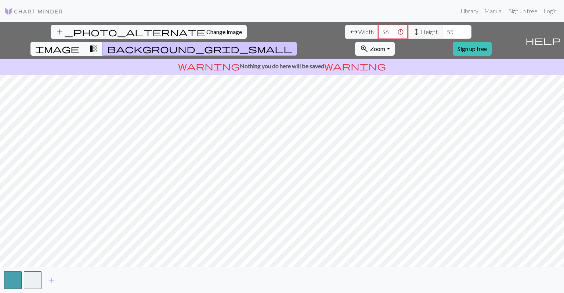
click at [378, 32] on input "4556" at bounding box center [392, 32] width 29 height 14
drag, startPoint x: 173, startPoint y: 35, endPoint x: 168, endPoint y: 36, distance: 5.0
click at [378, 36] on input "4555" at bounding box center [392, 32] width 29 height 14
click at [378, 36] on input "4554" at bounding box center [392, 32] width 29 height 14
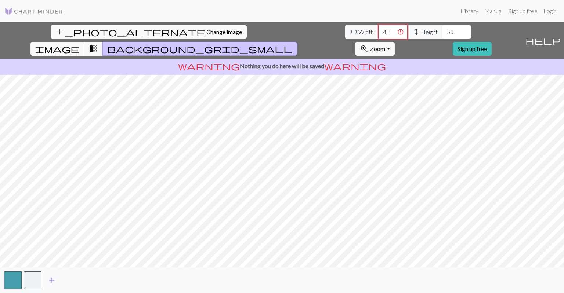
type input "4"
type input "55"
click at [442, 35] on input "54" at bounding box center [456, 32] width 29 height 14
click at [442, 33] on input "54" at bounding box center [456, 32] width 29 height 14
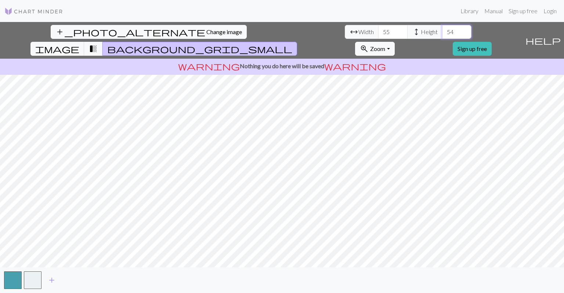
click at [442, 33] on input "54" at bounding box center [456, 32] width 29 height 14
click at [442, 33] on input "53" at bounding box center [456, 32] width 29 height 14
click at [442, 33] on input "52" at bounding box center [456, 32] width 29 height 14
click at [442, 33] on input "51" at bounding box center [456, 32] width 29 height 14
type input "50"
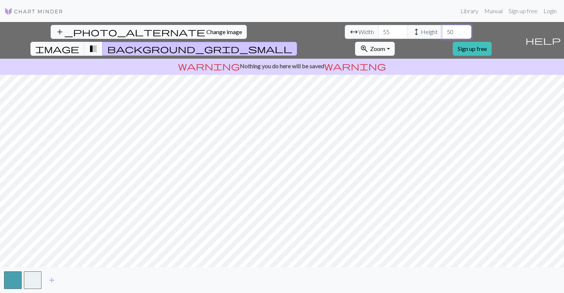
click at [442, 33] on input "50" at bounding box center [456, 32] width 29 height 14
drag, startPoint x: 185, startPoint y: 32, endPoint x: 183, endPoint y: 35, distance: 3.9
click at [378, 33] on input "55" at bounding box center [392, 32] width 29 height 14
click at [378, 35] on input "54" at bounding box center [392, 32] width 29 height 14
click at [378, 35] on input "53" at bounding box center [392, 32] width 29 height 14
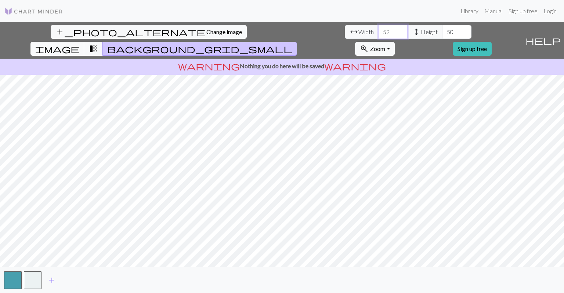
click at [378, 35] on input "52" at bounding box center [392, 32] width 29 height 14
click at [378, 35] on input "51" at bounding box center [392, 32] width 29 height 14
type input "50"
click at [378, 35] on input "50" at bounding box center [392, 32] width 29 height 14
click at [385, 45] on span "Zoom" at bounding box center [377, 48] width 15 height 7
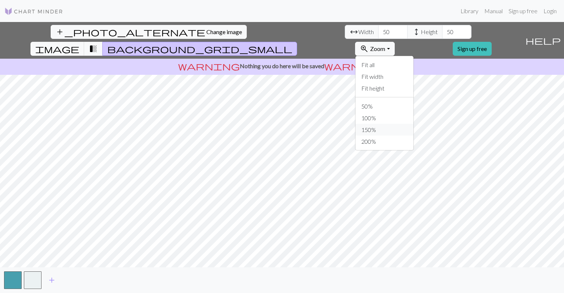
click at [413, 124] on button "150%" at bounding box center [384, 130] width 58 height 12
click at [442, 35] on input "49" at bounding box center [456, 32] width 29 height 14
click at [442, 35] on input "48" at bounding box center [456, 32] width 29 height 14
click at [442, 35] on input "47" at bounding box center [456, 32] width 29 height 14
click at [442, 35] on input "46" at bounding box center [456, 32] width 29 height 14
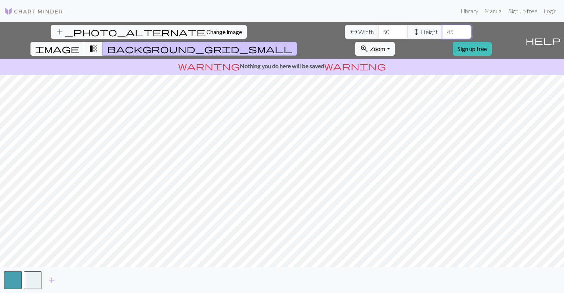
click at [442, 35] on input "45" at bounding box center [456, 32] width 29 height 14
click at [442, 35] on input "44" at bounding box center [456, 32] width 29 height 14
click at [442, 35] on input "43" at bounding box center [456, 32] width 29 height 14
click at [442, 35] on input "42" at bounding box center [456, 32] width 29 height 14
click at [442, 35] on input "41" at bounding box center [456, 32] width 29 height 14
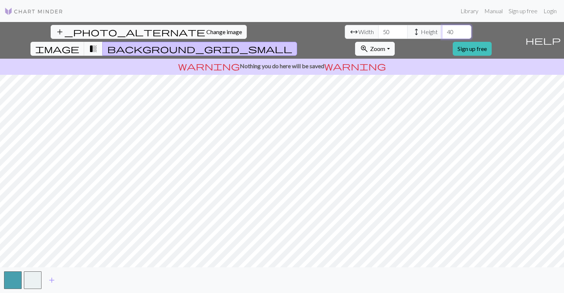
click at [442, 35] on input "40" at bounding box center [456, 32] width 29 height 14
click at [442, 35] on input "39" at bounding box center [456, 32] width 29 height 14
click at [442, 35] on input "38" at bounding box center [456, 32] width 29 height 14
click at [442, 35] on input "37" at bounding box center [456, 32] width 29 height 14
click at [442, 35] on input "36" at bounding box center [456, 32] width 29 height 14
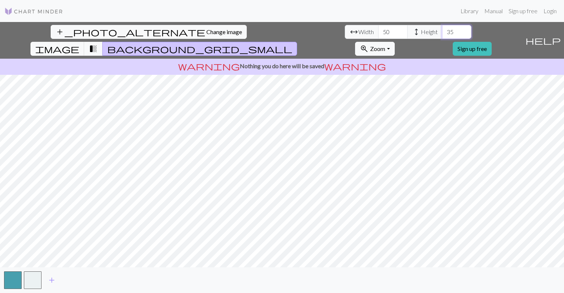
click at [442, 35] on input "35" at bounding box center [456, 32] width 29 height 14
click at [442, 35] on input "34" at bounding box center [456, 32] width 29 height 14
click at [442, 35] on input "33" at bounding box center [456, 32] width 29 height 14
click at [442, 35] on input "32" at bounding box center [456, 32] width 29 height 14
click at [442, 35] on input "31" at bounding box center [456, 32] width 29 height 14
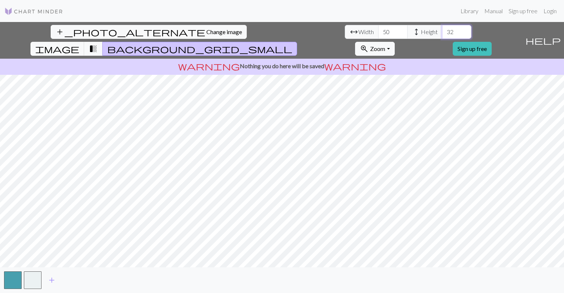
click at [442, 29] on input "32" at bounding box center [456, 32] width 29 height 14
click at [442, 29] on input "33" at bounding box center [456, 32] width 29 height 14
click at [442, 29] on input "34" at bounding box center [456, 32] width 29 height 14
click at [442, 29] on input "35" at bounding box center [456, 32] width 29 height 14
click at [442, 29] on input "36" at bounding box center [456, 32] width 29 height 14
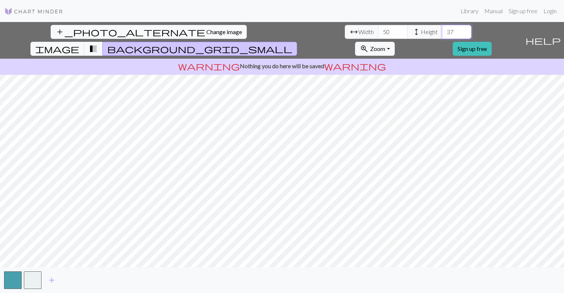
click at [442, 29] on input "37" at bounding box center [456, 32] width 29 height 14
click at [442, 29] on input "38" at bounding box center [456, 32] width 29 height 14
click at [442, 29] on input "39" at bounding box center [456, 32] width 29 height 14
click at [442, 29] on input "40" at bounding box center [456, 32] width 29 height 14
click at [442, 29] on input "41" at bounding box center [456, 32] width 29 height 14
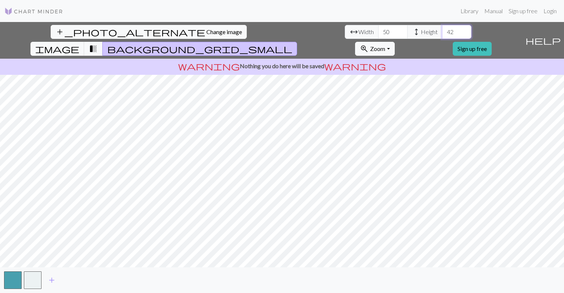
click at [442, 29] on input "42" at bounding box center [456, 32] width 29 height 14
click at [442, 29] on input "43" at bounding box center [456, 32] width 29 height 14
click at [442, 29] on input "44" at bounding box center [456, 32] width 29 height 14
click at [442, 29] on input "45" at bounding box center [456, 32] width 29 height 14
click at [442, 29] on input "46" at bounding box center [456, 32] width 29 height 14
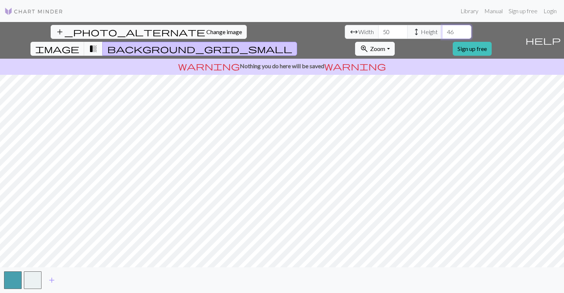
click at [442, 37] on input "46" at bounding box center [456, 32] width 29 height 14
drag, startPoint x: 244, startPoint y: 37, endPoint x: 242, endPoint y: 34, distance: 3.9
click at [442, 36] on input "46" at bounding box center [456, 32] width 29 height 14
click at [442, 34] on input "46" at bounding box center [456, 32] width 29 height 14
click at [442, 34] on input "45" at bounding box center [456, 32] width 29 height 14
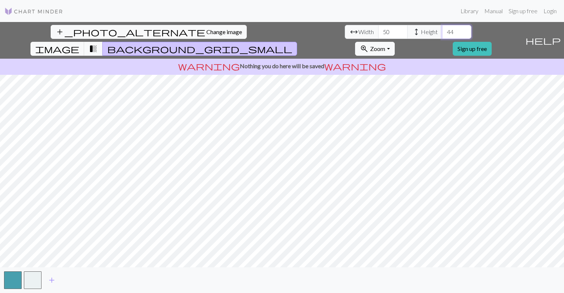
click at [442, 34] on input "44" at bounding box center [456, 32] width 29 height 14
click at [442, 34] on input "43" at bounding box center [456, 32] width 29 height 14
click at [442, 34] on input "42" at bounding box center [456, 32] width 29 height 14
click at [442, 34] on input "41" at bounding box center [456, 32] width 29 height 14
click at [442, 34] on input "40" at bounding box center [456, 32] width 29 height 14
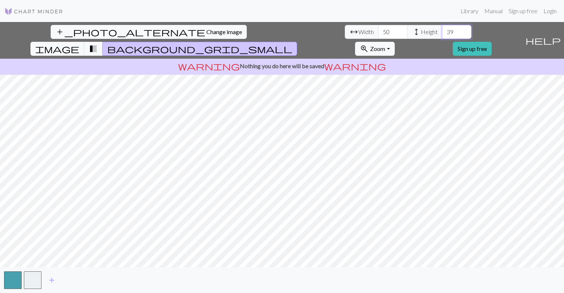
click at [442, 34] on input "39" at bounding box center [456, 32] width 29 height 14
click at [442, 34] on input "38" at bounding box center [456, 32] width 29 height 14
click at [442, 34] on input "37" at bounding box center [456, 32] width 29 height 14
click at [442, 34] on input "36" at bounding box center [456, 32] width 29 height 14
click at [442, 34] on input "35" at bounding box center [456, 32] width 29 height 14
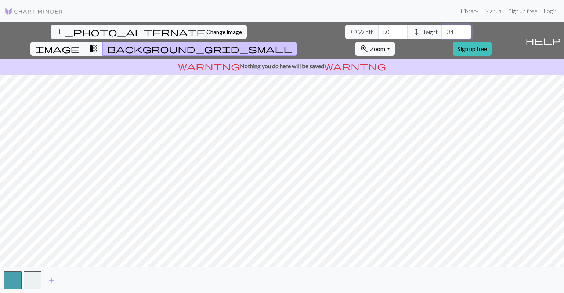
click at [442, 34] on input "34" at bounding box center [456, 32] width 29 height 14
click at [442, 34] on input "33" at bounding box center [456, 32] width 29 height 14
click at [442, 34] on input "32" at bounding box center [456, 32] width 29 height 14
click at [442, 34] on input "31" at bounding box center [456, 32] width 29 height 14
click at [442, 34] on input "30" at bounding box center [456, 32] width 29 height 14
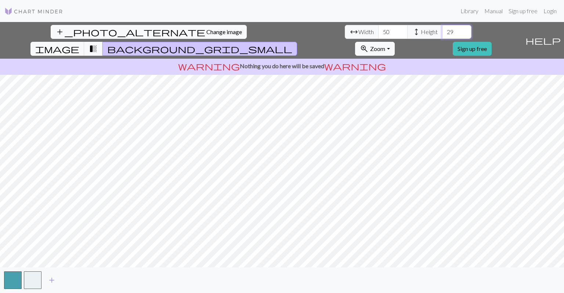
type input "29"
click at [442, 34] on input "29" at bounding box center [456, 32] width 29 height 14
drag, startPoint x: 172, startPoint y: 32, endPoint x: 131, endPoint y: 32, distance: 41.1
click at [345, 32] on div "arrow_range Width 50 height Height 29" at bounding box center [408, 32] width 127 height 14
click at [378, 32] on input "39" at bounding box center [392, 32] width 29 height 14
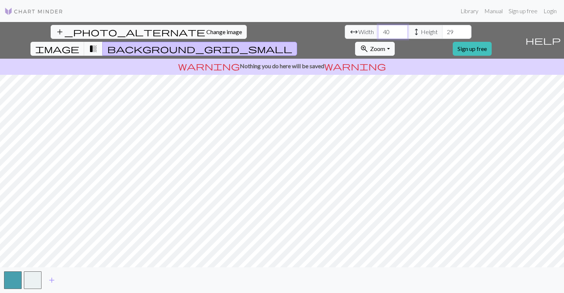
click at [378, 31] on input "40" at bounding box center [392, 32] width 29 height 14
click at [378, 30] on input "41" at bounding box center [392, 32] width 29 height 14
click at [378, 30] on input "42" at bounding box center [392, 32] width 29 height 14
click at [378, 30] on input "43" at bounding box center [392, 32] width 29 height 14
click at [378, 30] on input "44" at bounding box center [392, 32] width 29 height 14
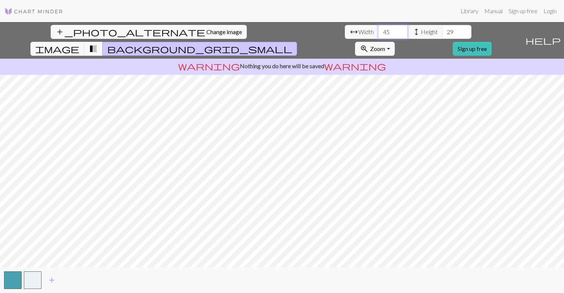
click at [378, 30] on input "45" at bounding box center [392, 32] width 29 height 14
click at [378, 30] on input "46" at bounding box center [392, 32] width 29 height 14
click at [378, 30] on input "47" at bounding box center [392, 32] width 29 height 14
click at [378, 30] on input "48" at bounding box center [392, 32] width 29 height 14
click at [378, 30] on input "49" at bounding box center [392, 32] width 29 height 14
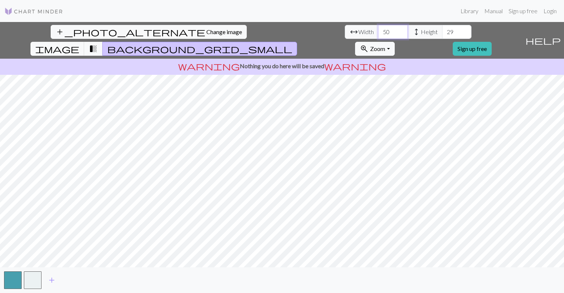
type input "50"
click at [378, 30] on input "50" at bounding box center [392, 32] width 29 height 14
click at [442, 30] on input "30" at bounding box center [456, 32] width 29 height 14
click at [442, 30] on input "31" at bounding box center [456, 32] width 29 height 14
click at [442, 30] on input "32" at bounding box center [456, 32] width 29 height 14
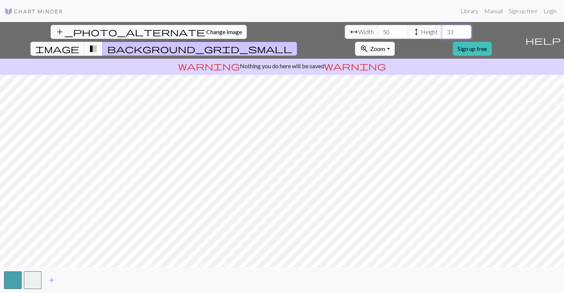
click at [442, 30] on input "33" at bounding box center [456, 32] width 29 height 14
click at [442, 30] on input "34" at bounding box center [456, 32] width 29 height 14
click at [442, 30] on input "35" at bounding box center [456, 32] width 29 height 14
click at [442, 30] on input "36" at bounding box center [456, 32] width 29 height 14
click at [442, 30] on input "37" at bounding box center [456, 32] width 29 height 14
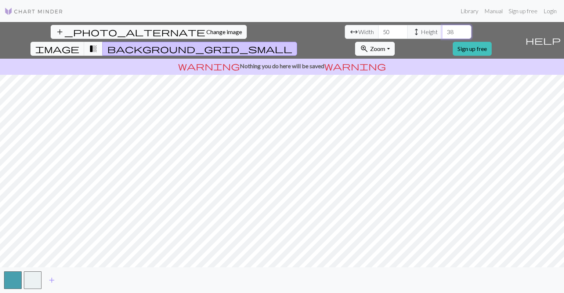
click at [442, 30] on input "38" at bounding box center [456, 32] width 29 height 14
click at [442, 30] on input "39" at bounding box center [456, 32] width 29 height 14
click at [442, 30] on input "40" at bounding box center [456, 32] width 29 height 14
click at [442, 30] on input "41" at bounding box center [456, 32] width 29 height 14
click at [442, 30] on input "42" at bounding box center [456, 32] width 29 height 14
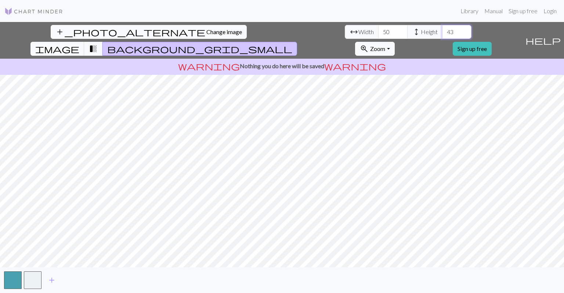
click at [442, 30] on input "43" at bounding box center [456, 32] width 29 height 14
click at [442, 30] on input "44" at bounding box center [456, 32] width 29 height 14
click at [442, 30] on input "45" at bounding box center [456, 32] width 29 height 14
click at [442, 30] on input "46" at bounding box center [456, 32] width 29 height 14
click at [442, 30] on input "47" at bounding box center [456, 32] width 29 height 14
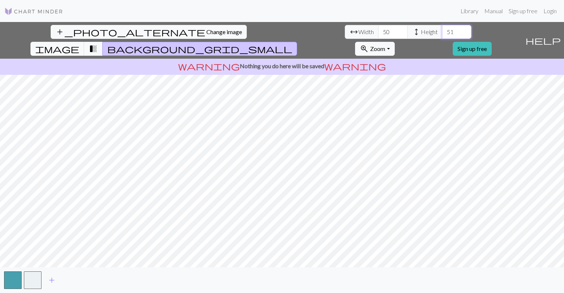
click at [442, 30] on input "51" at bounding box center [456, 32] width 29 height 14
click at [442, 31] on input "51" at bounding box center [456, 32] width 29 height 14
click at [442, 29] on input "31" at bounding box center [456, 32] width 29 height 14
click at [442, 28] on input "32" at bounding box center [456, 32] width 29 height 14
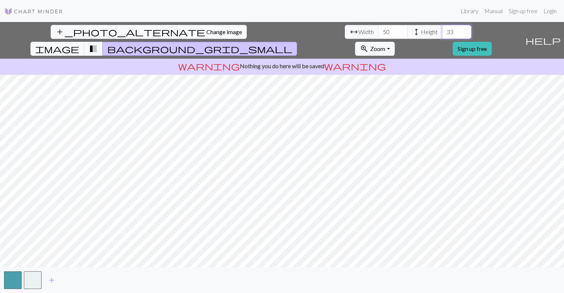
click at [442, 28] on input "33" at bounding box center [456, 32] width 29 height 14
click at [442, 28] on input "34" at bounding box center [456, 32] width 29 height 14
click at [442, 29] on input "35" at bounding box center [456, 32] width 29 height 14
click at [442, 29] on input "36" at bounding box center [456, 32] width 29 height 14
click at [442, 29] on input "37" at bounding box center [456, 32] width 29 height 14
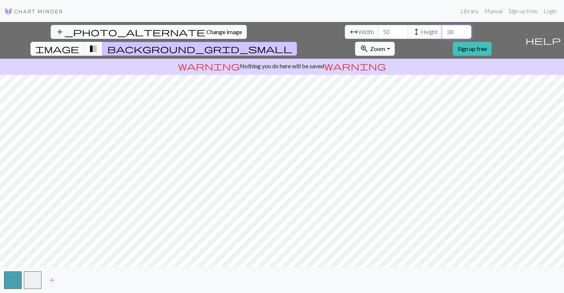
click at [442, 29] on input "38" at bounding box center [456, 32] width 29 height 14
click at [442, 31] on input "39" at bounding box center [456, 32] width 29 height 14
click at [442, 31] on input "40" at bounding box center [456, 32] width 29 height 14
click at [442, 33] on input "39" at bounding box center [456, 32] width 29 height 14
drag, startPoint x: 233, startPoint y: 33, endPoint x: 153, endPoint y: 37, distance: 80.5
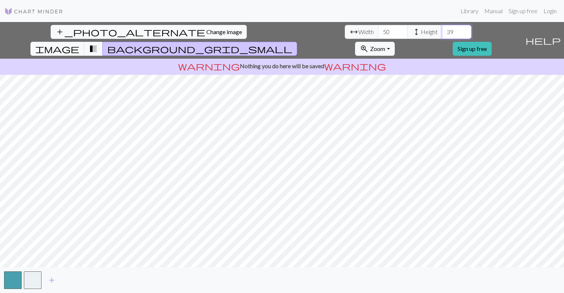
click at [345, 37] on div "arrow_range Width 50 height Height 39" at bounding box center [408, 32] width 127 height 14
type input "2"
click at [442, 32] on input "29" at bounding box center [456, 32] width 29 height 14
click at [442, 32] on input "28" at bounding box center [456, 32] width 29 height 14
click at [442, 32] on input "27" at bounding box center [456, 32] width 29 height 14
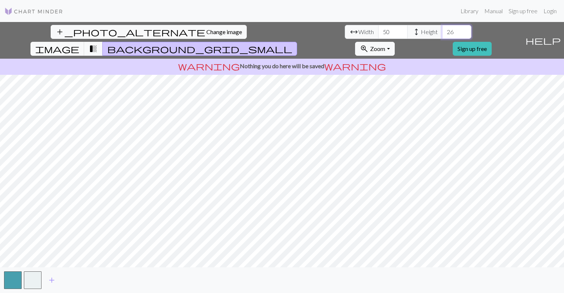
click at [442, 32] on input "26" at bounding box center [456, 32] width 29 height 14
click at [442, 31] on input "25" at bounding box center [456, 32] width 29 height 14
click at [442, 31] on input "26" at bounding box center [456, 32] width 29 height 14
click at [442, 31] on input "27" at bounding box center [456, 32] width 29 height 14
click at [442, 31] on input "28" at bounding box center [456, 32] width 29 height 14
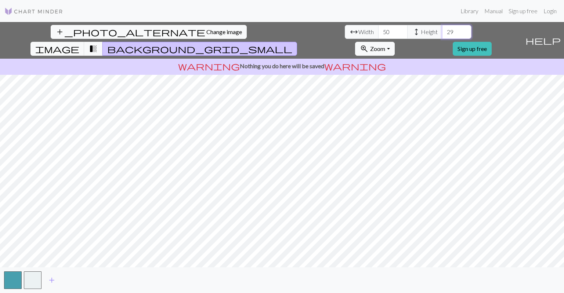
click at [442, 31] on input "29" at bounding box center [456, 32] width 29 height 14
click at [442, 31] on input "30" at bounding box center [456, 32] width 29 height 14
click at [442, 31] on input "31" at bounding box center [456, 32] width 29 height 14
click at [442, 31] on input "32" at bounding box center [456, 32] width 29 height 14
click at [442, 31] on input "33" at bounding box center [456, 32] width 29 height 14
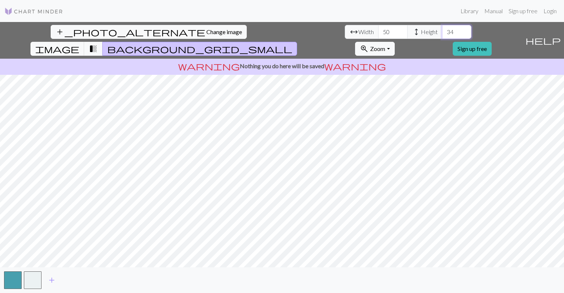
click at [442, 31] on input "34" at bounding box center [456, 32] width 29 height 14
click at [442, 31] on input "35" at bounding box center [456, 32] width 29 height 14
click at [442, 31] on input "36" at bounding box center [456, 32] width 29 height 14
click at [442, 31] on input "37" at bounding box center [456, 32] width 29 height 14
drag, startPoint x: 232, startPoint y: 34, endPoint x: 194, endPoint y: 38, distance: 38.4
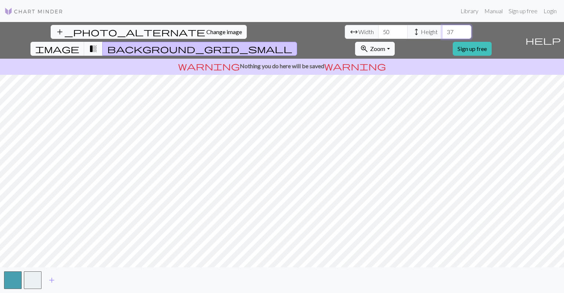
click at [345, 38] on div "arrow_range Width 50 height Height 37" at bounding box center [408, 32] width 127 height 14
type input "6"
type input "100"
click at [51, 28] on button "add_photo_alternate Change image" at bounding box center [149, 32] width 196 height 14
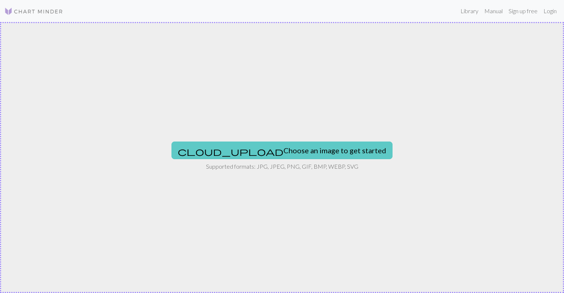
click at [247, 150] on button "cloud_upload Choose an image to get started" at bounding box center [281, 151] width 221 height 18
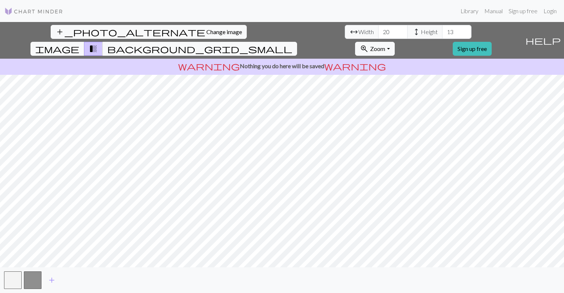
click at [32, 4] on link at bounding box center [33, 10] width 59 height 13
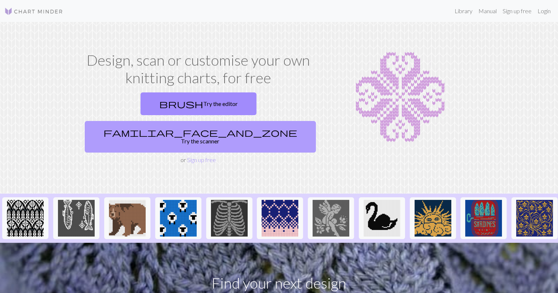
click at [275, 121] on link "familiar_face_and_zone Try the scanner" at bounding box center [200, 137] width 231 height 32
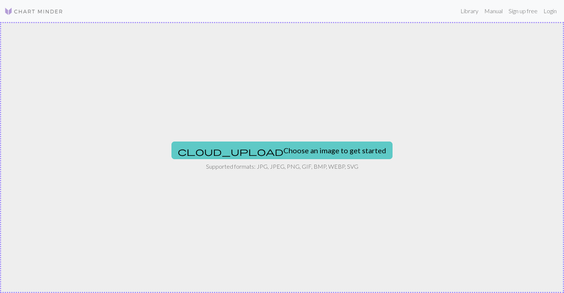
click at [280, 157] on button "cloud_upload Choose an image to get started" at bounding box center [281, 151] width 221 height 18
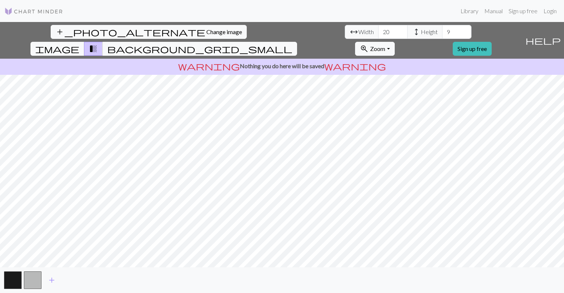
click at [520, 270] on div "add_photo_alternate Change image arrow_range Width 20 height Height 9 image tra…" at bounding box center [282, 157] width 564 height 271
click at [292, 44] on span "background_grid_small" at bounding box center [199, 49] width 185 height 10
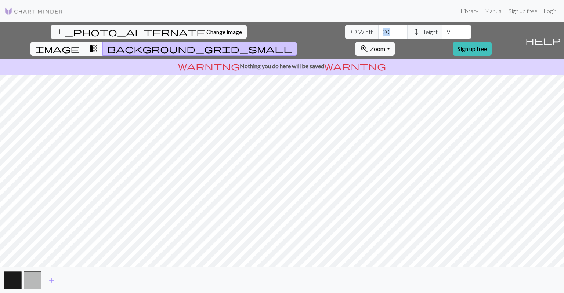
click at [345, 31] on div "arrow_range Width 20 height Height 9" at bounding box center [408, 32] width 127 height 14
click at [378, 32] on input "20" at bounding box center [392, 32] width 29 height 14
drag, startPoint x: 173, startPoint y: 32, endPoint x: 166, endPoint y: 32, distance: 7.3
click at [378, 32] on input "20" at bounding box center [392, 32] width 29 height 14
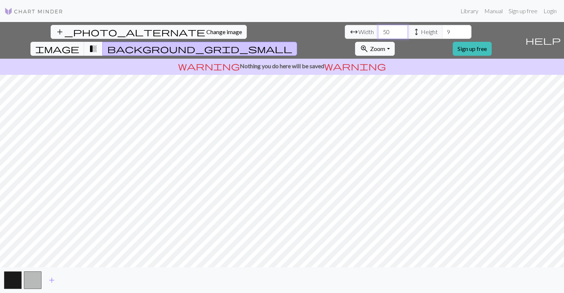
type input "50"
drag, startPoint x: 229, startPoint y: 33, endPoint x: 162, endPoint y: 28, distance: 67.3
click at [345, 29] on div "arrow_range Width 50 height Height 9" at bounding box center [408, 32] width 127 height 14
drag, startPoint x: 230, startPoint y: 32, endPoint x: 146, endPoint y: 31, distance: 83.7
click at [345, 31] on div "arrow_range Width 50 height Height 9" at bounding box center [408, 32] width 127 height 14
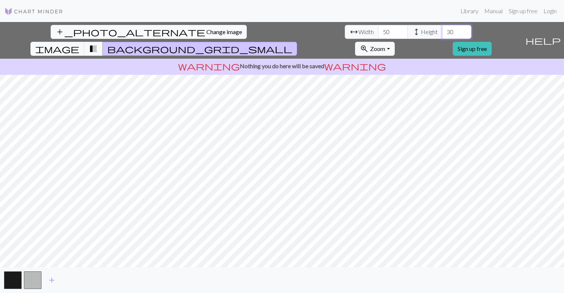
drag, startPoint x: 242, startPoint y: 29, endPoint x: 247, endPoint y: 32, distance: 6.6
click at [442, 30] on input "30" at bounding box center [456, 32] width 29 height 14
click at [442, 32] on input "31" at bounding box center [456, 32] width 29 height 14
click at [442, 32] on input "32" at bounding box center [456, 32] width 29 height 14
click at [442, 32] on input "33" at bounding box center [456, 32] width 29 height 14
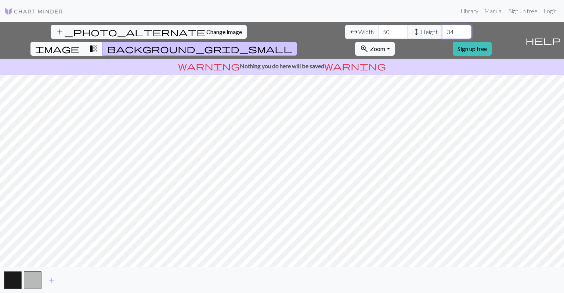
click at [442, 31] on input "34" at bounding box center [456, 32] width 29 height 14
click at [442, 31] on input "35" at bounding box center [456, 32] width 29 height 14
click at [442, 30] on input "36" at bounding box center [456, 32] width 29 height 14
click at [442, 30] on input "37" at bounding box center [456, 32] width 29 height 14
click at [442, 30] on input "38" at bounding box center [456, 32] width 29 height 14
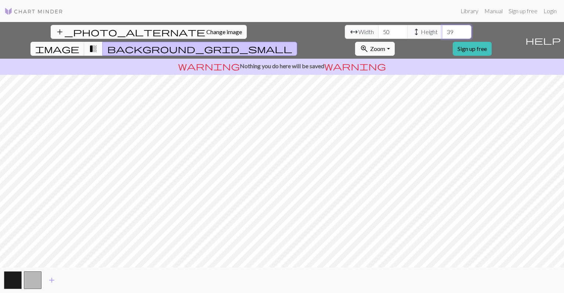
click at [442, 30] on input "39" at bounding box center [456, 32] width 29 height 14
click at [442, 30] on input "40" at bounding box center [456, 32] width 29 height 14
drag, startPoint x: 235, startPoint y: 28, endPoint x: 177, endPoint y: 28, distance: 58.4
click at [345, 28] on div "arrow_range Width 50 height Height 40" at bounding box center [408, 32] width 127 height 14
type input "100"
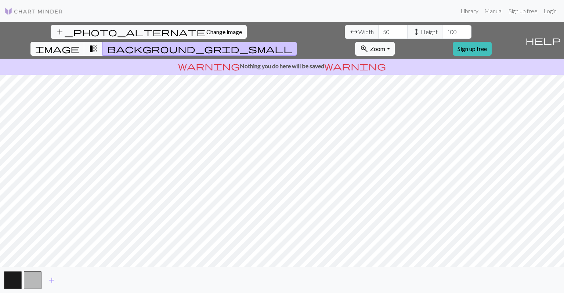
click at [61, 37] on button "add_photo_alternate Change image" at bounding box center [149, 32] width 196 height 14
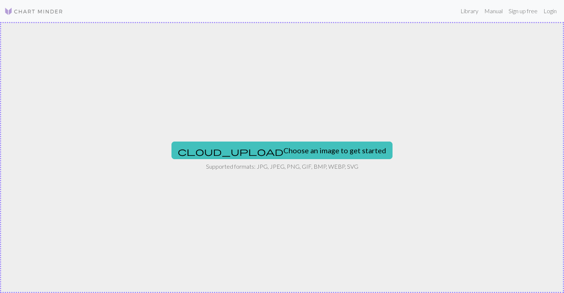
click at [297, 139] on div "cloud_upload Choose an image to get started Supported formats: JPG, JPEG, PNG, …" at bounding box center [282, 157] width 564 height 271
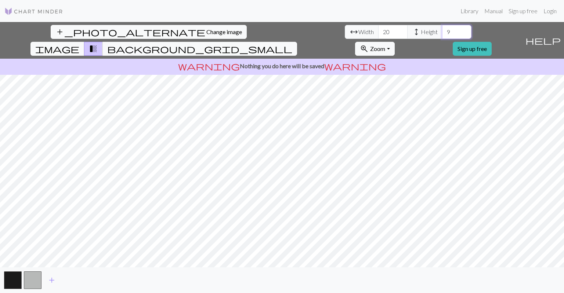
drag, startPoint x: 236, startPoint y: 31, endPoint x: 166, endPoint y: 31, distance: 70.5
click at [345, 31] on div "arrow_range Width 20 height Height 9" at bounding box center [408, 32] width 127 height 14
type input "30"
drag, startPoint x: 164, startPoint y: 33, endPoint x: 107, endPoint y: 40, distance: 58.2
click at [113, 38] on div "add_photo_alternate Change image arrow_range Width 20 height Height 30 image tr…" at bounding box center [261, 40] width 522 height 37
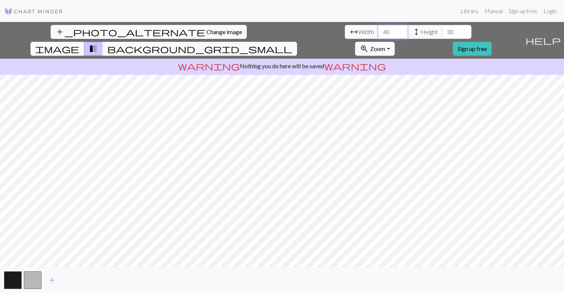
drag, startPoint x: 132, startPoint y: 29, endPoint x: 106, endPoint y: 24, distance: 26.9
click at [123, 27] on div "add_photo_alternate Change image arrow_range Width 40 height Height 30 image tr…" at bounding box center [261, 40] width 522 height 37
type input "50"
click at [292, 44] on span "background_grid_small" at bounding box center [199, 49] width 185 height 10
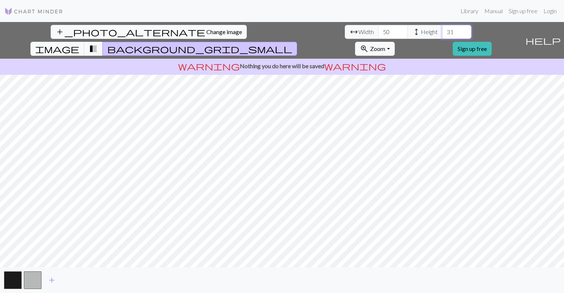
click at [442, 29] on input "31" at bounding box center [456, 32] width 29 height 14
click at [442, 29] on input "32" at bounding box center [456, 32] width 29 height 14
click at [442, 29] on input "33" at bounding box center [456, 32] width 29 height 14
click at [442, 29] on input "34" at bounding box center [456, 32] width 29 height 14
click at [442, 29] on input "35" at bounding box center [456, 32] width 29 height 14
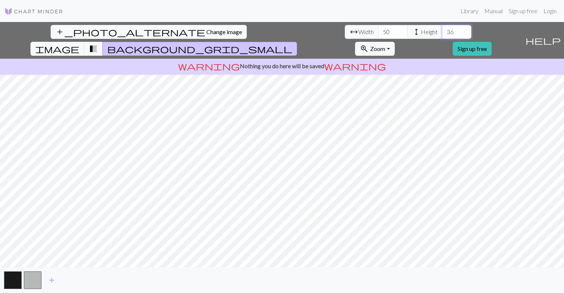
click at [442, 29] on input "36" at bounding box center [456, 32] width 29 height 14
click at [442, 29] on input "37" at bounding box center [456, 32] width 29 height 14
click at [442, 29] on input "38" at bounding box center [456, 32] width 29 height 14
click at [442, 29] on input "39" at bounding box center [456, 32] width 29 height 14
click at [442, 29] on input "40" at bounding box center [456, 32] width 29 height 14
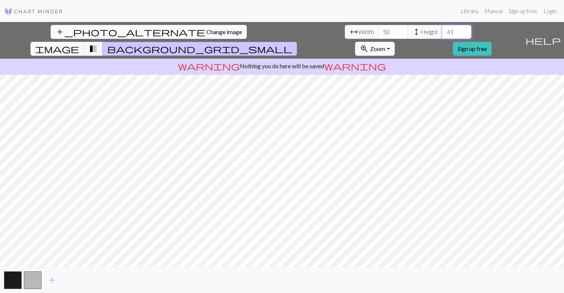
click at [442, 29] on input "41" at bounding box center [456, 32] width 29 height 14
click at [442, 29] on input "42" at bounding box center [456, 32] width 29 height 14
click at [442, 29] on input "43" at bounding box center [456, 32] width 29 height 14
click at [442, 29] on input "44" at bounding box center [456, 32] width 29 height 14
click at [442, 29] on input "45" at bounding box center [456, 32] width 29 height 14
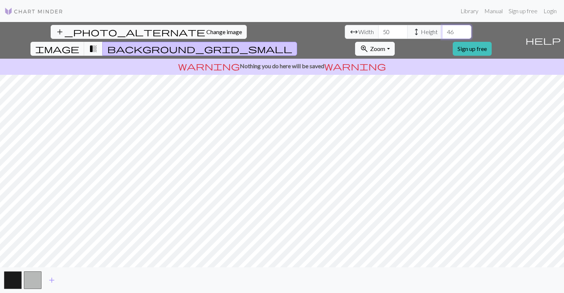
click at [442, 29] on input "46" at bounding box center [456, 32] width 29 height 14
click at [442, 28] on input "47" at bounding box center [456, 32] width 29 height 14
click at [442, 28] on input "48" at bounding box center [456, 32] width 29 height 14
click at [442, 28] on input "49" at bounding box center [456, 32] width 29 height 14
click at [442, 28] on input "50" at bounding box center [456, 32] width 29 height 14
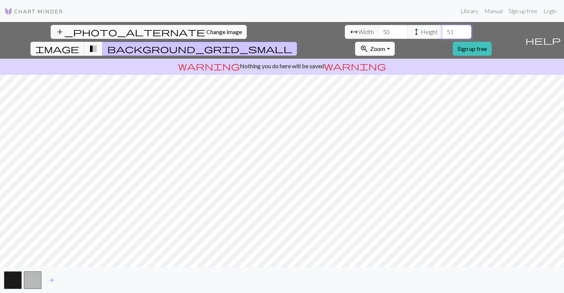
click at [442, 28] on input "51" at bounding box center [456, 32] width 29 height 14
click at [442, 27] on input "51" at bounding box center [456, 32] width 29 height 14
click at [442, 32] on input "50" at bounding box center [456, 32] width 29 height 14
click at [442, 31] on input "51" at bounding box center [456, 32] width 29 height 14
type input "50"
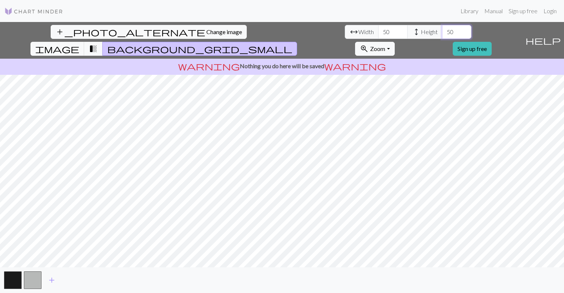
click at [442, 35] on input "50" at bounding box center [456, 32] width 29 height 14
click at [206, 30] on span "Change image" at bounding box center [224, 31] width 36 height 7
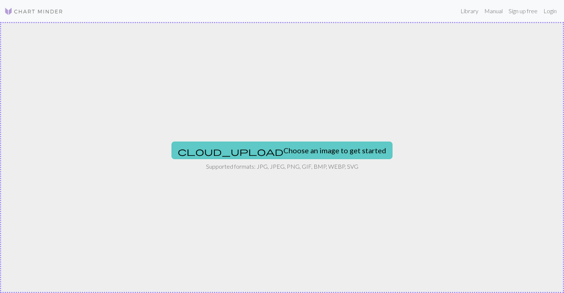
click at [254, 145] on button "cloud_upload Choose an image to get started" at bounding box center [281, 151] width 221 height 18
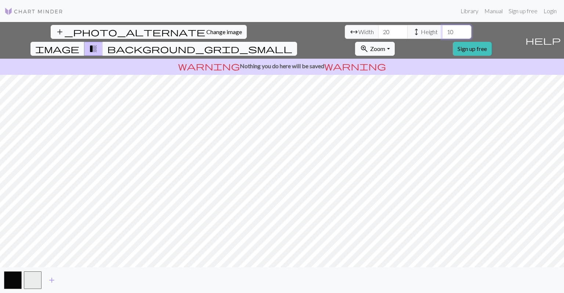
click at [442, 28] on input "10" at bounding box center [456, 32] width 29 height 14
click at [442, 28] on input "11" at bounding box center [456, 32] width 29 height 14
click at [442, 28] on input "12" at bounding box center [456, 32] width 29 height 14
click at [442, 28] on input "13" at bounding box center [456, 32] width 29 height 14
click at [442, 28] on input "14" at bounding box center [456, 32] width 29 height 14
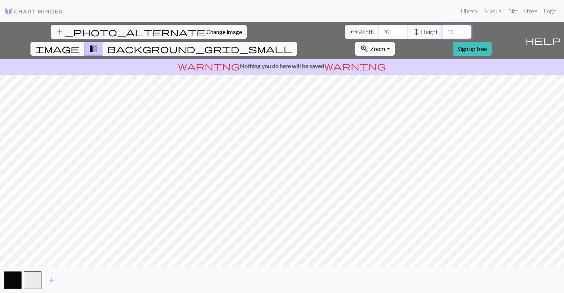
click at [442, 28] on input "15" at bounding box center [456, 32] width 29 height 14
drag, startPoint x: 244, startPoint y: 28, endPoint x: 204, endPoint y: 28, distance: 40.0
type input "16"
click at [442, 28] on input "16" at bounding box center [456, 32] width 29 height 14
drag, startPoint x: 153, startPoint y: 30, endPoint x: 147, endPoint y: 30, distance: 6.6
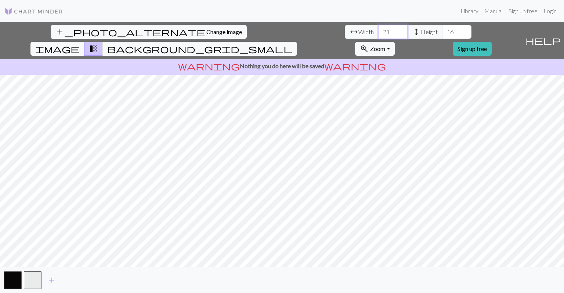
click at [378, 30] on input "21" at bounding box center [392, 32] width 29 height 14
drag, startPoint x: 171, startPoint y: 31, endPoint x: 131, endPoint y: 31, distance: 39.6
click at [345, 31] on div "arrow_range Width 21 height Height 16" at bounding box center [408, 32] width 127 height 14
type input "50"
drag, startPoint x: 233, startPoint y: 32, endPoint x: 222, endPoint y: 33, distance: 10.7
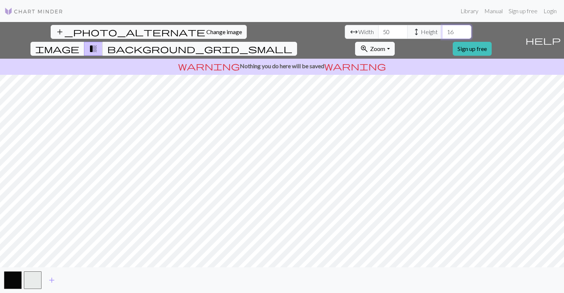
click at [345, 33] on div "arrow_range Width 50 height Height 16" at bounding box center [408, 32] width 127 height 14
type input "6"
click at [297, 42] on button "background_grid_small" at bounding box center [199, 49] width 195 height 14
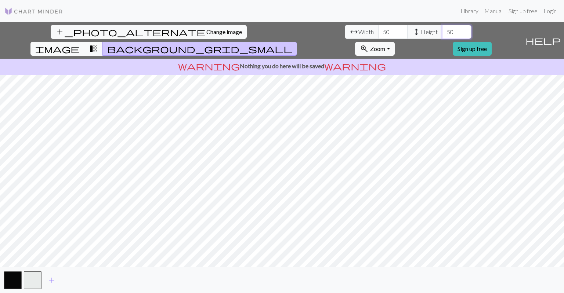
drag, startPoint x: 235, startPoint y: 34, endPoint x: 290, endPoint y: 26, distance: 55.3
click at [275, 30] on div "add_photo_alternate Change image arrow_range Width 50 height Height 50 image tr…" at bounding box center [261, 40] width 522 height 37
type input "5"
type input "40"
